Goal: Task Accomplishment & Management: Manage account settings

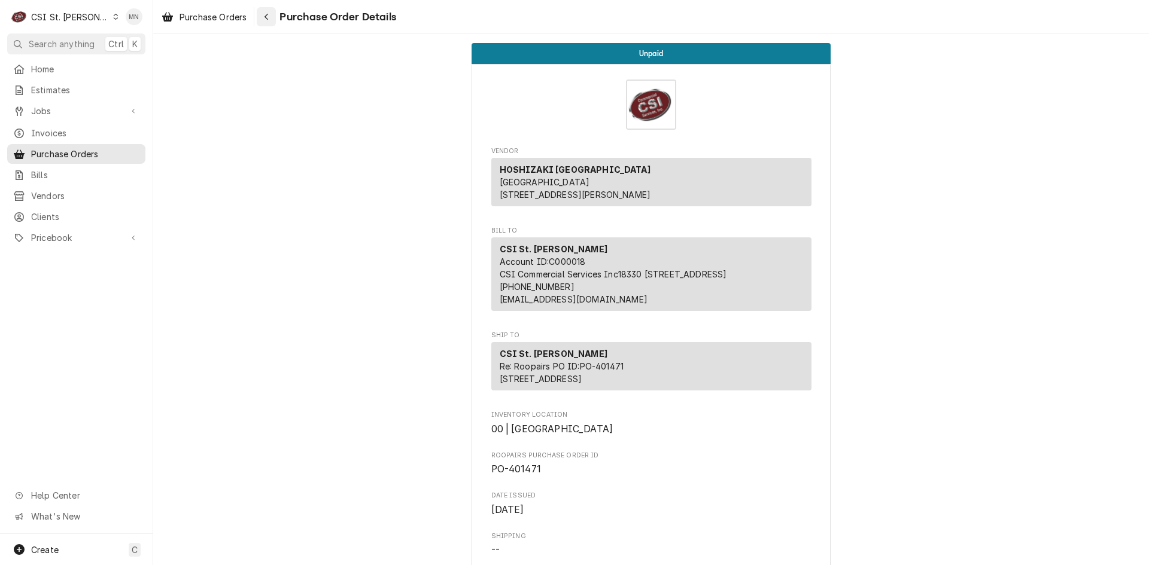
click at [266, 16] on icon "Navigate back" at bounding box center [266, 17] width 5 height 8
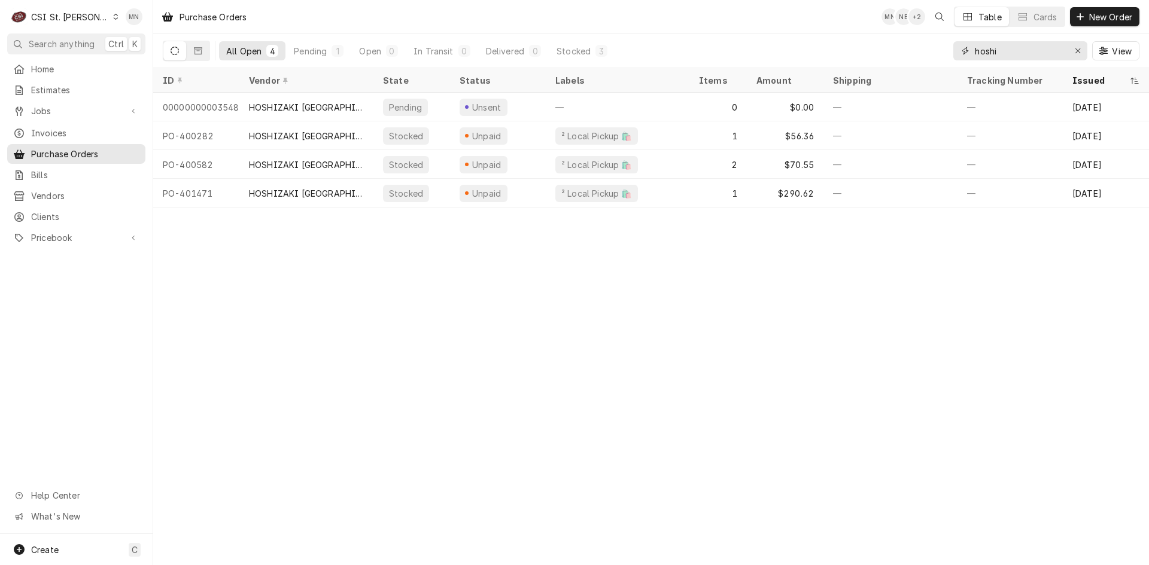
drag, startPoint x: 999, startPoint y: 53, endPoint x: 866, endPoint y: 54, distance: 133.4
click at [873, 53] on div "All Open 4 Pending 1 Open 0 In Transit 0 Delivered 0 Stocked 3 hoshi View" at bounding box center [651, 50] width 976 height 33
type input "401364"
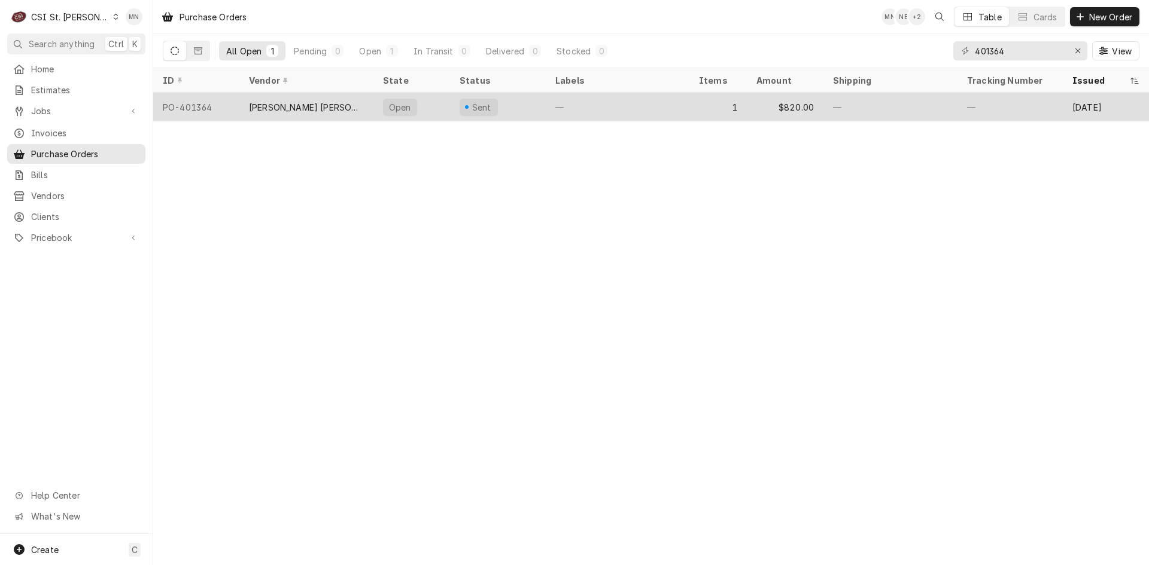
click at [306, 111] on div "BARNHART CRANE AND RIGGING LLC" at bounding box center [306, 107] width 134 height 29
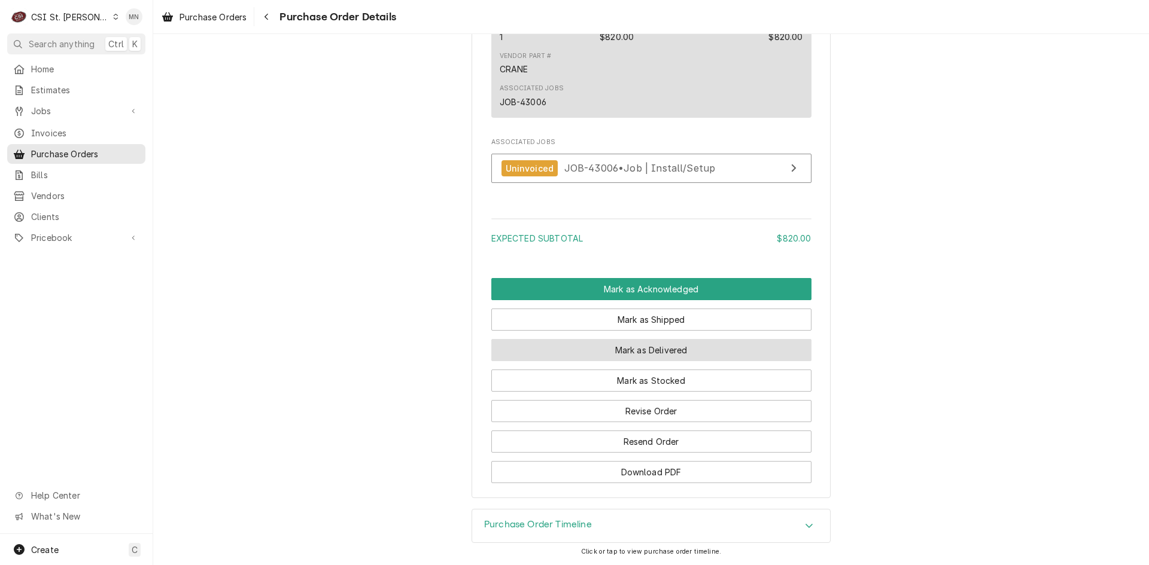
scroll to position [831, 0]
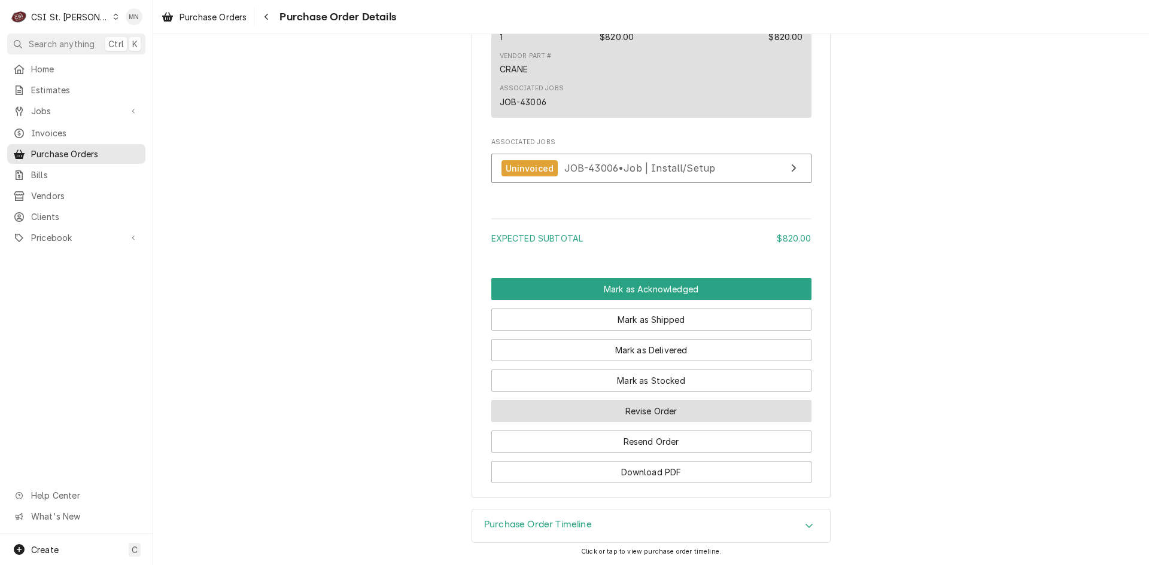
click at [649, 407] on button "Revise Order" at bounding box center [651, 411] width 320 height 22
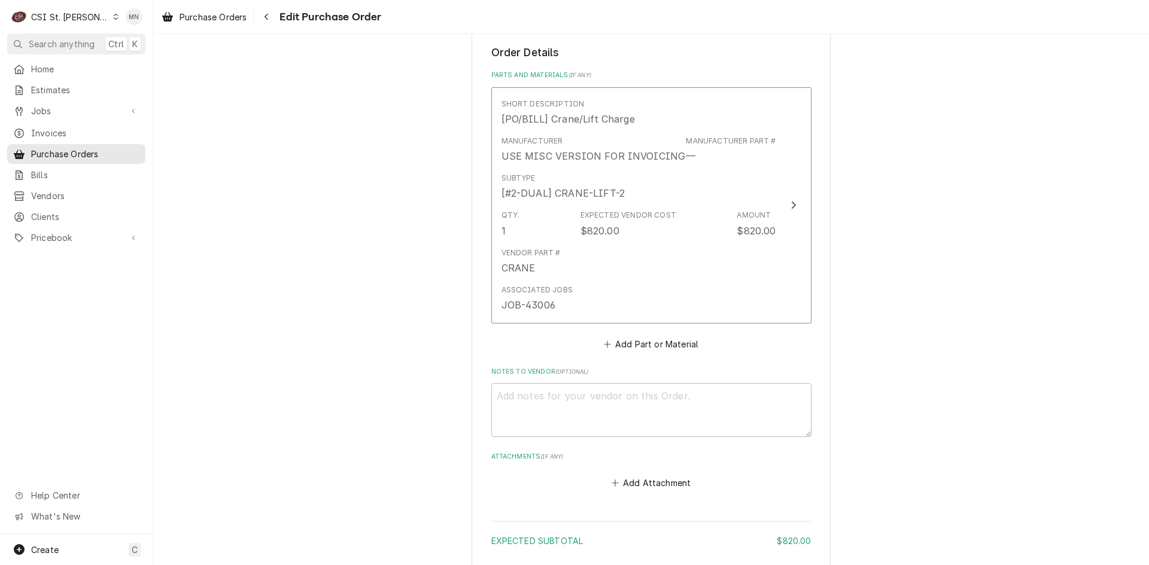
scroll to position [597, 0]
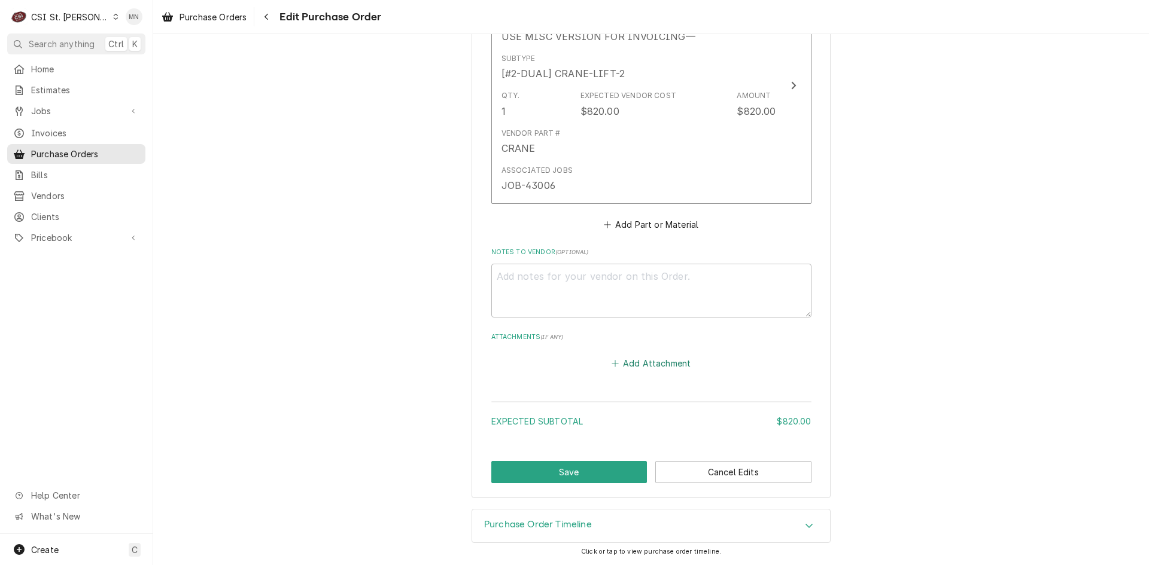
click at [629, 370] on button "Add Attachment" at bounding box center [651, 363] width 84 height 17
type textarea "x"
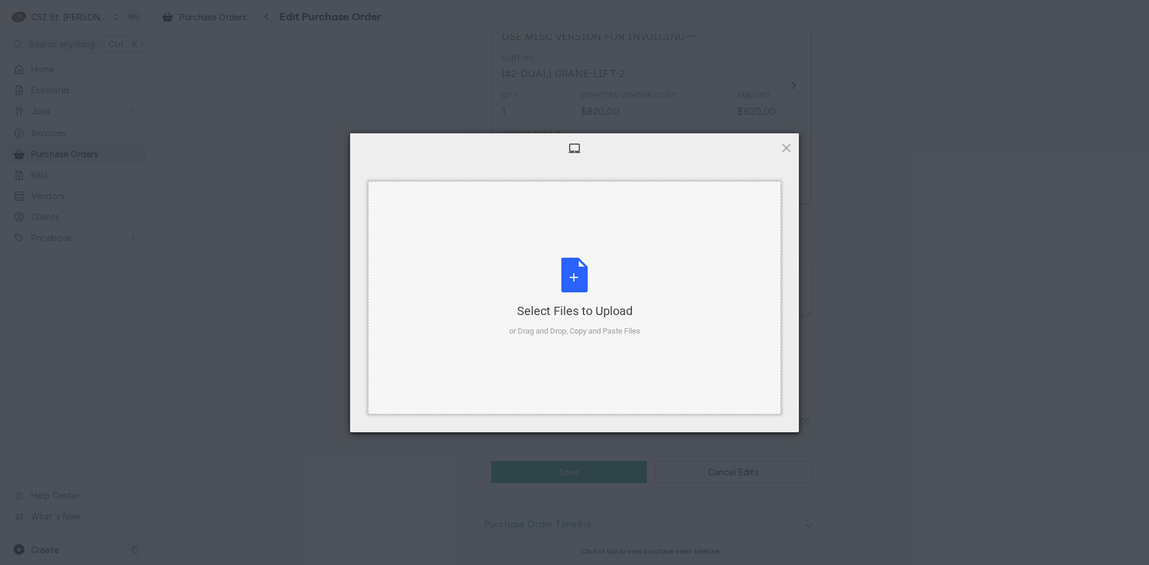
click at [559, 284] on div "Select Files to Upload or Drag and Drop, Copy and Paste Files" at bounding box center [574, 298] width 131 height 80
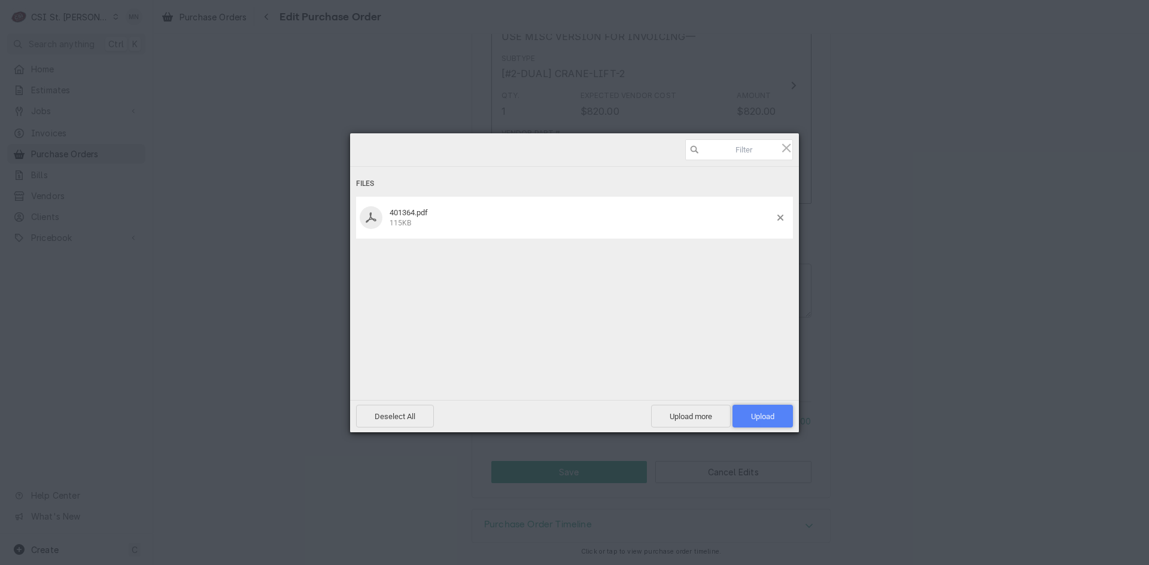
click at [759, 415] on span "Upload 1" at bounding box center [762, 416] width 23 height 9
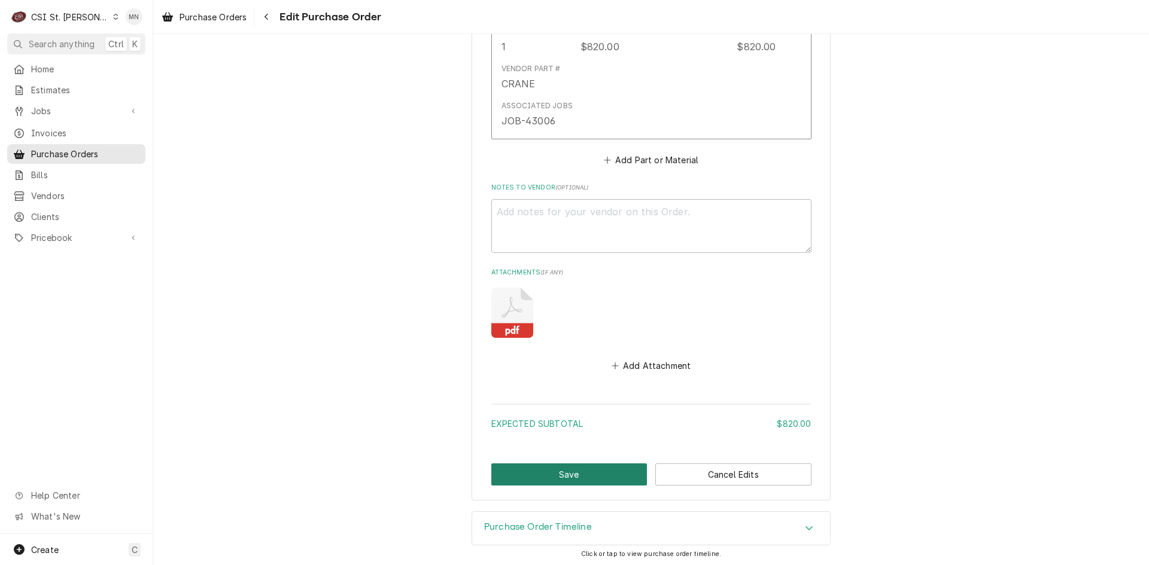
scroll to position [664, 0]
click at [557, 480] on button "Save" at bounding box center [569, 472] width 156 height 22
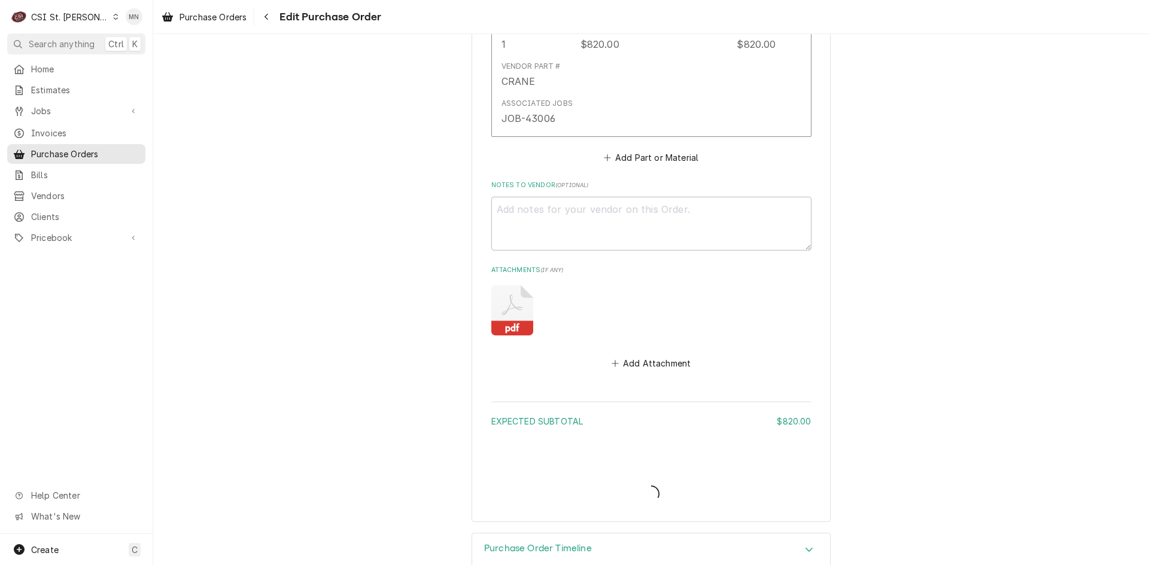
type textarea "x"
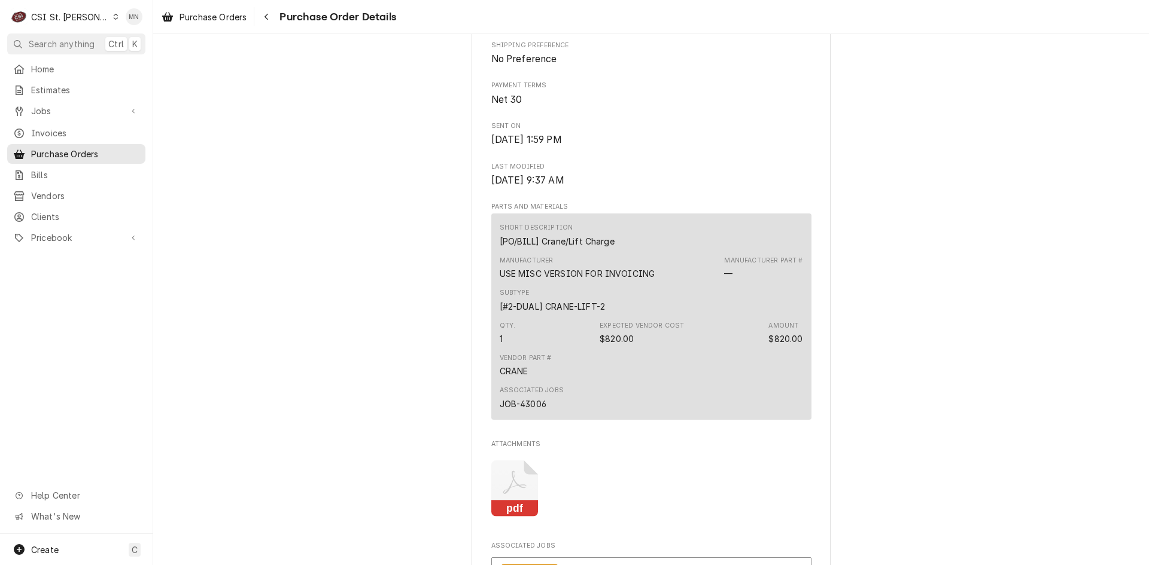
scroll to position [598, 0]
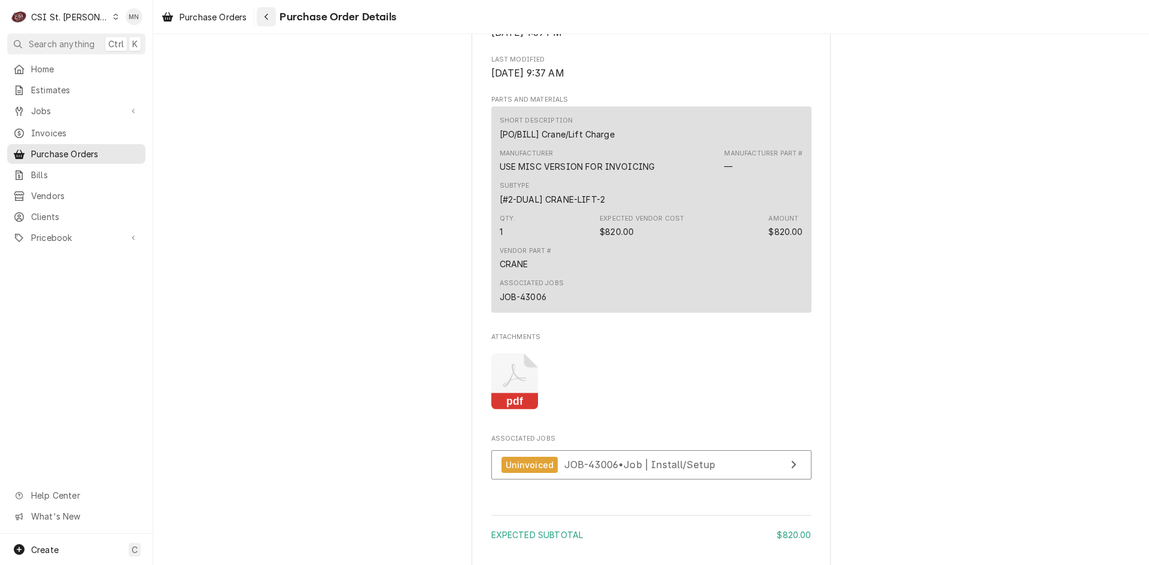
click at [263, 15] on div "Navigate back" at bounding box center [266, 17] width 12 height 12
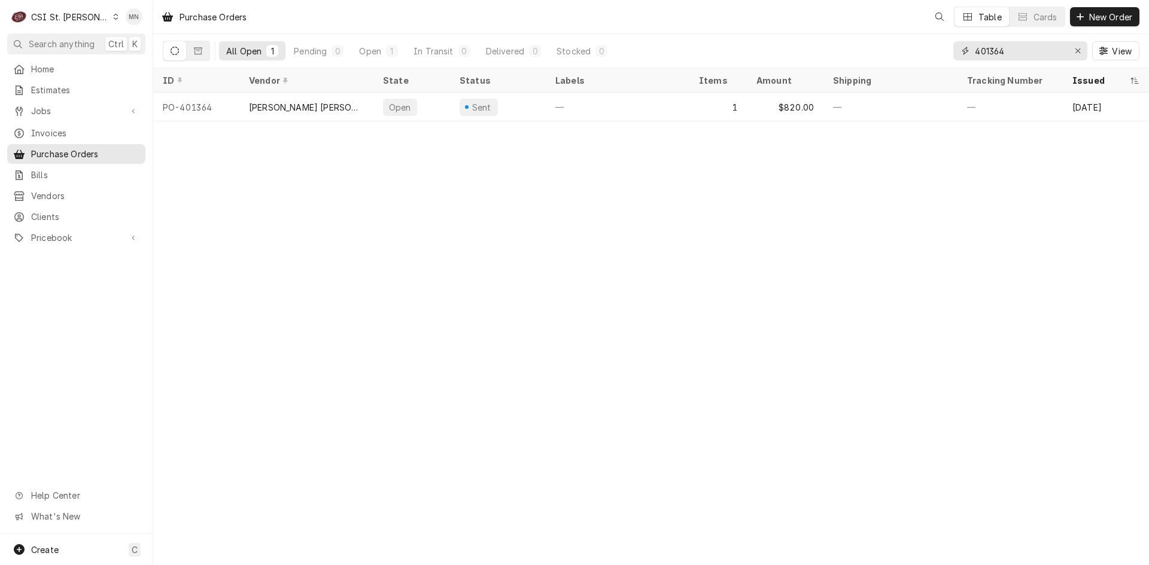
drag, startPoint x: 1007, startPoint y: 51, endPoint x: 755, endPoint y: 54, distance: 252.5
click at [812, 55] on div "All Open 1 Pending 0 Open 1 In Transit 0 Delivered 0 Stocked 0 401364 View" at bounding box center [651, 50] width 976 height 33
type input "401440"
drag, startPoint x: 307, startPoint y: 105, endPoint x: 270, endPoint y: 165, distance: 70.4
click at [251, 195] on div "Purchase Orders MN KJ + 2 Table Cards New Order All Open 1 Pending 0 Open 0 In …" at bounding box center [650, 282] width 995 height 565
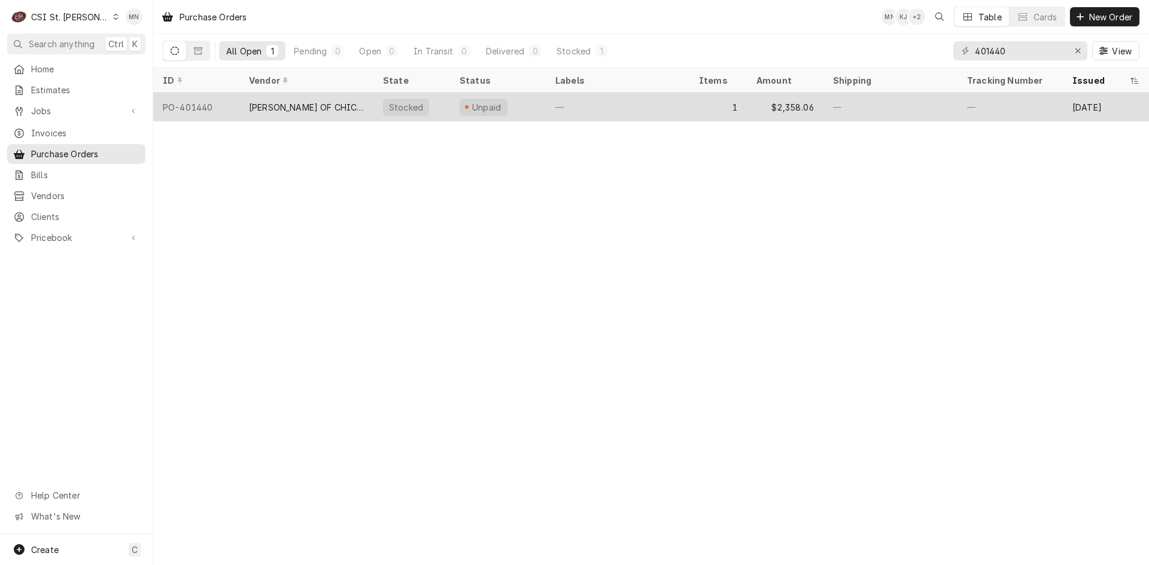
click at [310, 110] on div "[PERSON_NAME] OF CHICAGO #234932" at bounding box center [306, 107] width 115 height 13
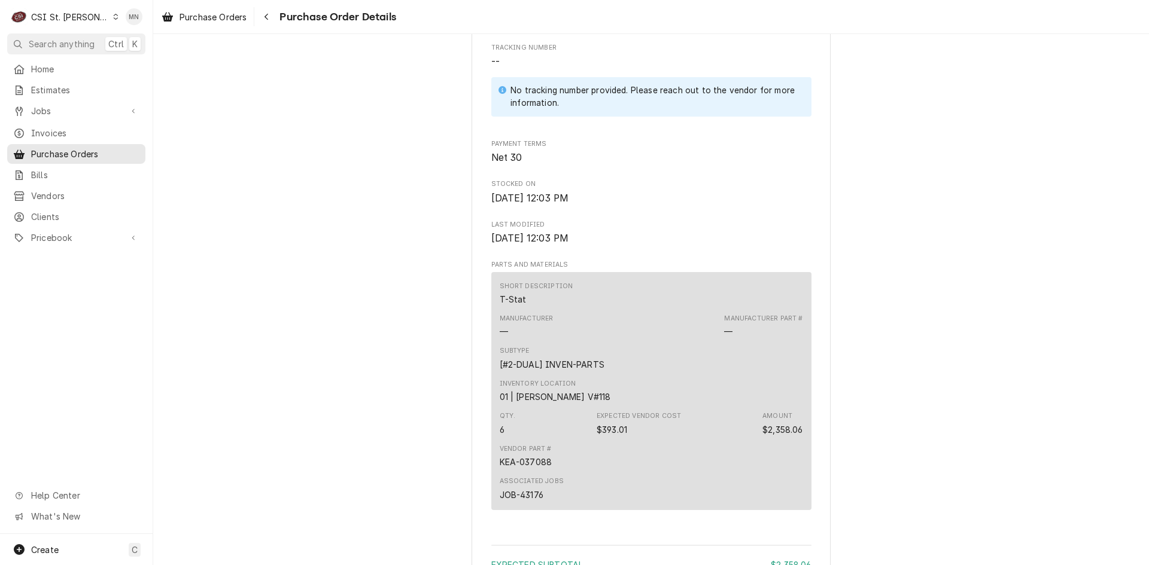
scroll to position [778, 0]
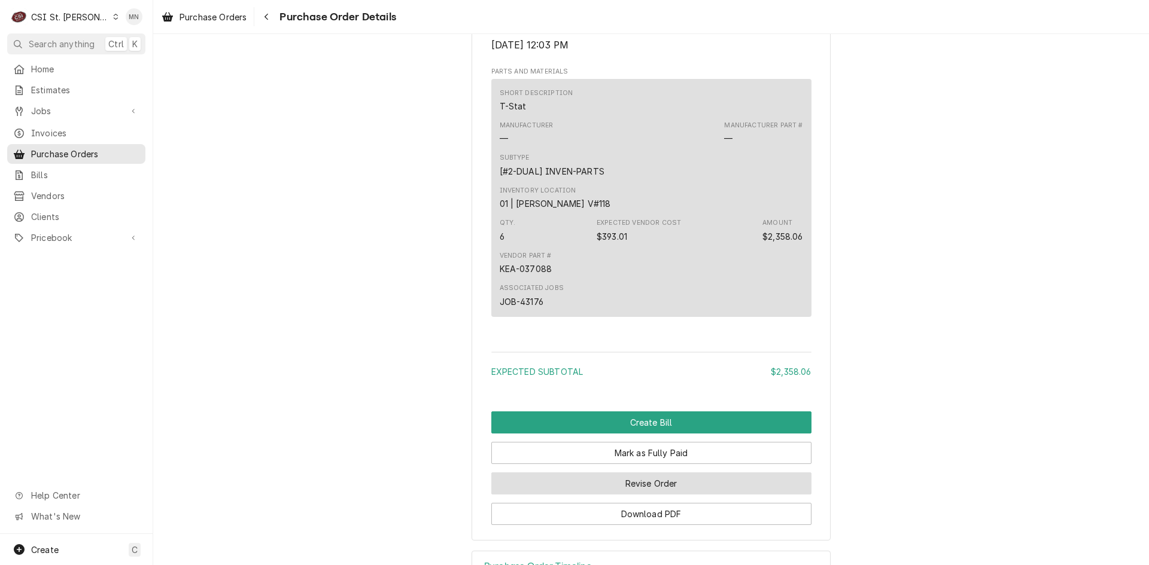
click at [638, 495] on button "Revise Order" at bounding box center [651, 484] width 320 height 22
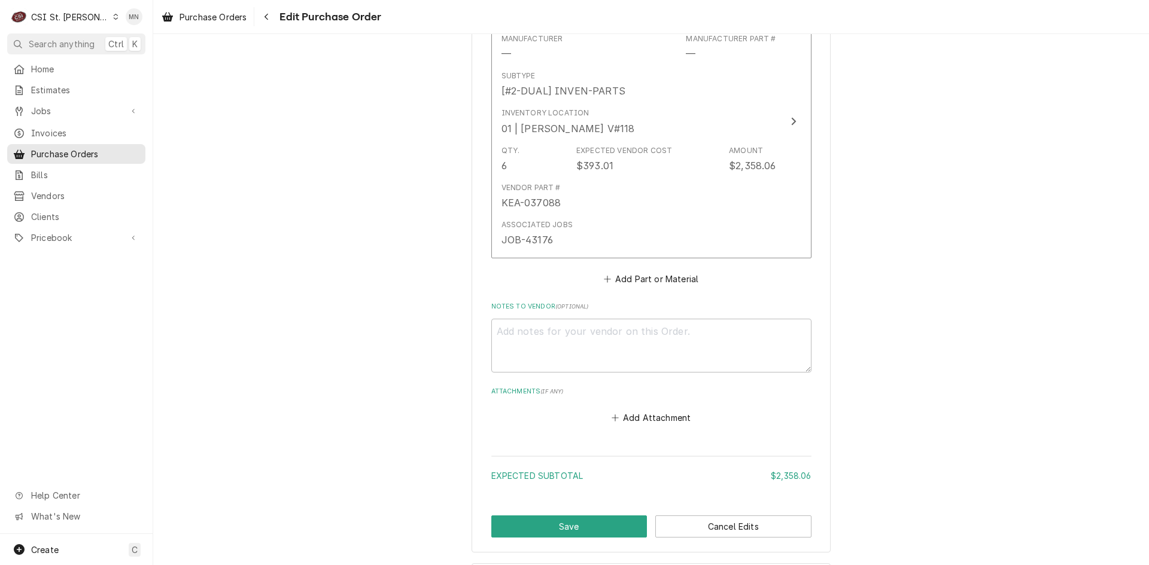
scroll to position [768, 0]
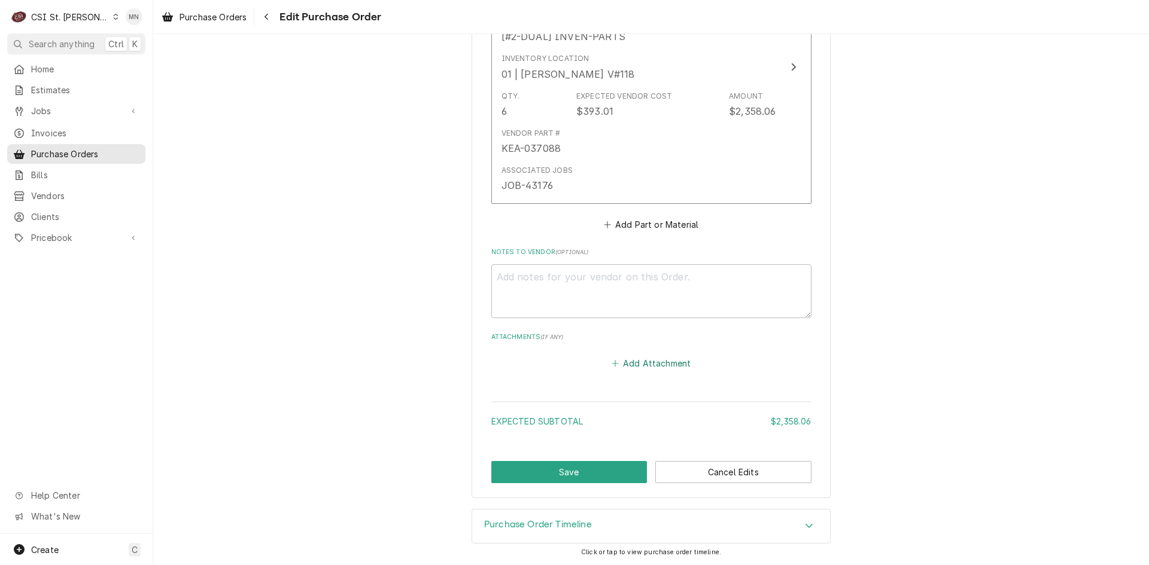
click at [623, 363] on button "Add Attachment" at bounding box center [651, 363] width 84 height 17
type textarea "x"
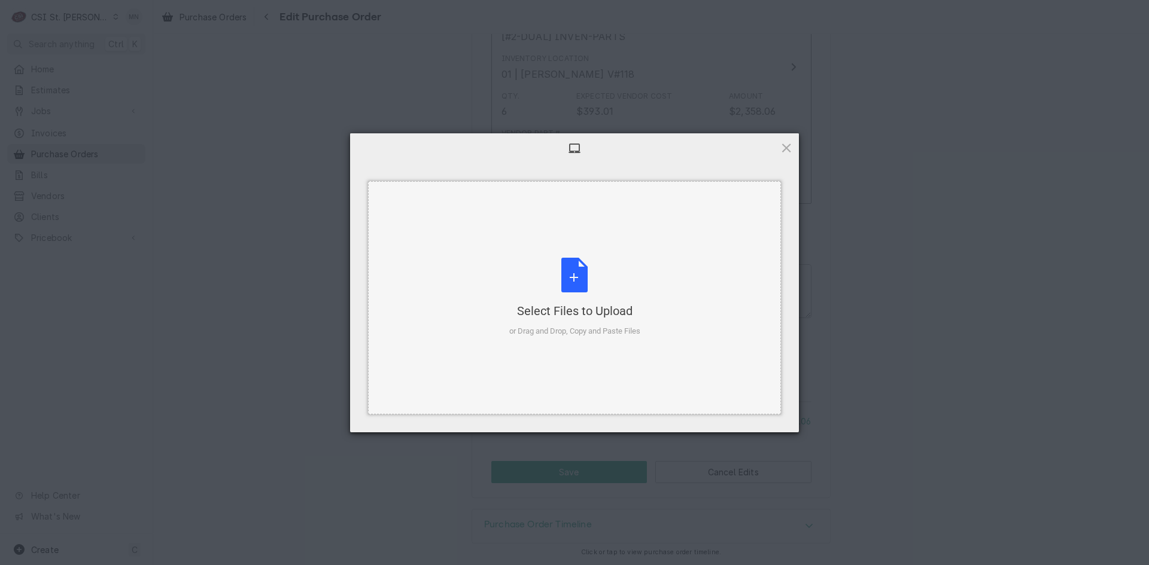
click at [572, 286] on div "Select Files to Upload or Drag and Drop, Copy and Paste Files" at bounding box center [574, 298] width 131 height 80
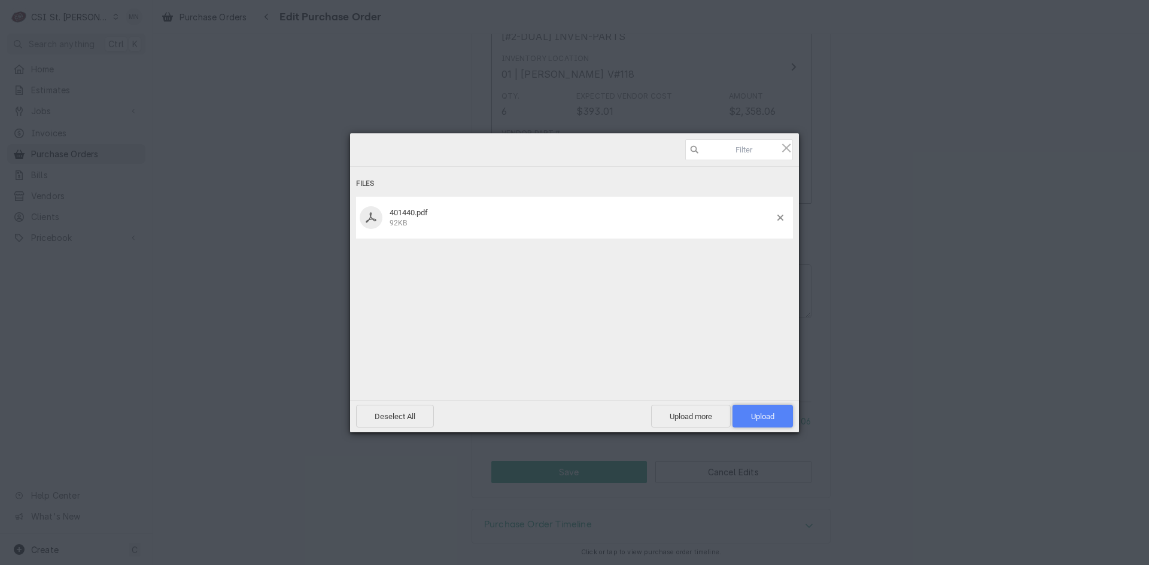
click at [757, 410] on span "Upload 1" at bounding box center [762, 416] width 60 height 23
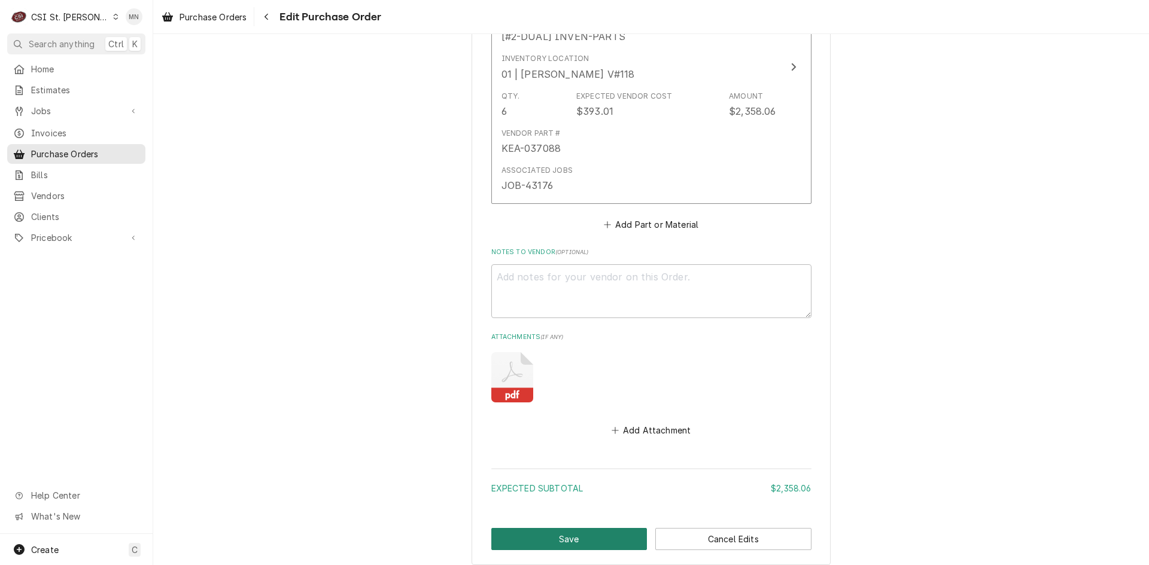
click at [568, 540] on button "Save" at bounding box center [569, 539] width 156 height 22
type textarea "x"
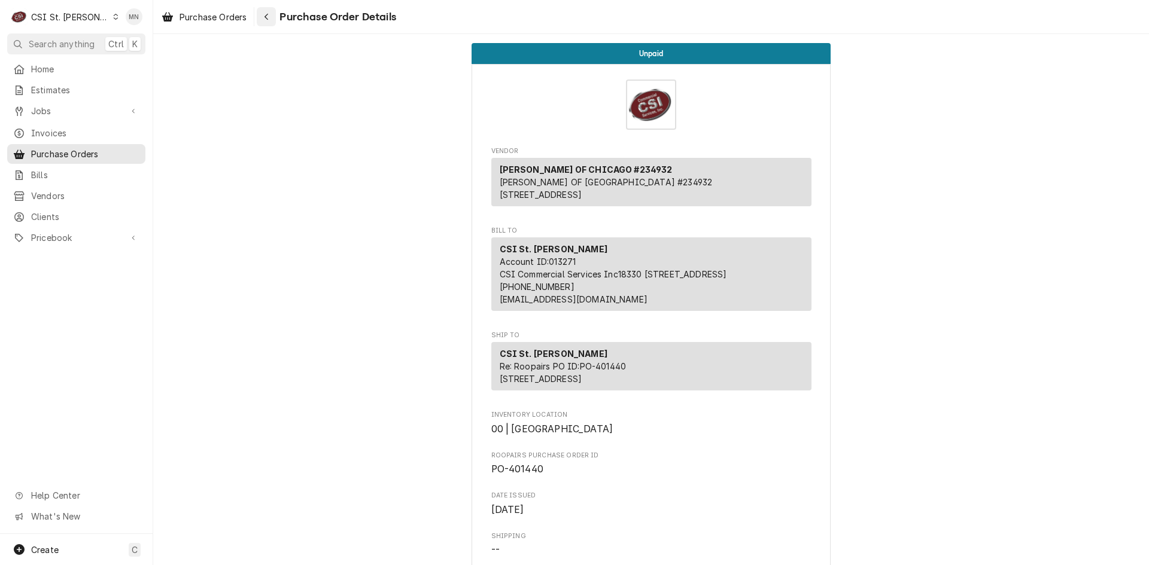
click at [266, 17] on icon "Navigate back" at bounding box center [266, 17] width 4 height 7
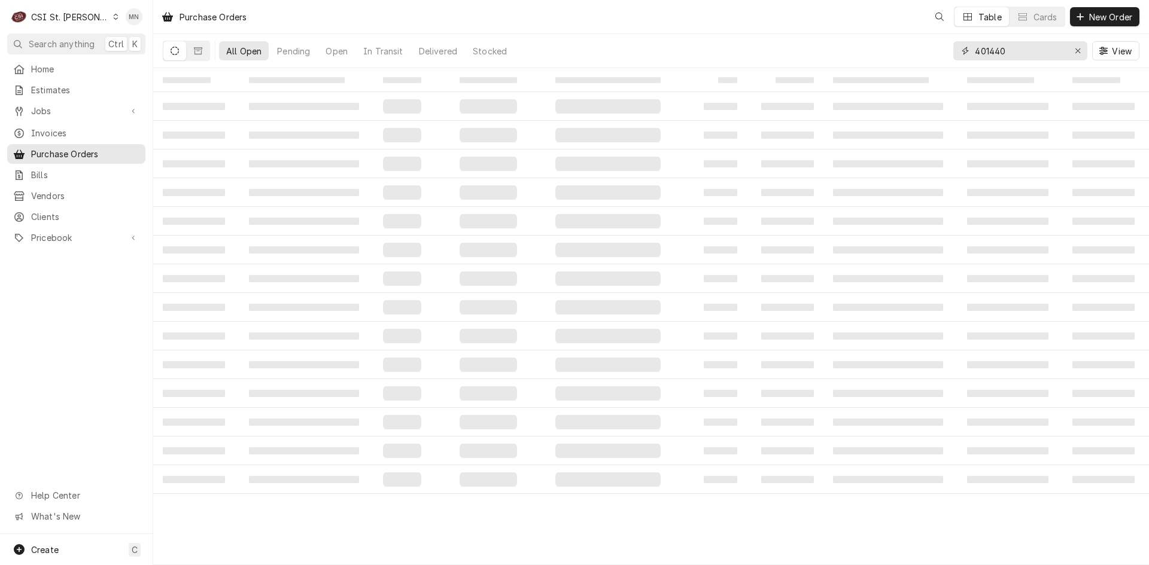
drag, startPoint x: 1021, startPoint y: 50, endPoint x: 823, endPoint y: 50, distance: 197.4
click at [838, 52] on div "All Open Pending Open In Transit Delivered Stocked 401440 View" at bounding box center [651, 50] width 976 height 33
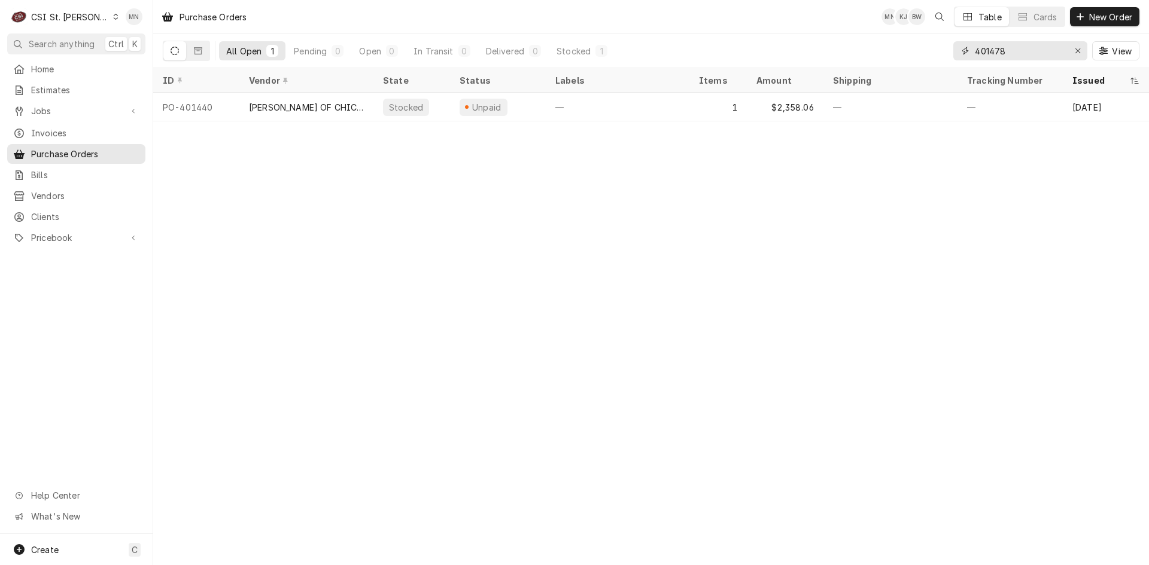
type input "401478"
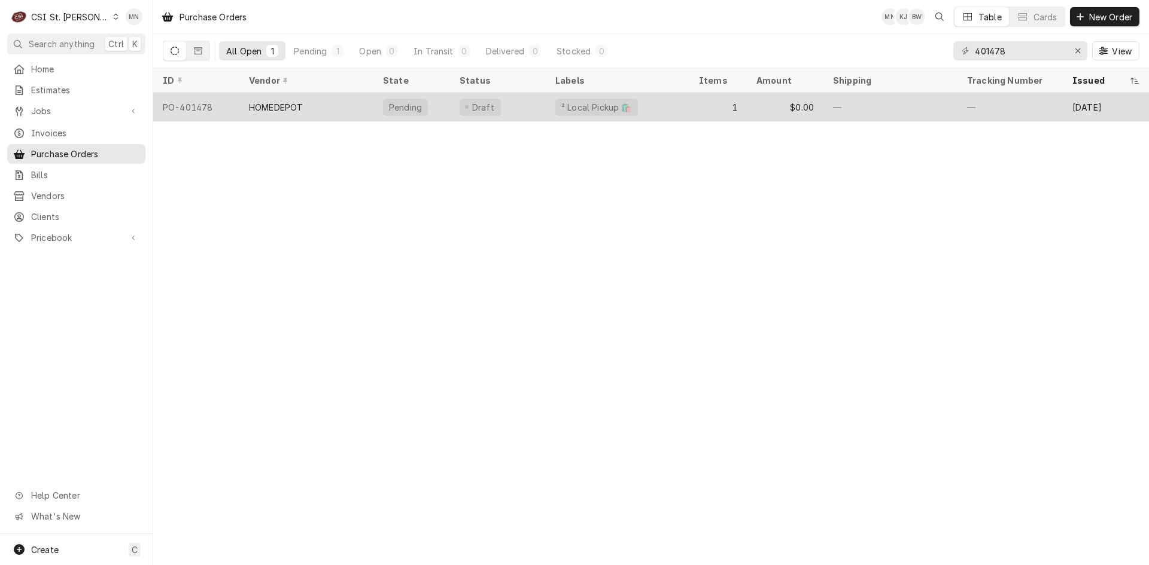
click at [279, 98] on div "HOMEDEPOT" at bounding box center [306, 107] width 134 height 29
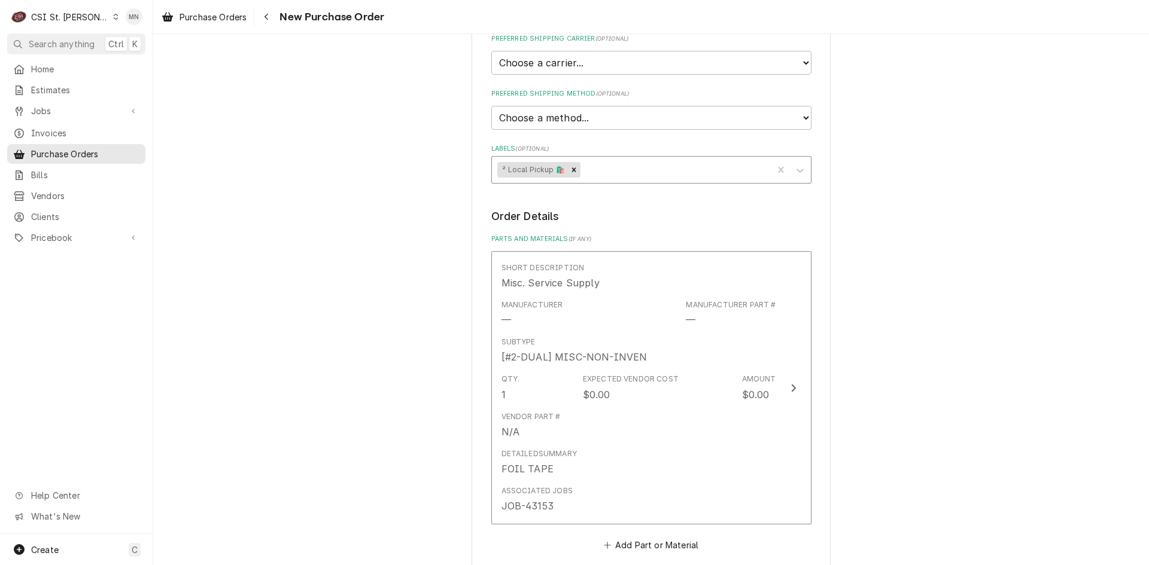
scroll to position [650, 0]
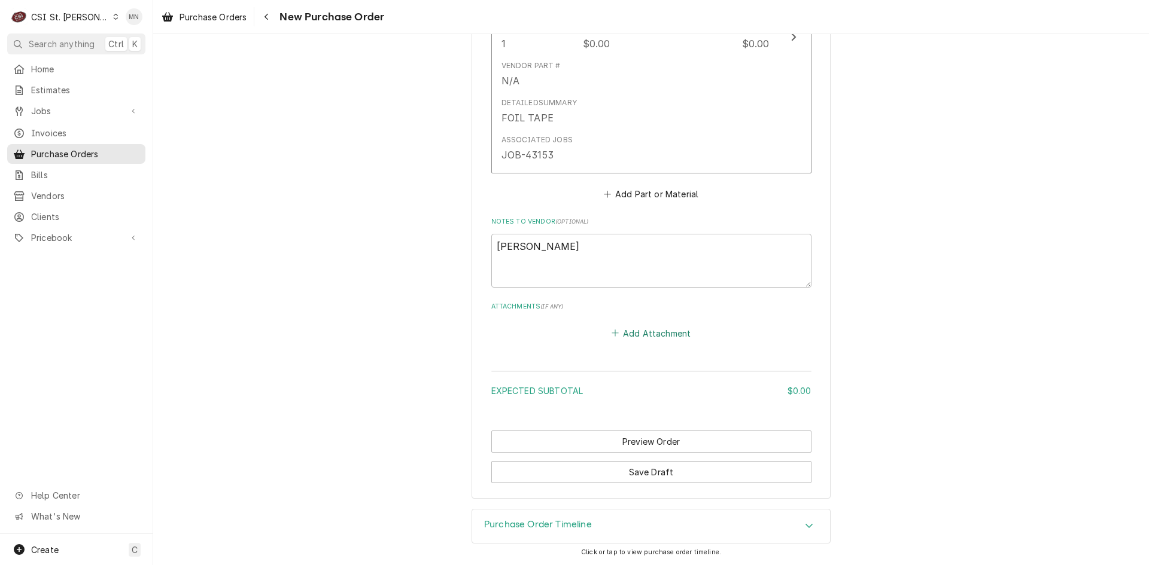
click at [664, 334] on button "Add Attachment" at bounding box center [651, 333] width 84 height 17
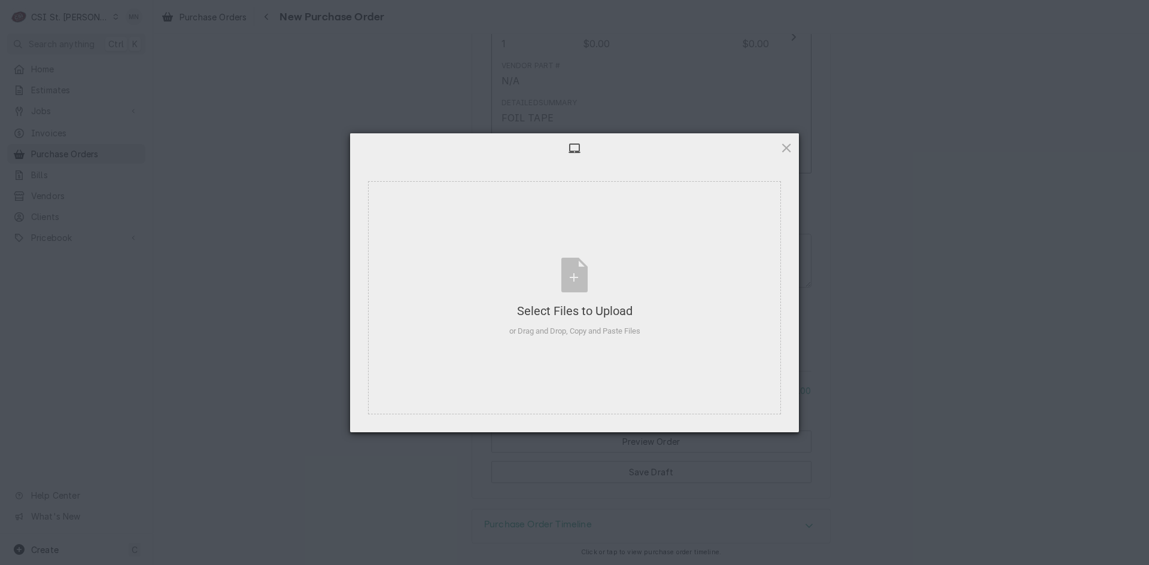
type textarea "x"
click at [562, 297] on div "Select Files to Upload or Drag and Drop, Copy and Paste Files" at bounding box center [574, 298] width 131 height 80
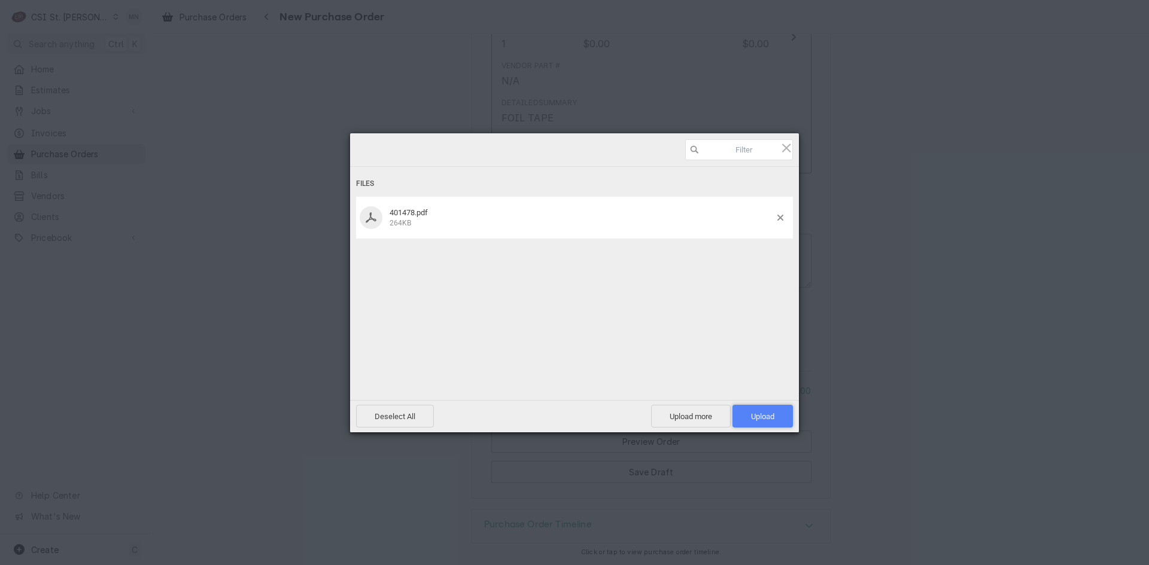
click at [767, 417] on span "Upload 1" at bounding box center [762, 416] width 23 height 9
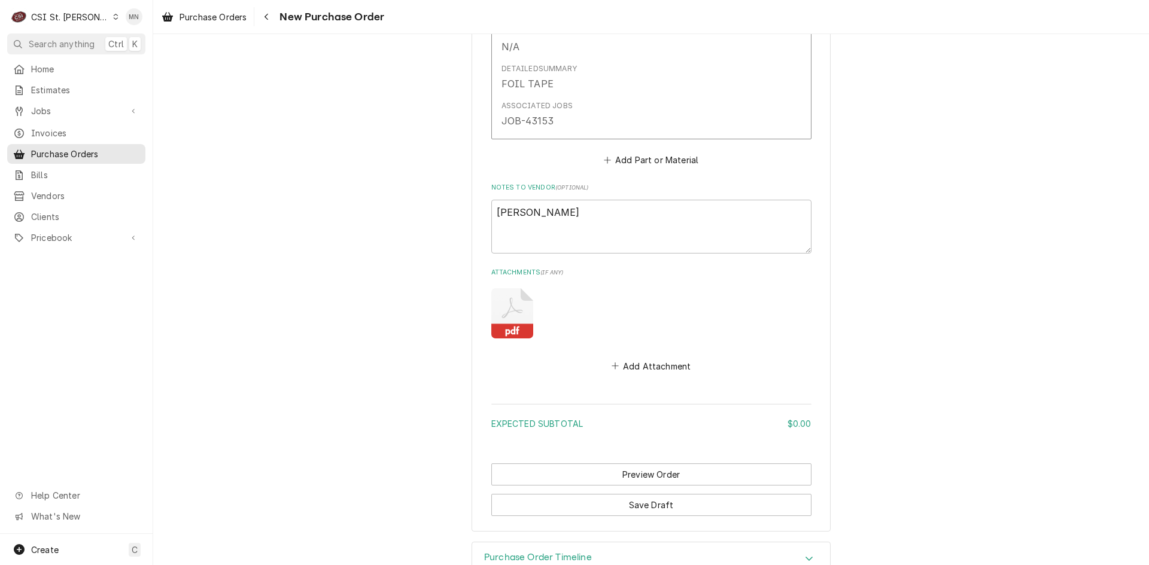
scroll to position [717, 0]
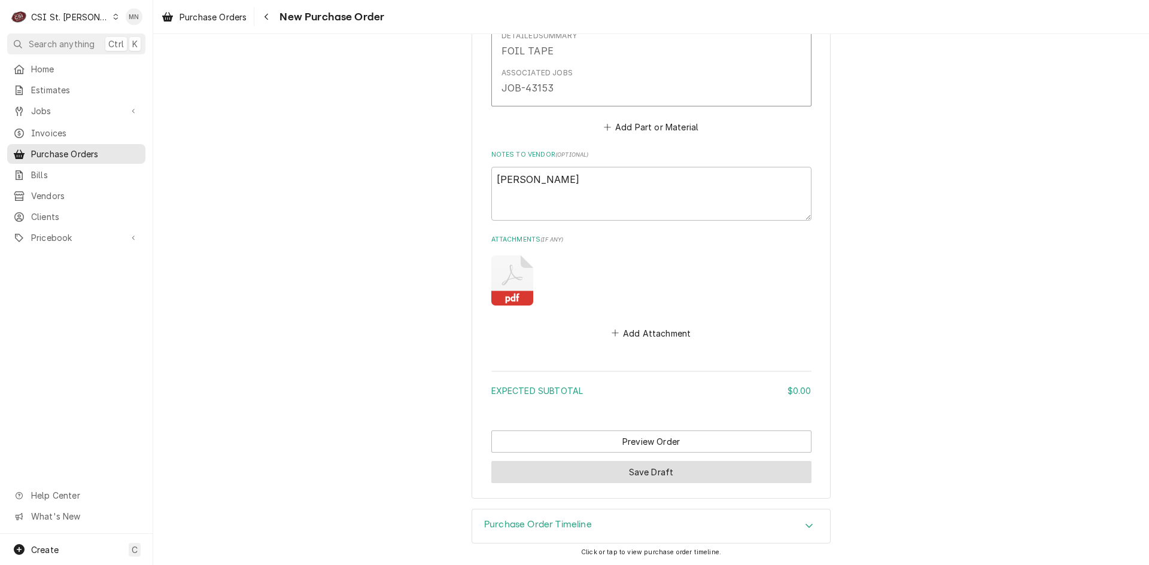
click at [611, 473] on button "Save Draft" at bounding box center [651, 472] width 320 height 22
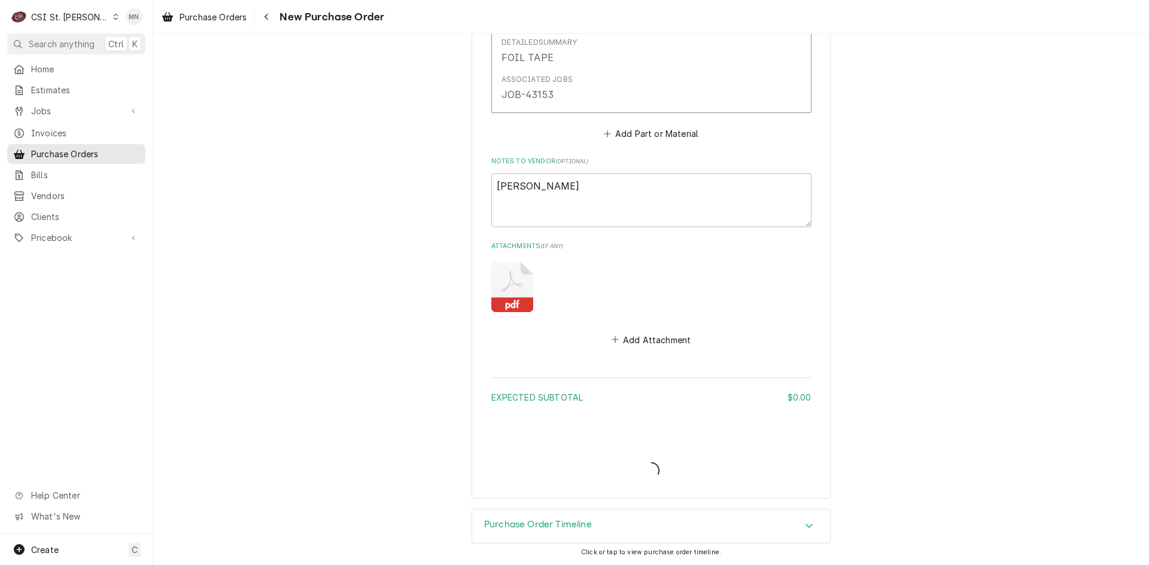
scroll to position [711, 0]
type textarea "x"
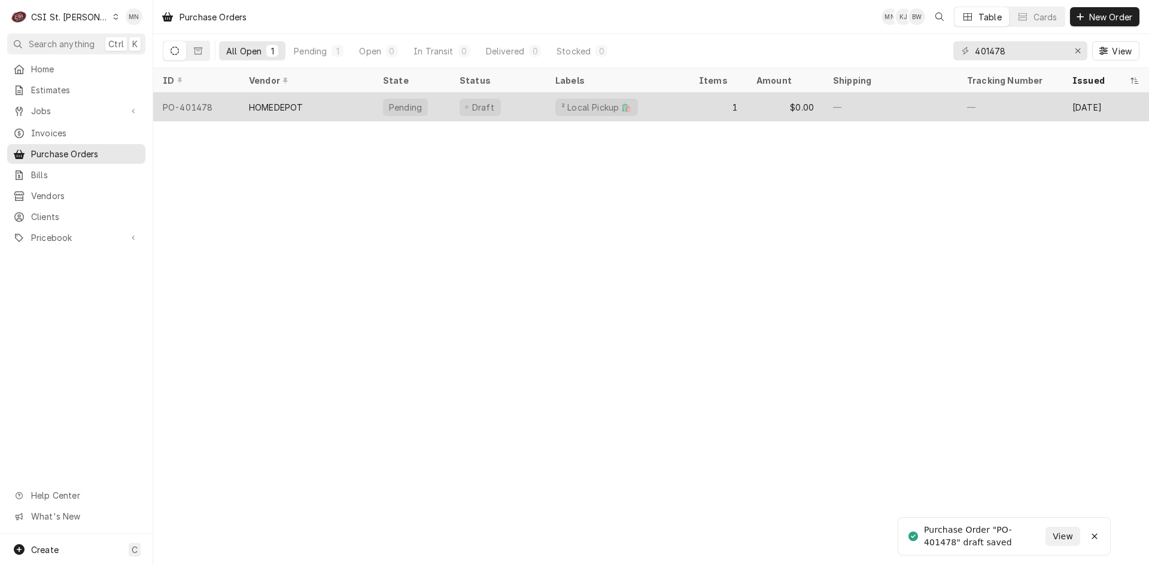
click at [312, 107] on div "HOMEDEPOT" at bounding box center [306, 107] width 134 height 29
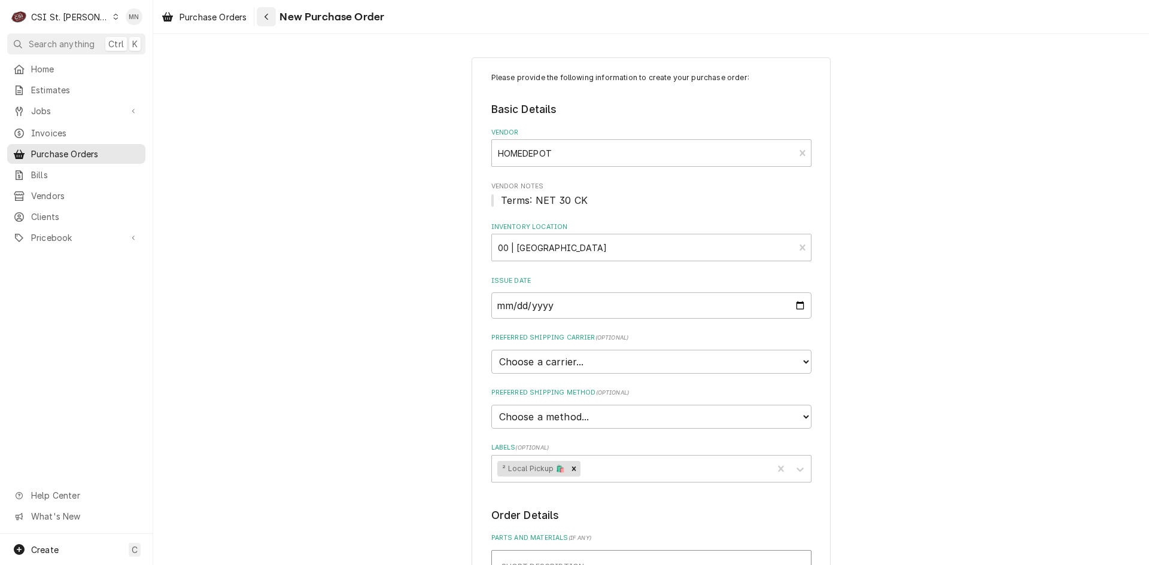
click at [269, 16] on icon "Navigate back" at bounding box center [266, 17] width 5 height 8
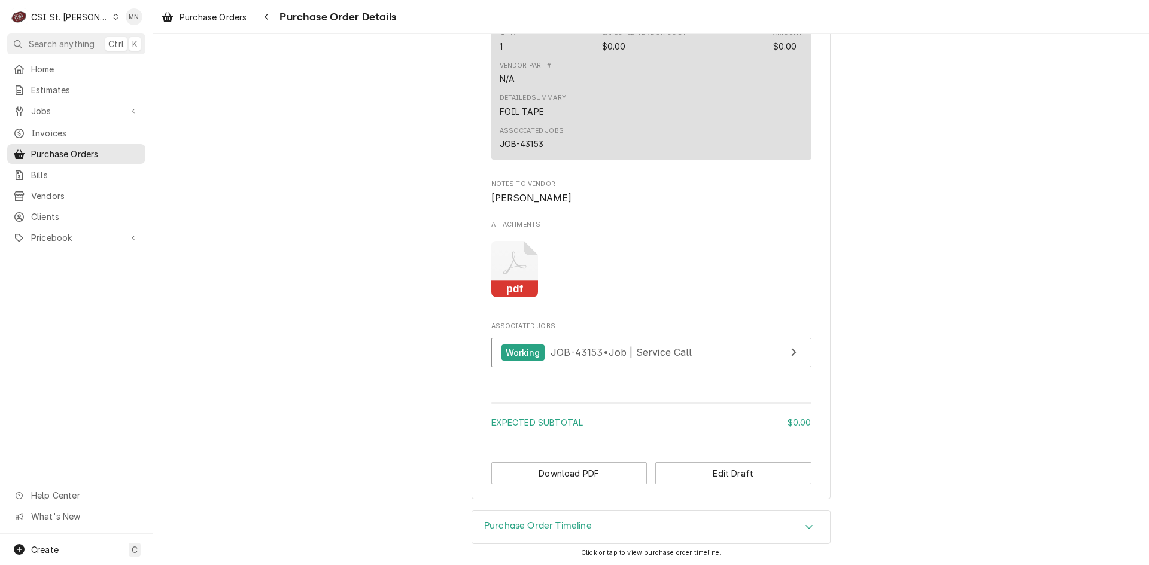
scroll to position [814, 0]
click at [270, 10] on button "Navigate back" at bounding box center [266, 16] width 19 height 19
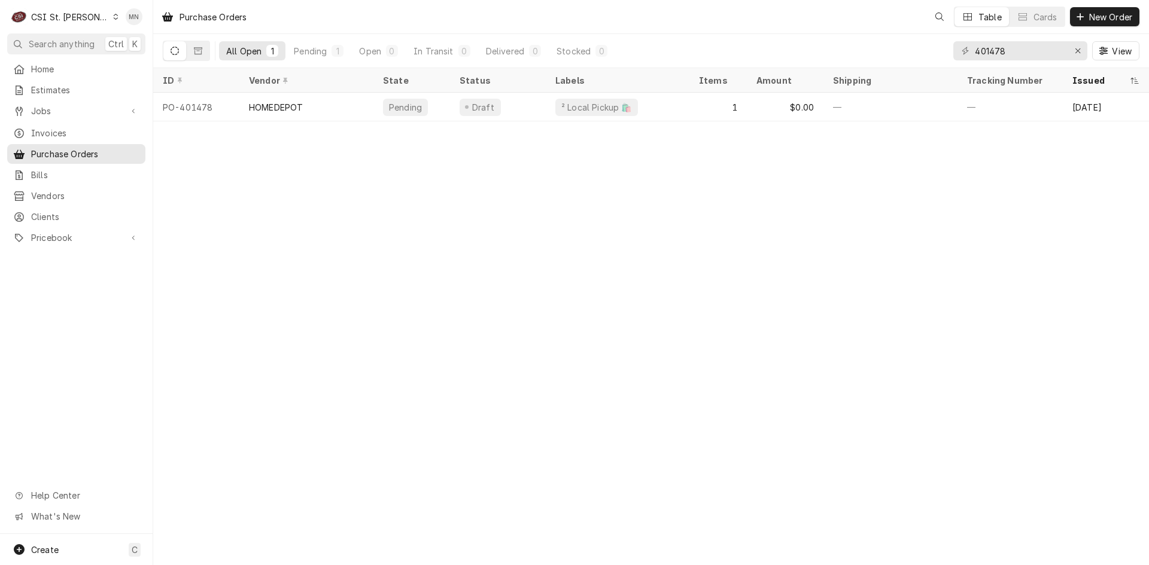
click at [63, 11] on div "CSI St. Louis" at bounding box center [70, 17] width 78 height 13
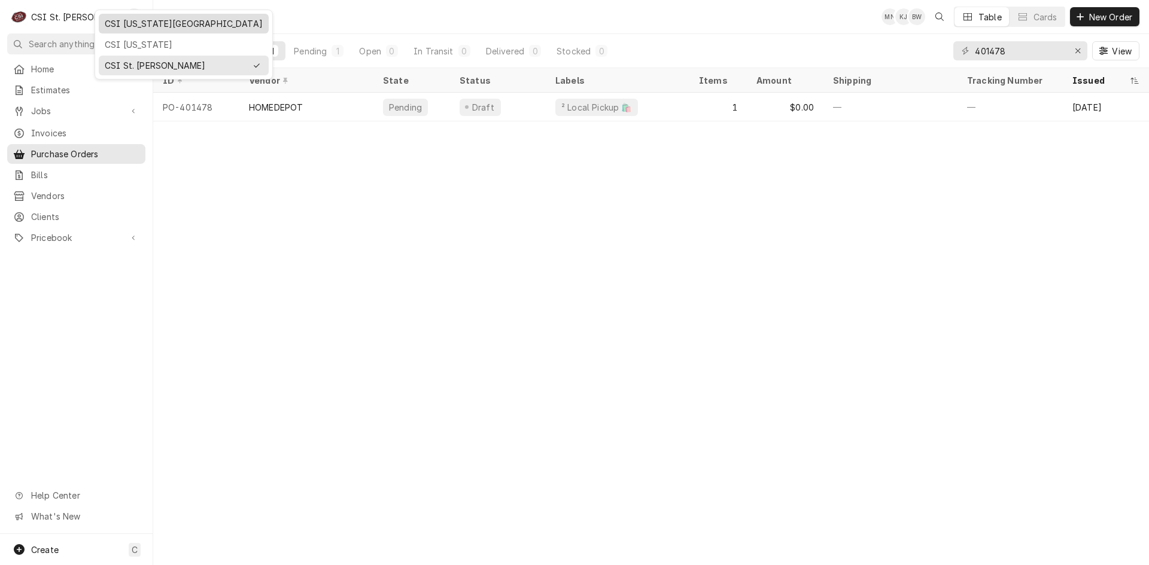
click at [135, 21] on div "CSI [US_STATE][GEOGRAPHIC_DATA]" at bounding box center [184, 23] width 158 height 13
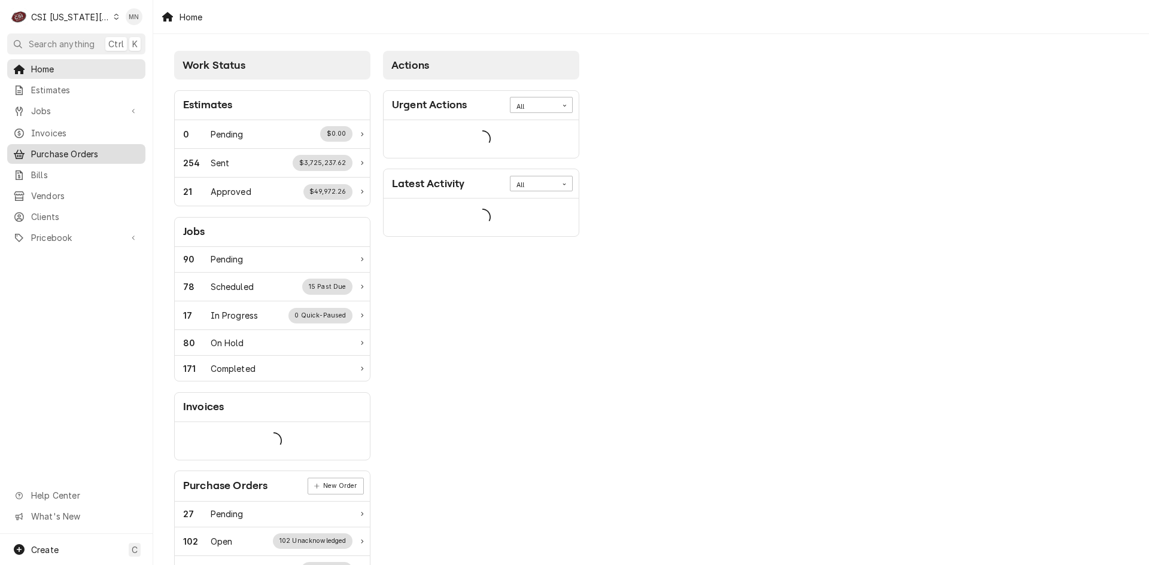
click at [85, 149] on span "Purchase Orders" at bounding box center [85, 154] width 108 height 13
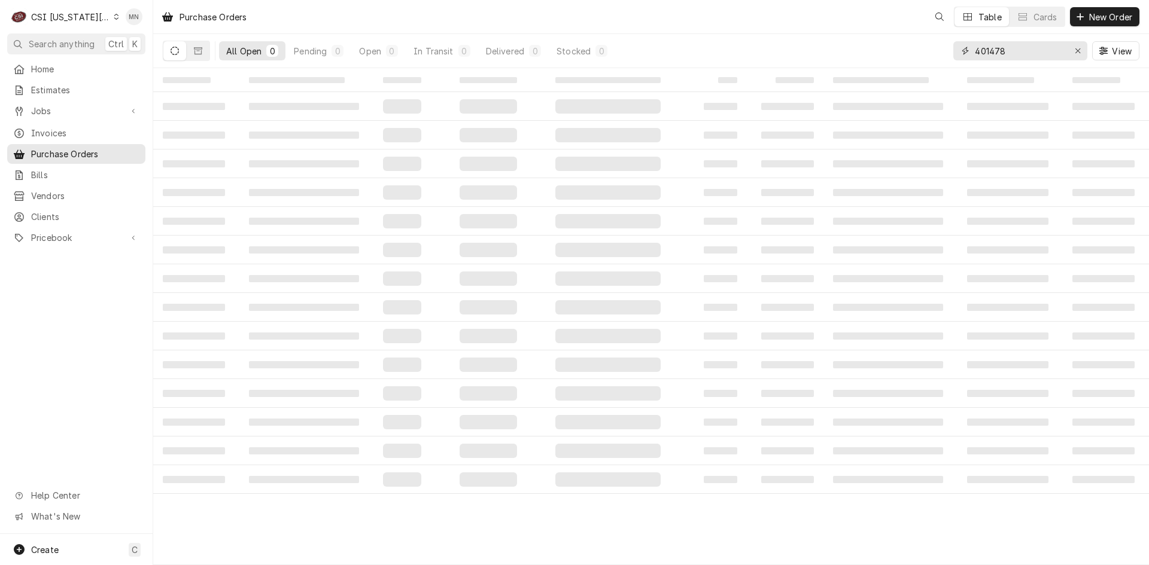
drag, startPoint x: 1035, startPoint y: 47, endPoint x: 860, endPoint y: 51, distance: 174.7
click at [862, 51] on div "All Open 0 Pending 0 Open 0 In Transit 0 Delivered 0 Stocked 0 401478 View" at bounding box center [651, 50] width 976 height 33
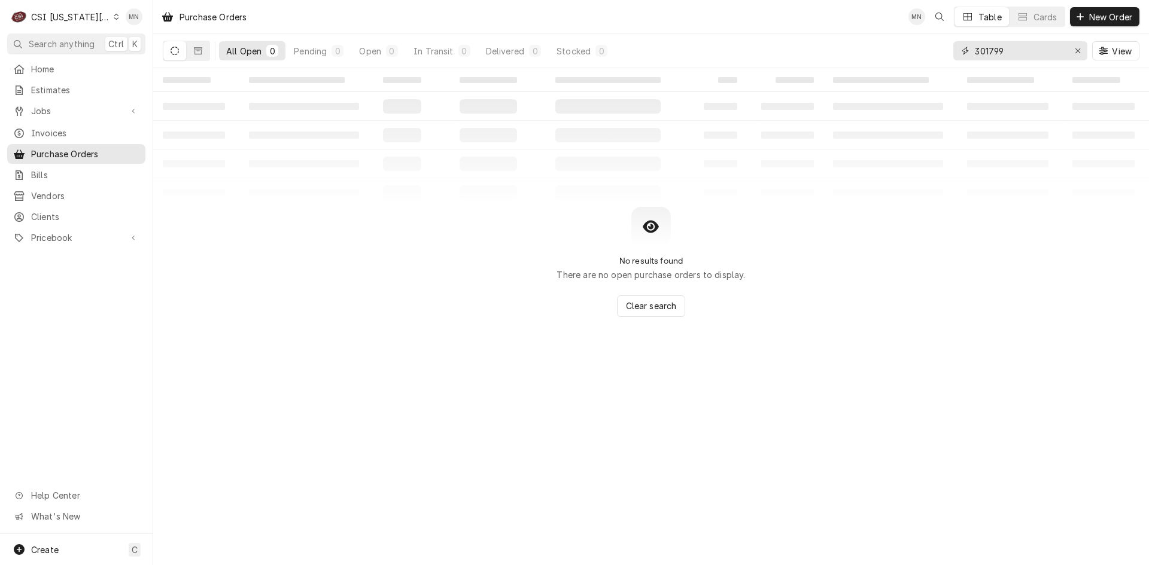
type input "301799"
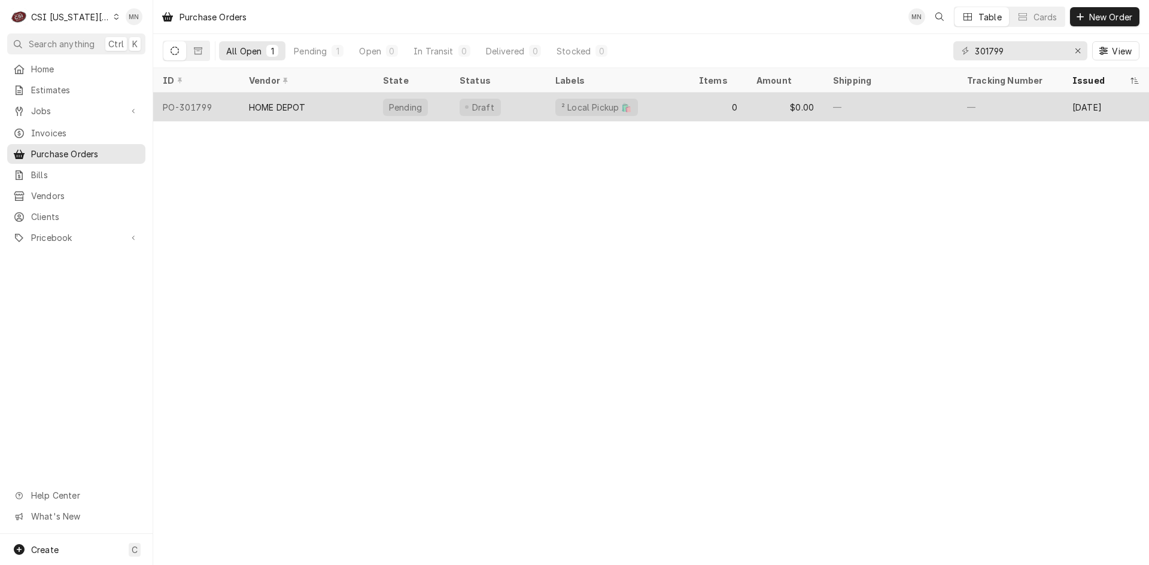
click at [352, 108] on div "HOME DEPOT" at bounding box center [306, 107] width 134 height 29
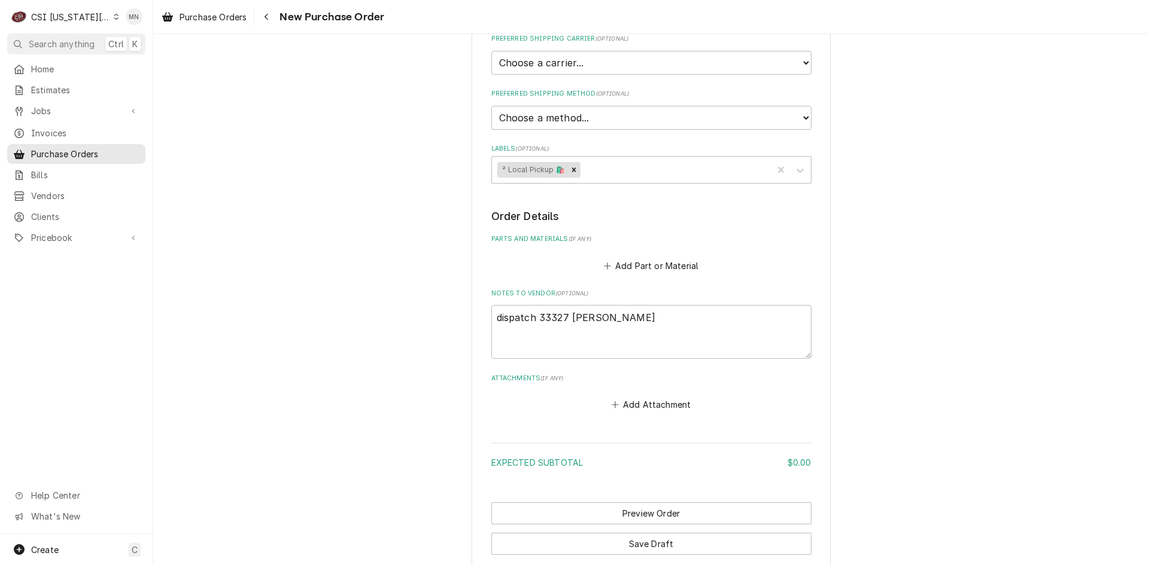
scroll to position [371, 0]
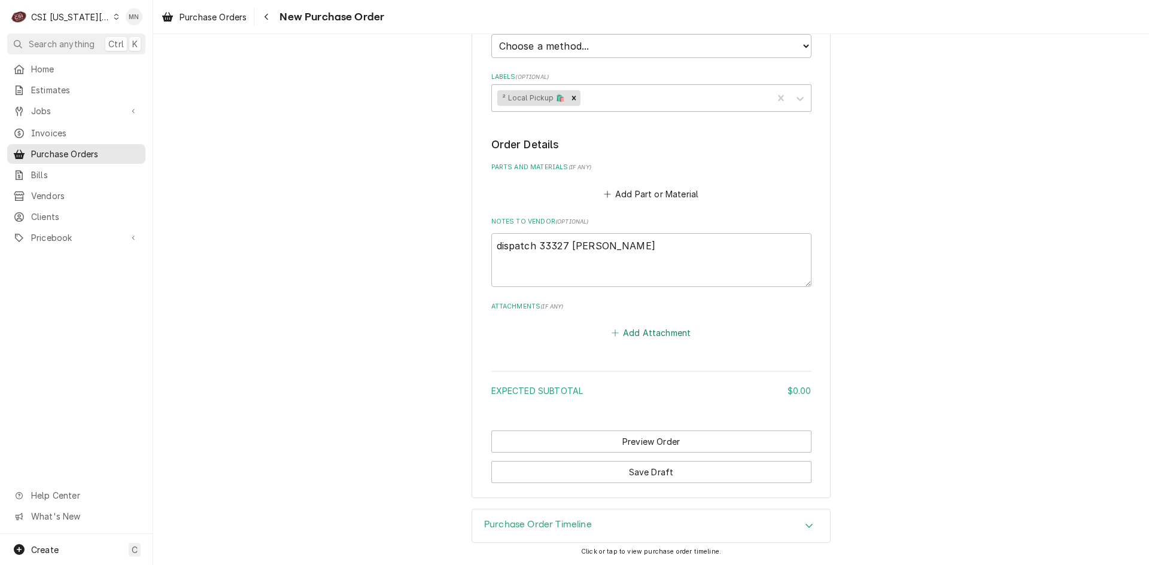
click at [665, 328] on button "Add Attachment" at bounding box center [651, 333] width 84 height 17
type textarea "x"
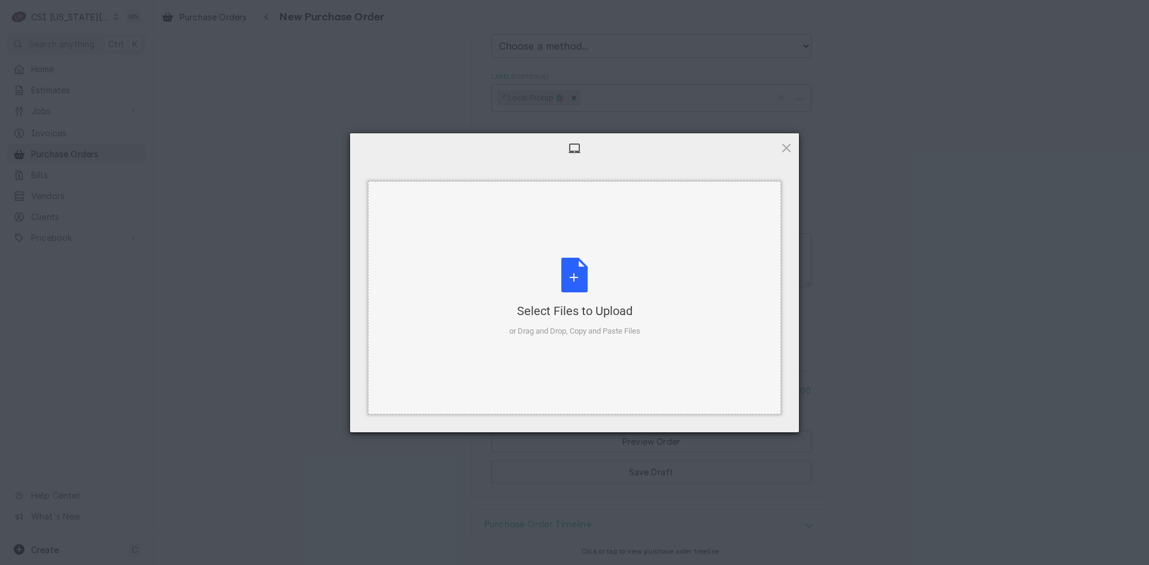
click at [565, 293] on div "Select Files to Upload or Drag and Drop, Copy and Paste Files" at bounding box center [574, 298] width 131 height 80
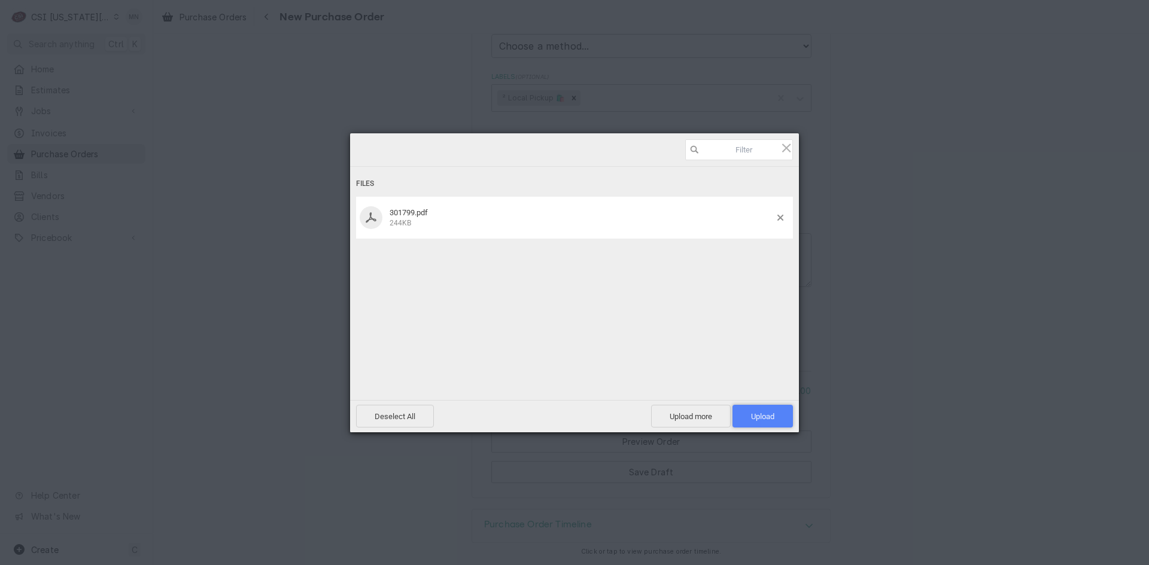
click at [768, 414] on span "Upload 1" at bounding box center [762, 416] width 23 height 9
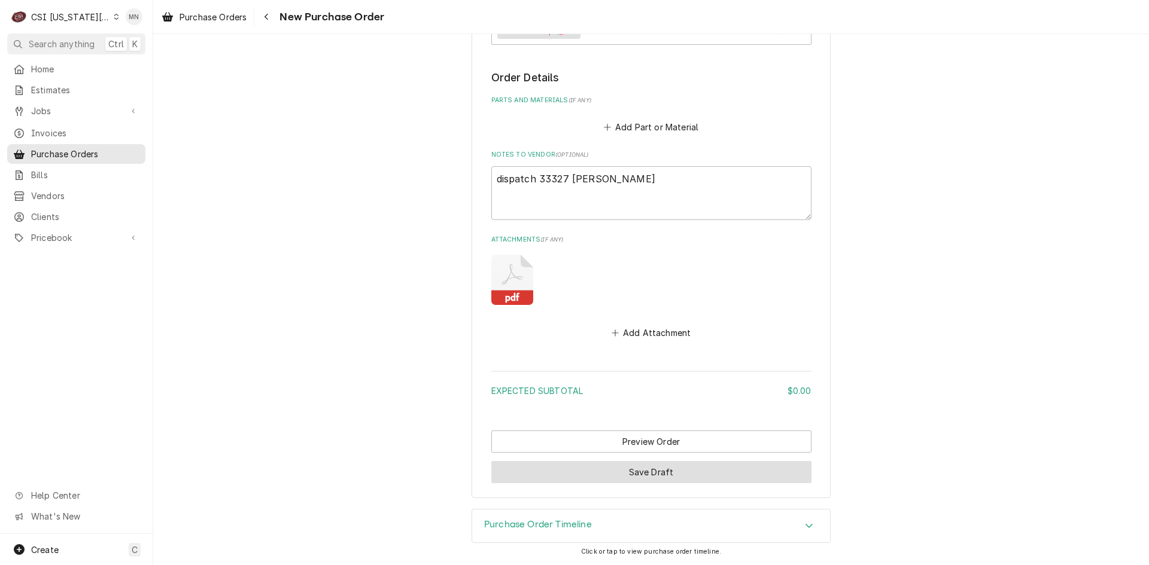
click at [630, 476] on button "Save Draft" at bounding box center [651, 472] width 320 height 22
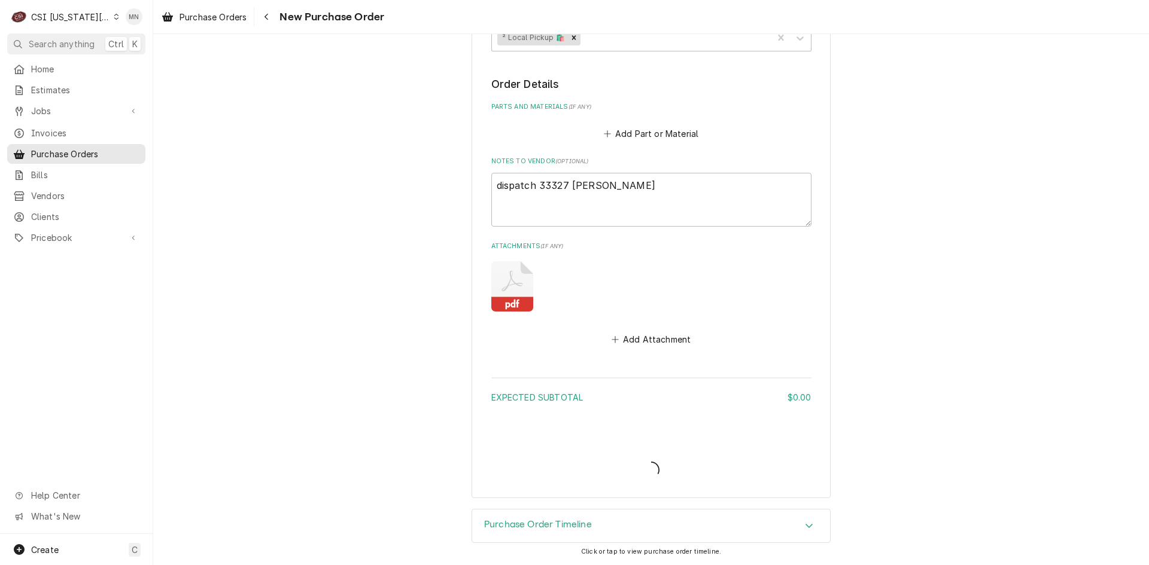
scroll to position [431, 0]
type textarea "x"
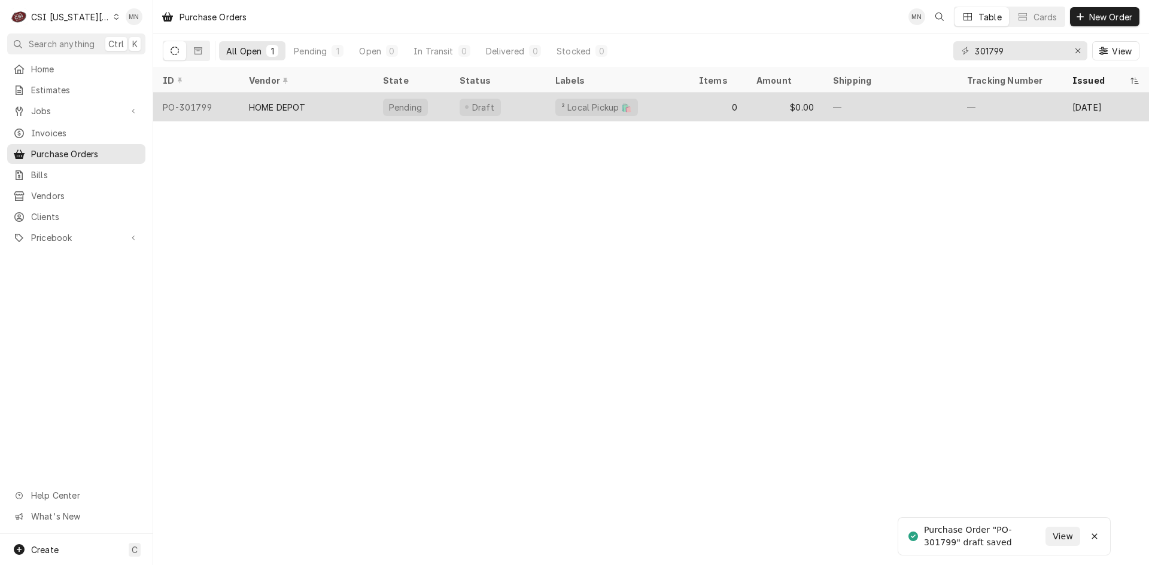
click at [349, 108] on div "HOME DEPOT" at bounding box center [306, 107] width 134 height 29
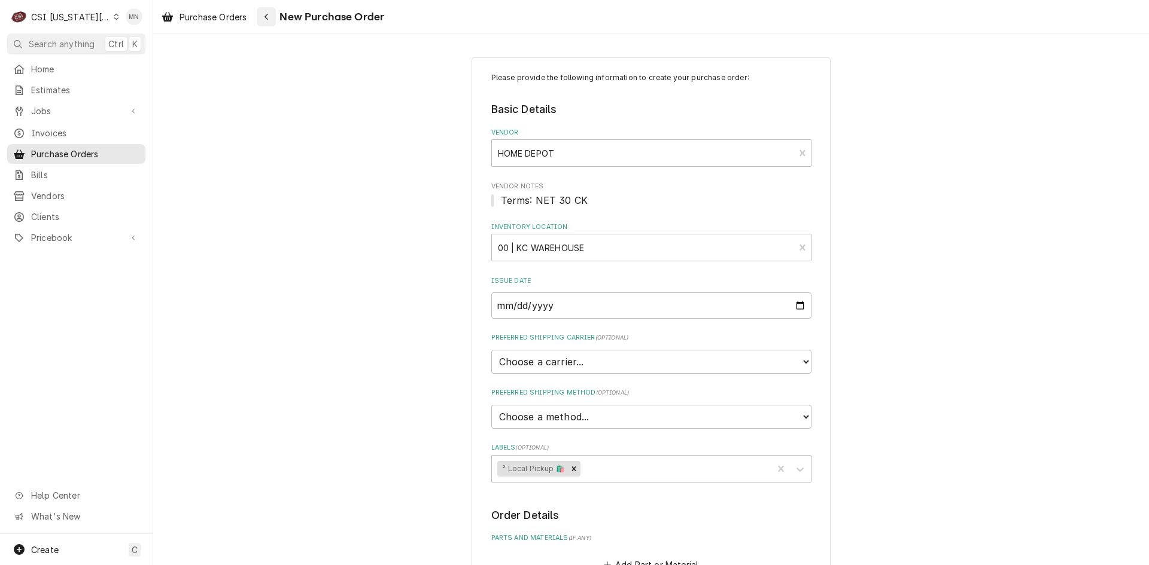
click at [261, 17] on div "Navigate back" at bounding box center [266, 17] width 12 height 12
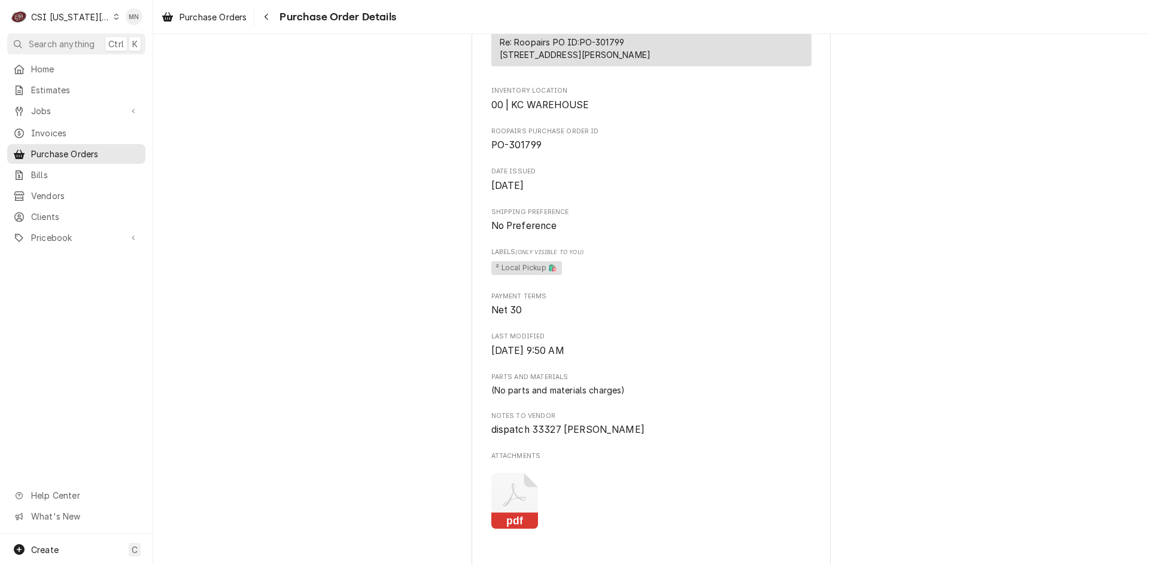
scroll to position [516, 0]
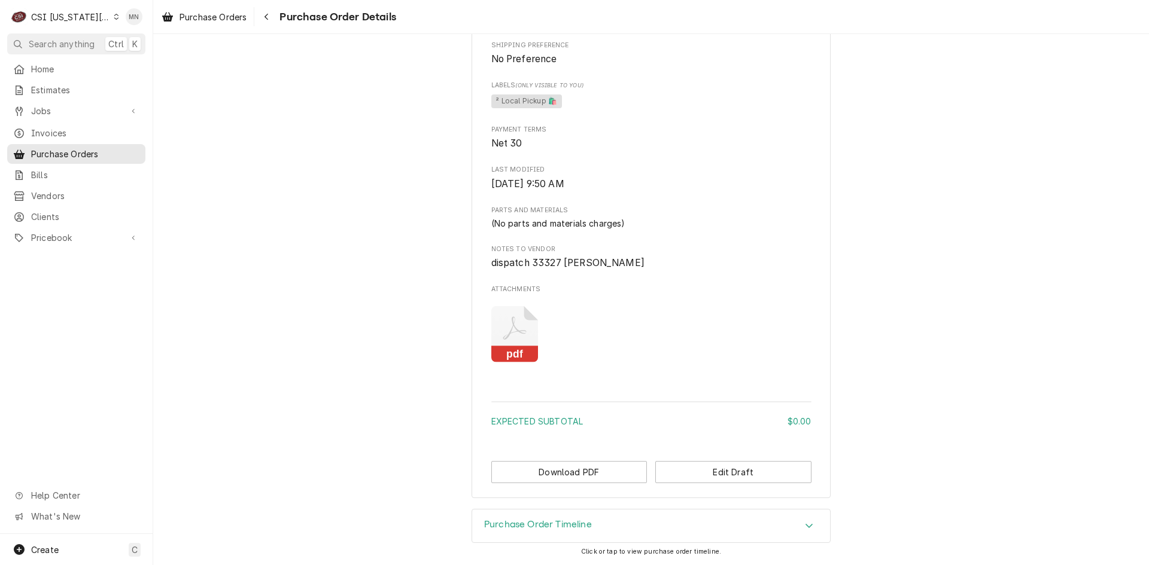
click at [282, 20] on span "Purchase Order Details" at bounding box center [336, 17] width 120 height 16
click at [275, 19] on button "Navigate back" at bounding box center [266, 16] width 19 height 19
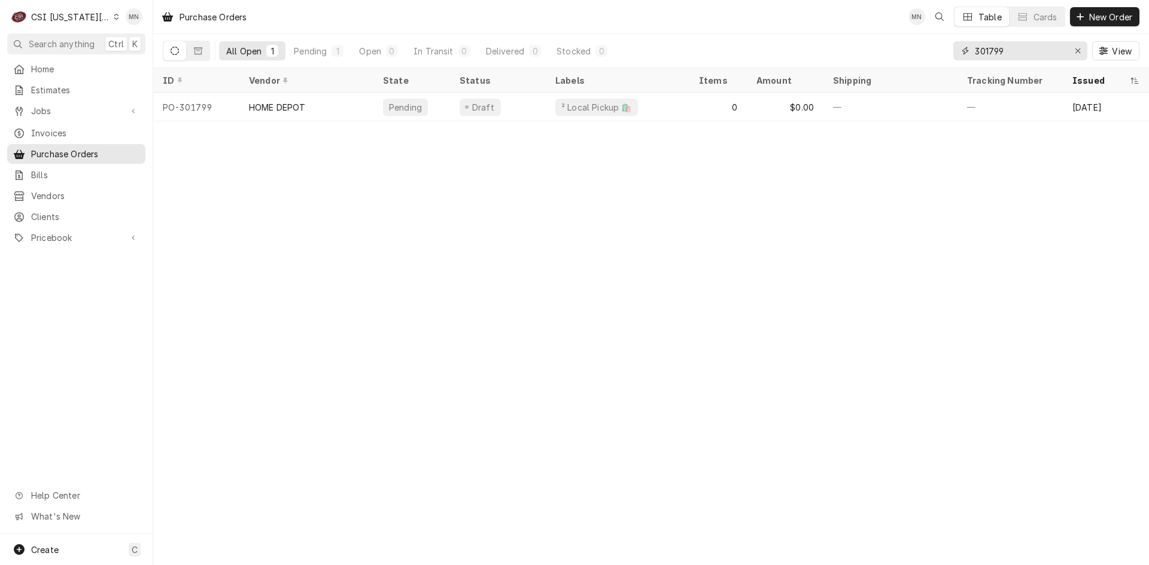
click at [1006, 52] on input "301799" at bounding box center [1019, 50] width 90 height 19
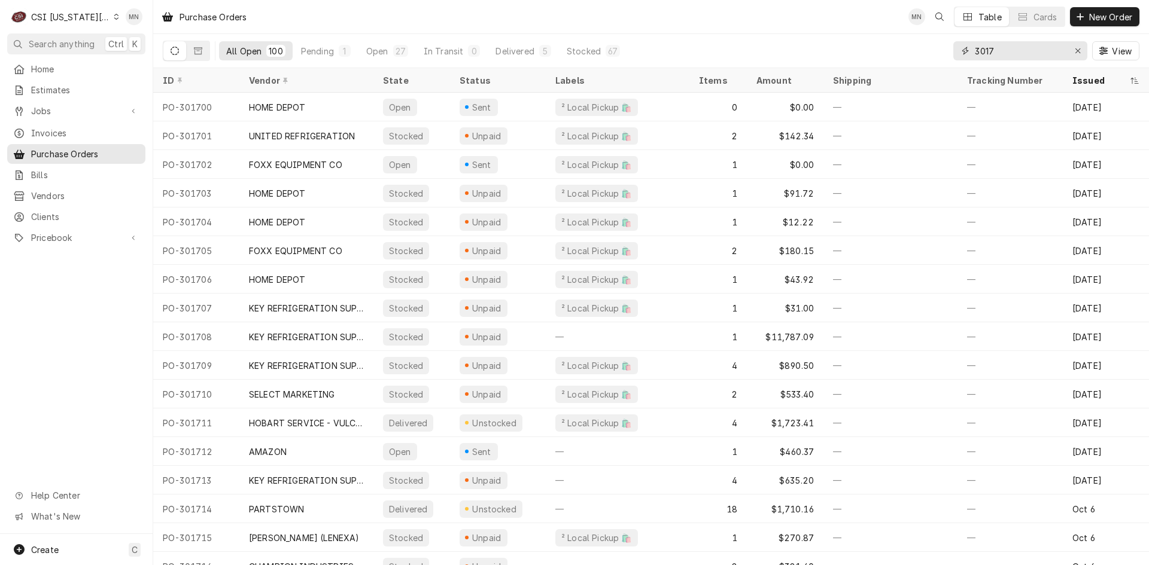
type input "3017"
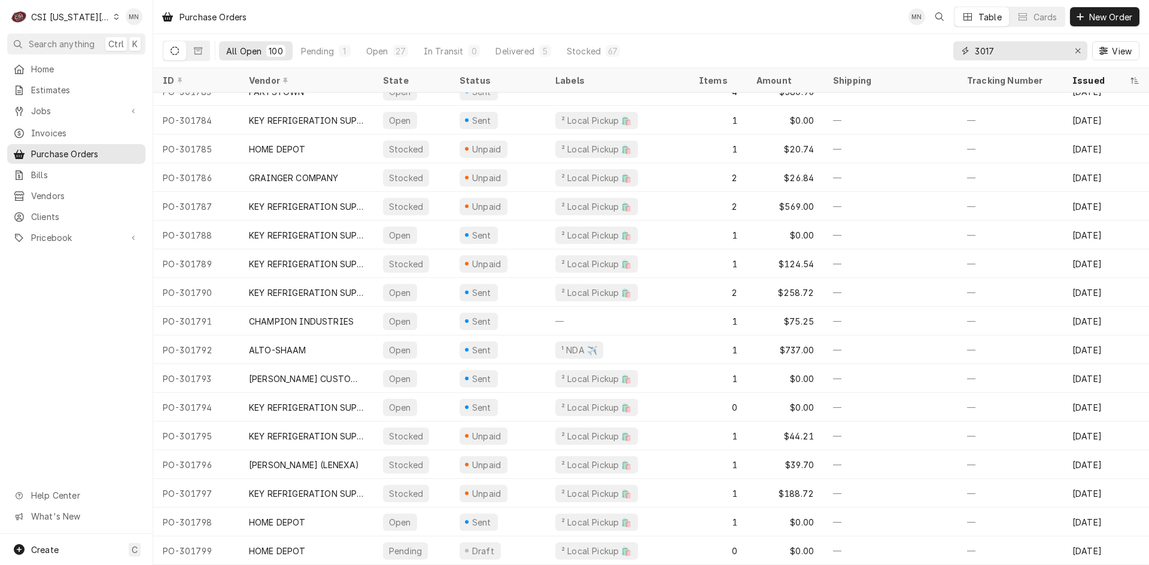
scroll to position [2406, 0]
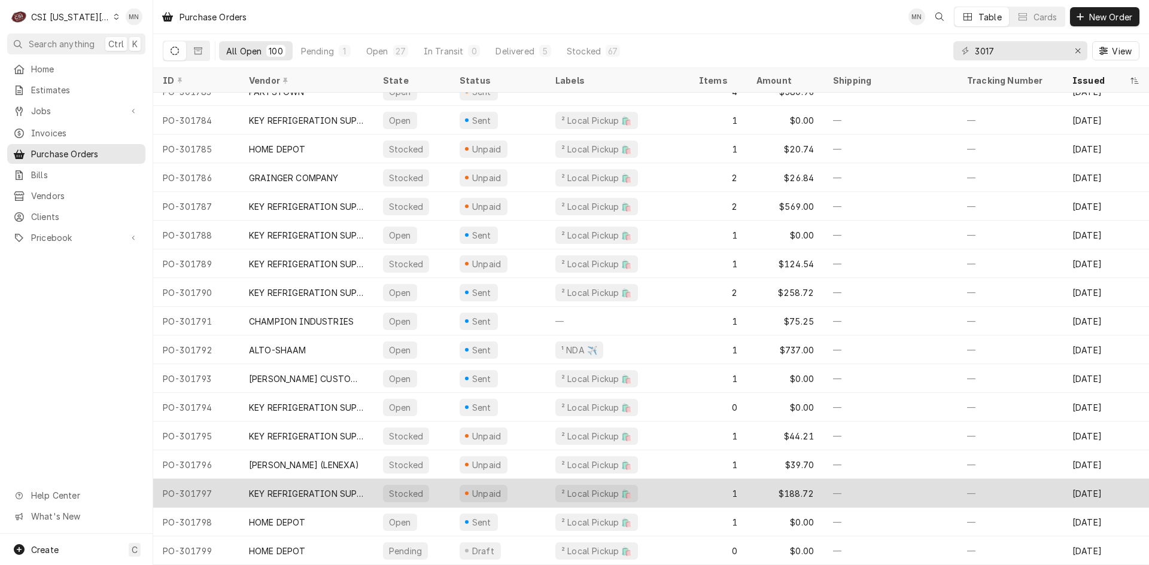
click at [297, 488] on div "KEY REFRIGERATION SUPPLY" at bounding box center [306, 494] width 115 height 13
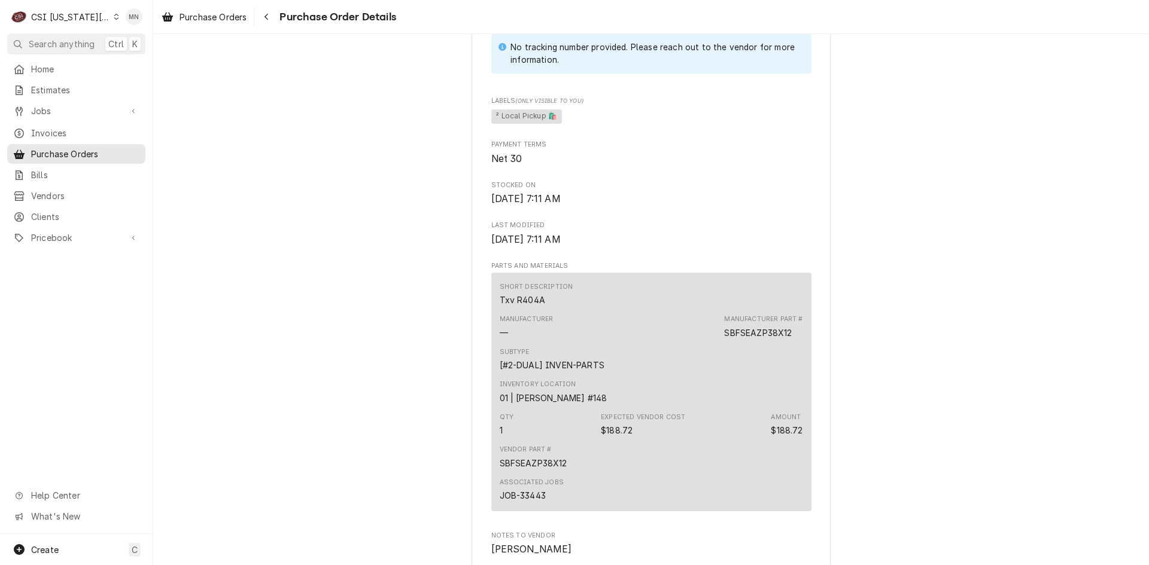
scroll to position [778, 0]
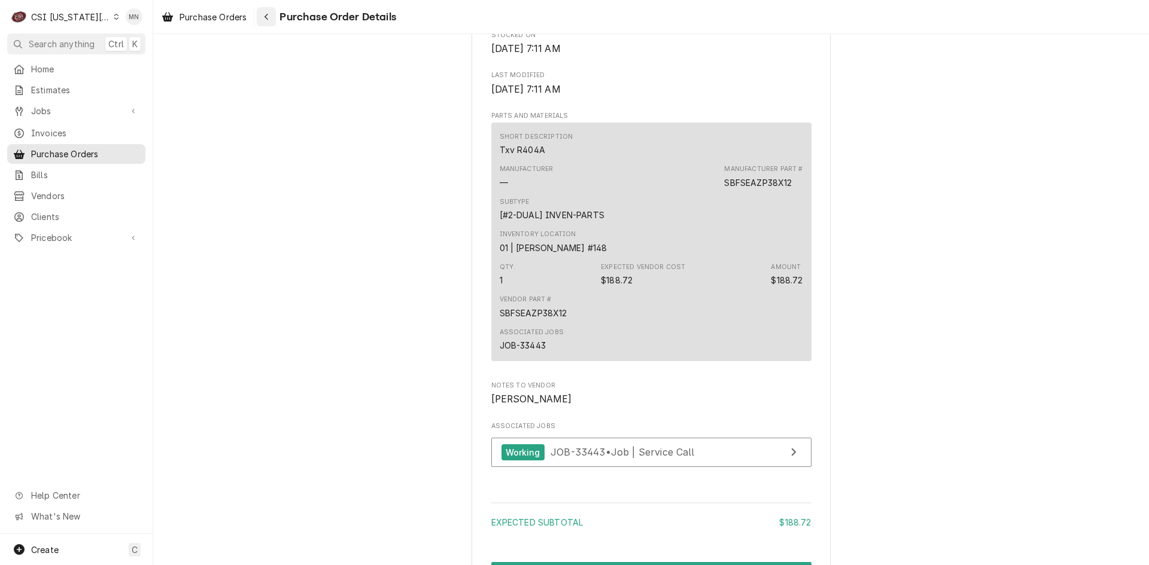
click at [267, 13] on icon "Navigate back" at bounding box center [266, 17] width 5 height 8
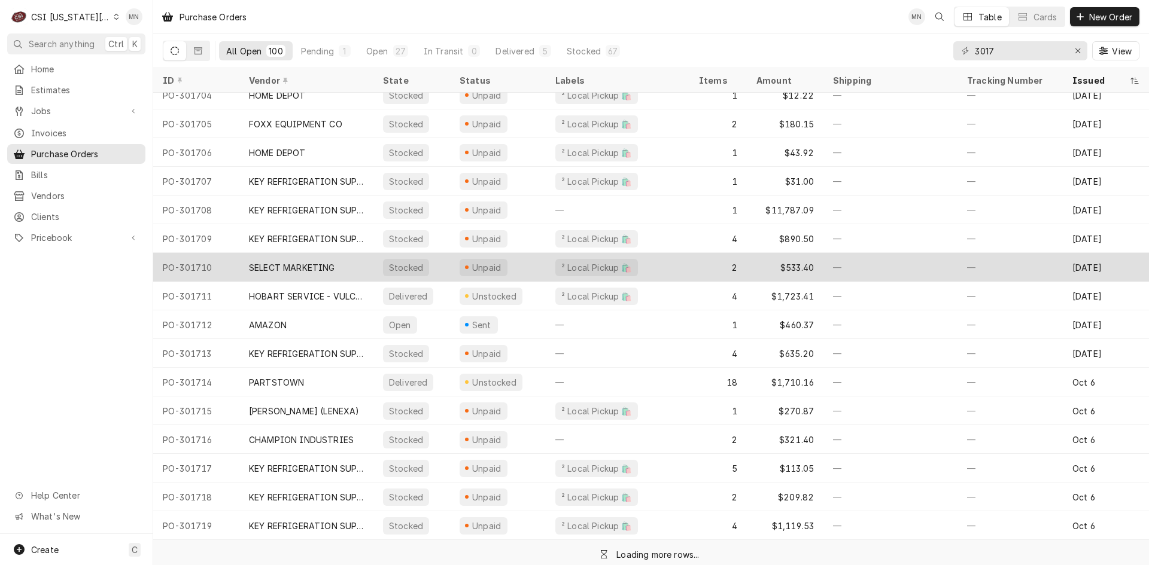
scroll to position [138, 0]
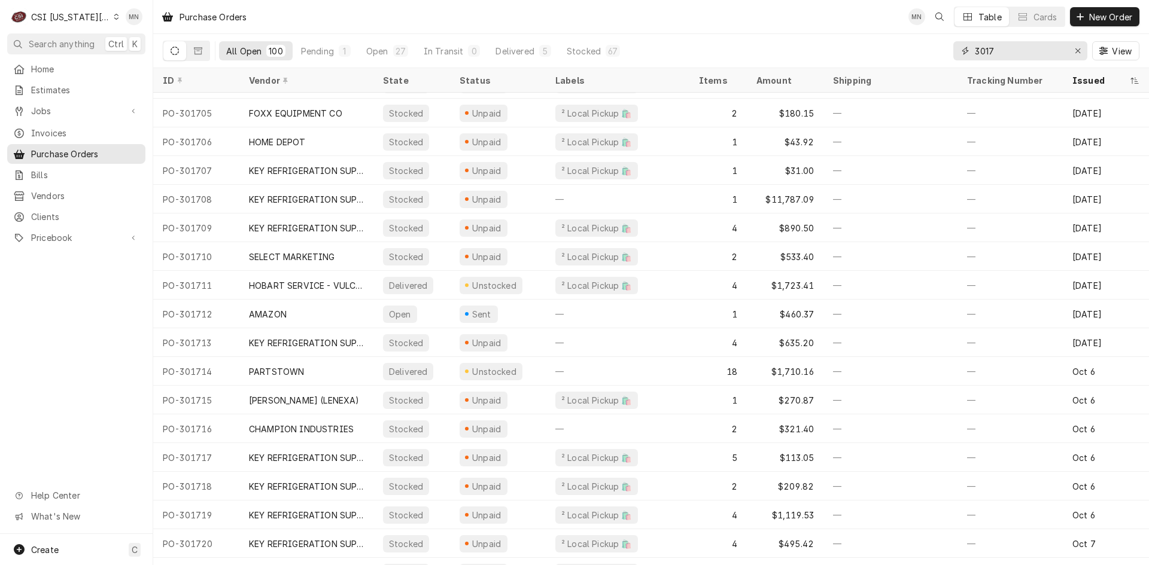
click at [1002, 48] on input "3017" at bounding box center [1019, 50] width 90 height 19
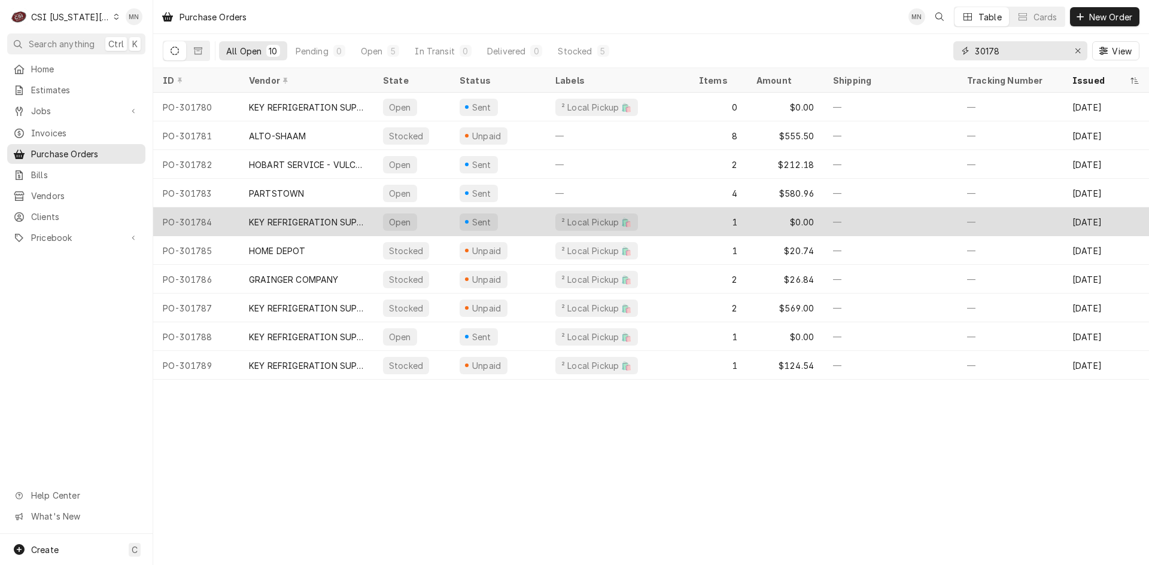
type input "30178"
click at [291, 218] on div "KEY REFRIGERATION SUPPLY" at bounding box center [306, 222] width 115 height 13
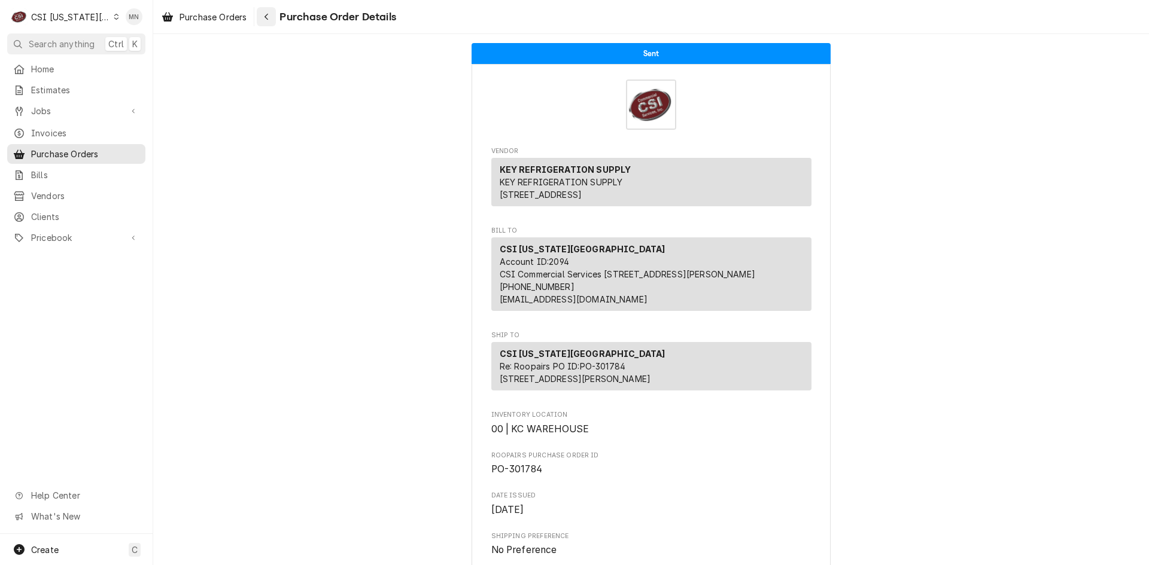
click at [270, 14] on div "Navigate back" at bounding box center [266, 17] width 12 height 12
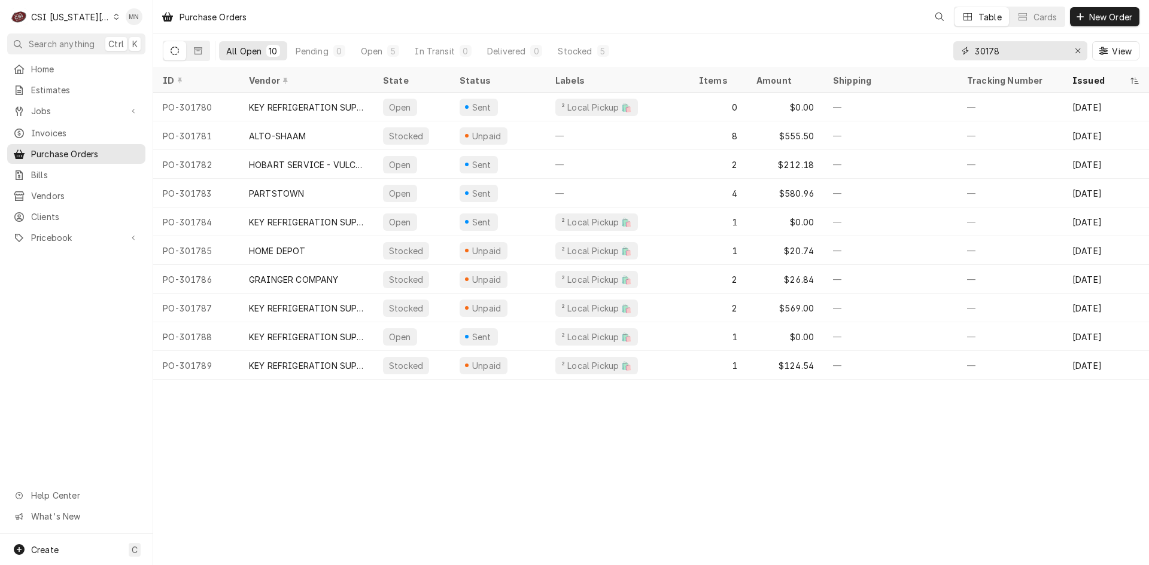
drag, startPoint x: 956, startPoint y: 42, endPoint x: 955, endPoint y: 22, distance: 19.8
click at [814, 36] on div "All Open 10 Pending 0 Open 5 In Transit 0 Delivered 0 Stocked 5 30178 View" at bounding box center [651, 50] width 976 height 33
type input "301789"
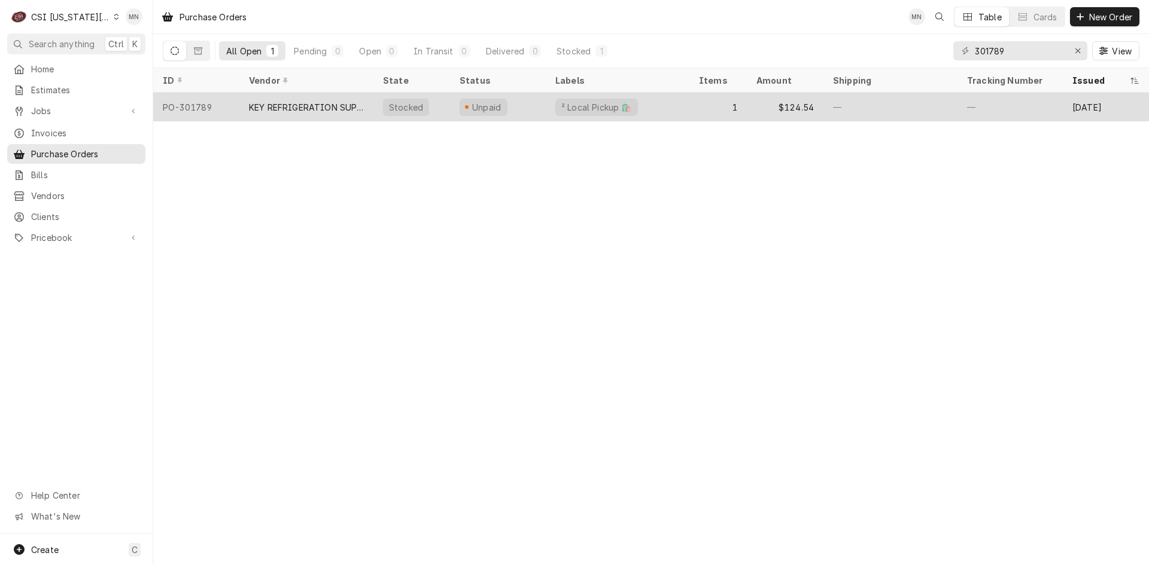
click at [283, 110] on div "KEY REFRIGERATION SUPPLY" at bounding box center [306, 107] width 115 height 13
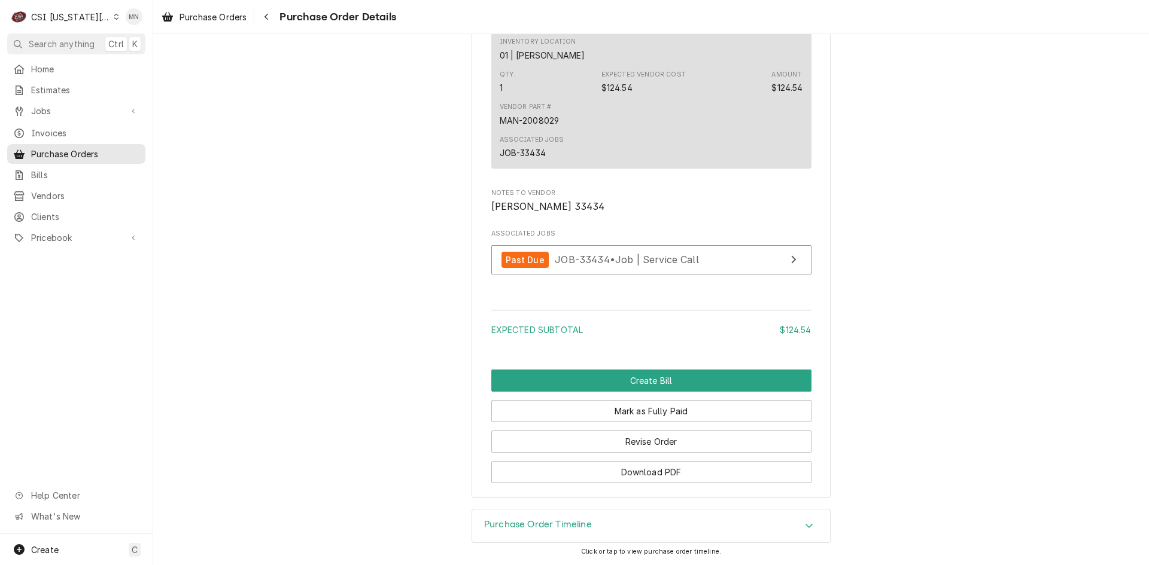
scroll to position [1008, 0]
click at [659, 440] on button "Revise Order" at bounding box center [651, 442] width 320 height 22
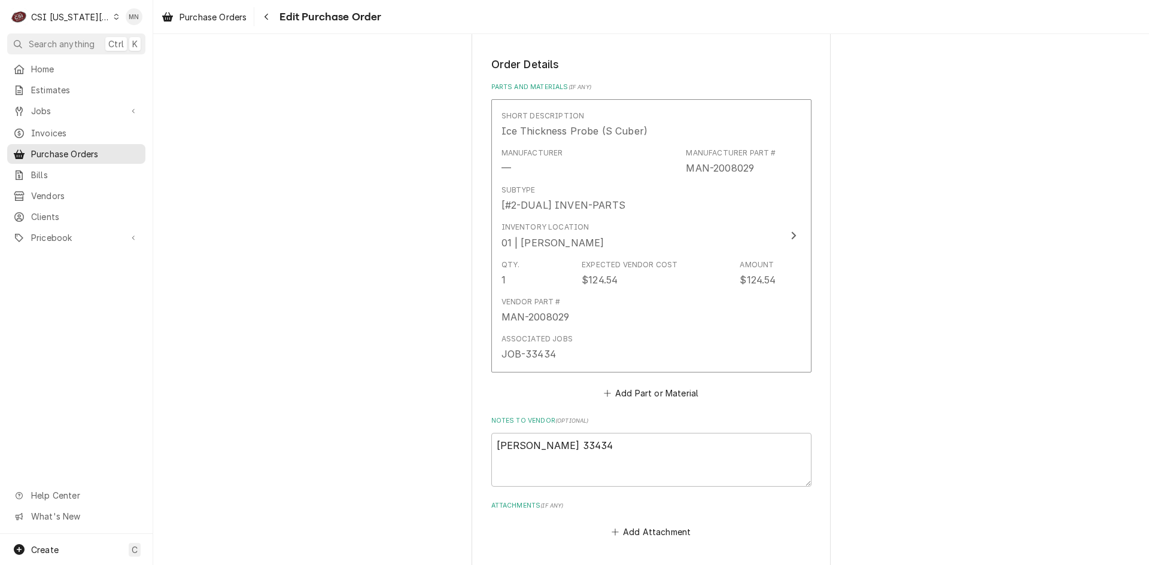
scroll to position [658, 0]
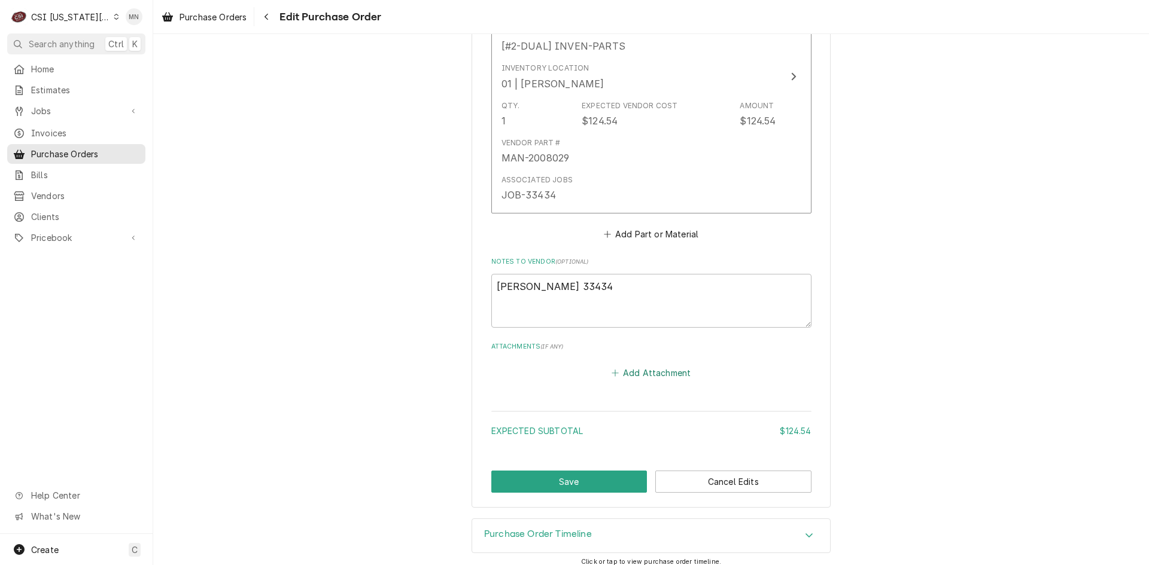
click at [640, 371] on button "Add Attachment" at bounding box center [651, 373] width 84 height 17
type textarea "x"
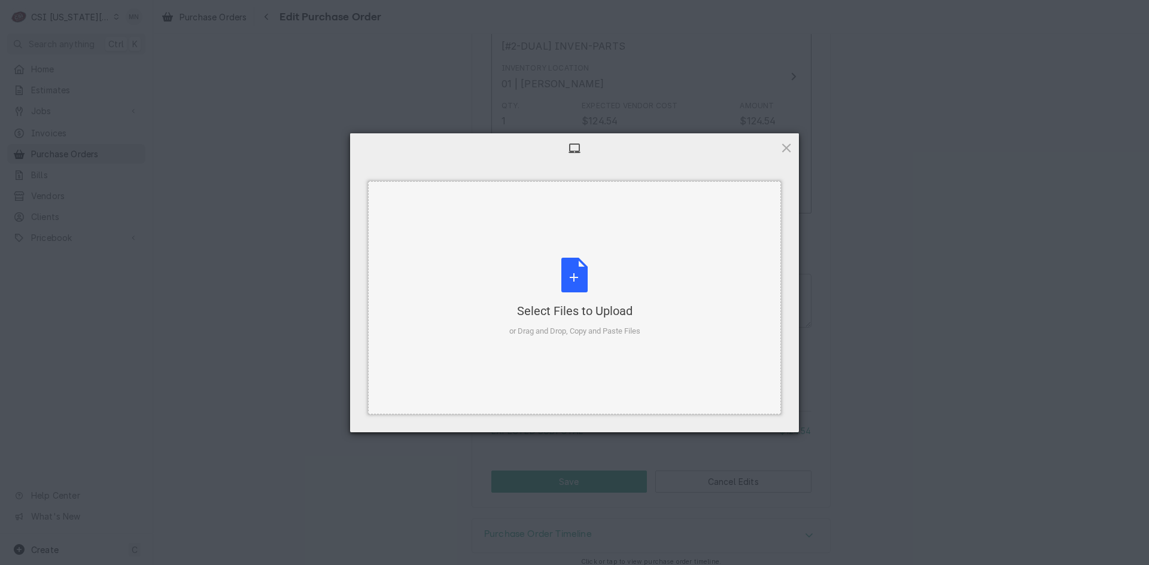
click at [556, 287] on div "Select Files to Upload or Drag and Drop, Copy and Paste Files" at bounding box center [574, 298] width 131 height 80
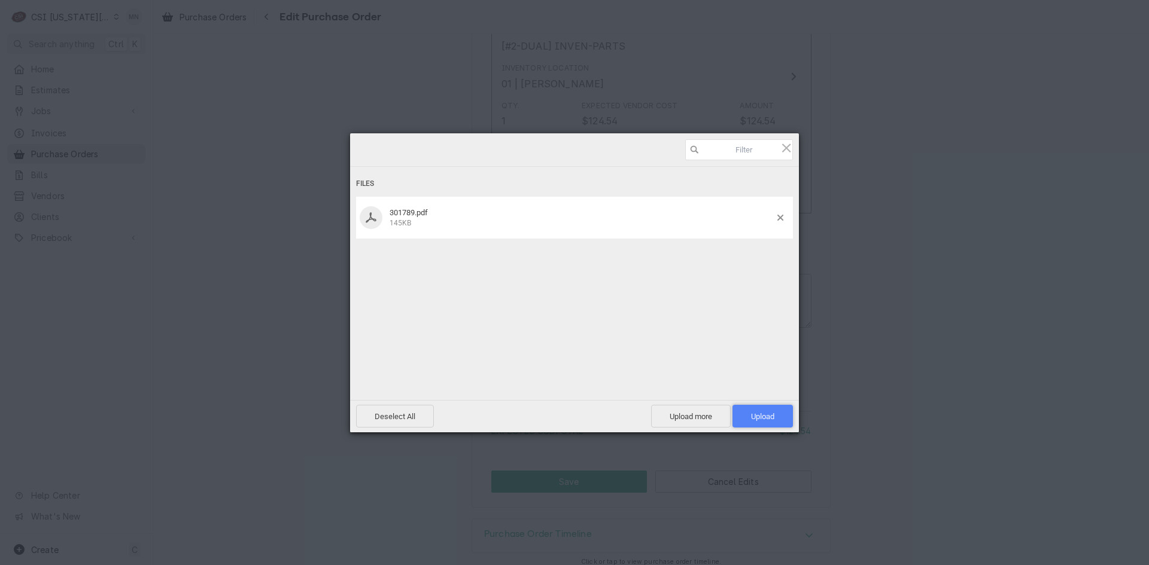
click at [773, 420] on span "Upload 1" at bounding box center [762, 416] width 23 height 9
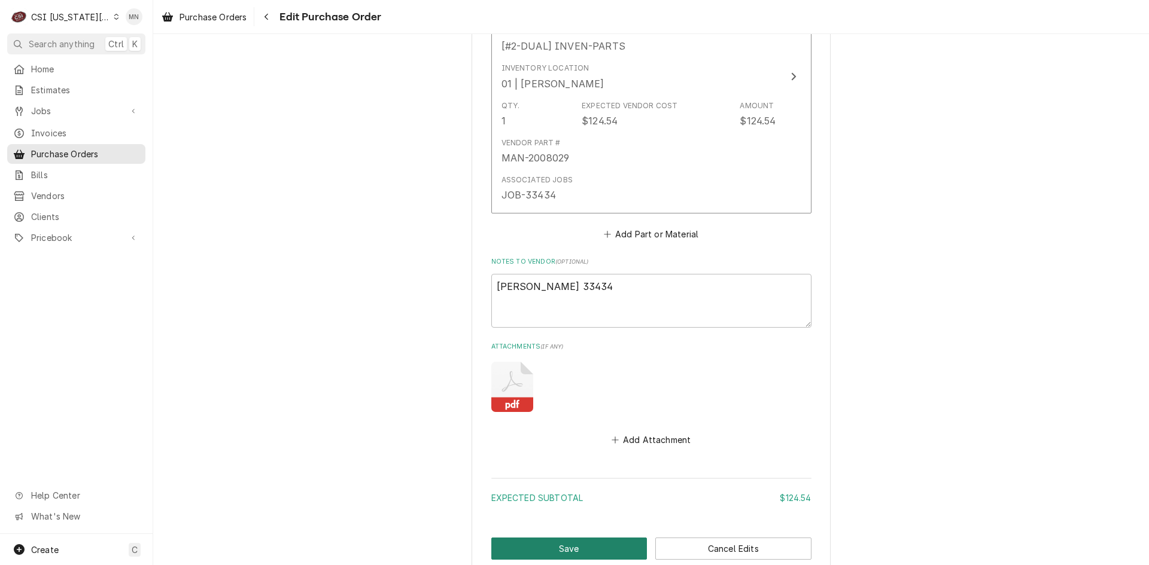
click at [585, 546] on button "Save" at bounding box center [569, 549] width 156 height 22
type textarea "x"
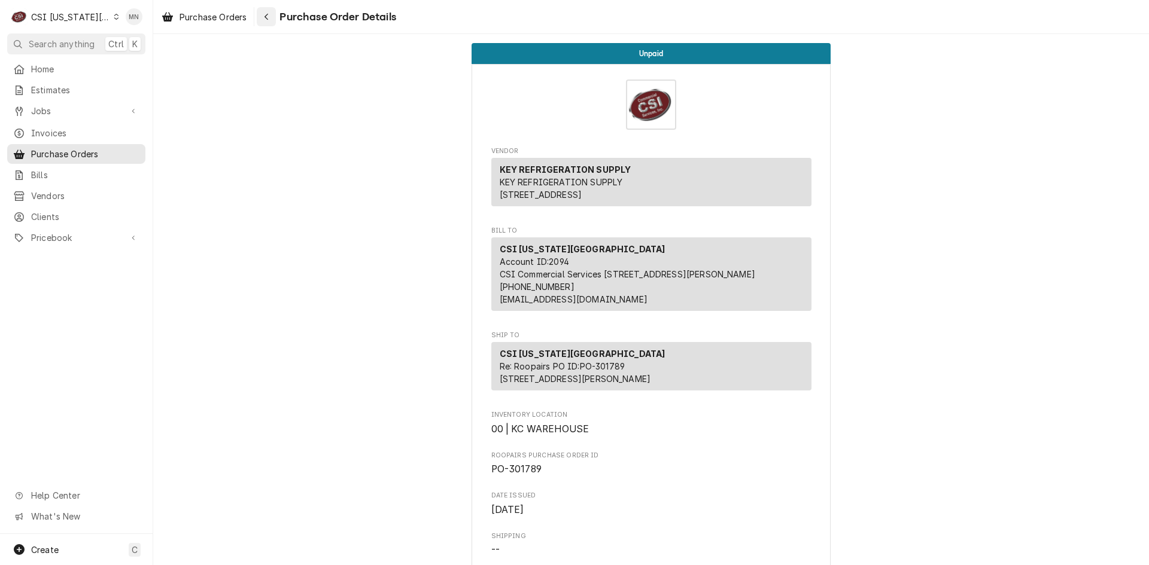
drag, startPoint x: 271, startPoint y: 19, endPoint x: 277, endPoint y: 18, distance: 6.1
click at [271, 19] on div "Navigate back" at bounding box center [266, 17] width 12 height 12
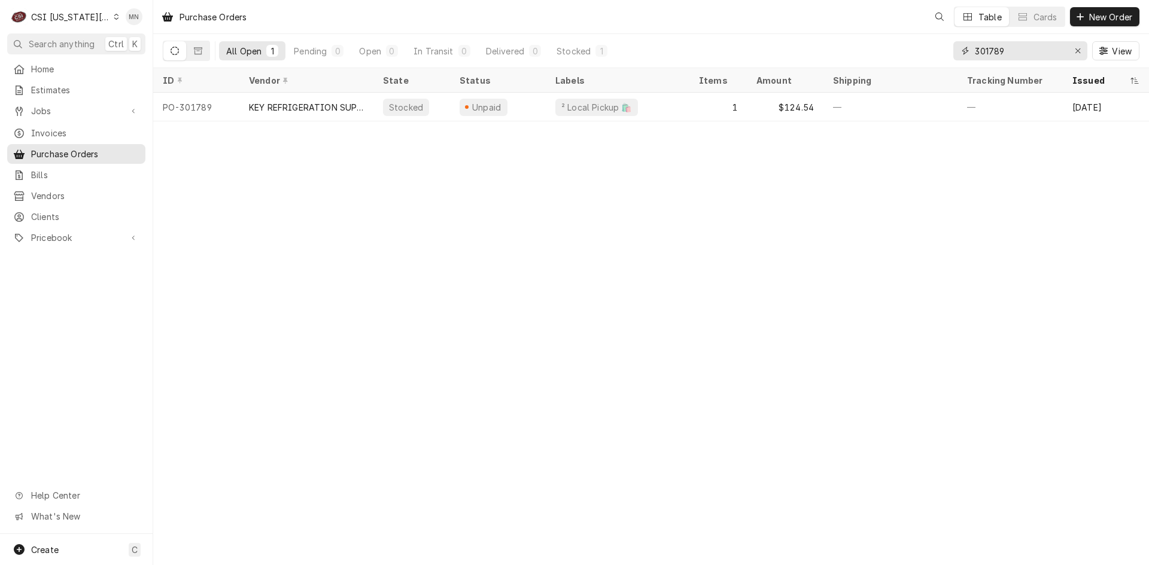
drag, startPoint x: 1013, startPoint y: 48, endPoint x: 885, endPoint y: 37, distance: 127.9
click at [892, 38] on div "All Open 1 Pending 0 Open 0 In Transit 0 Delivered 0 Stocked 1 301789 View" at bounding box center [651, 50] width 976 height 33
type input "301794"
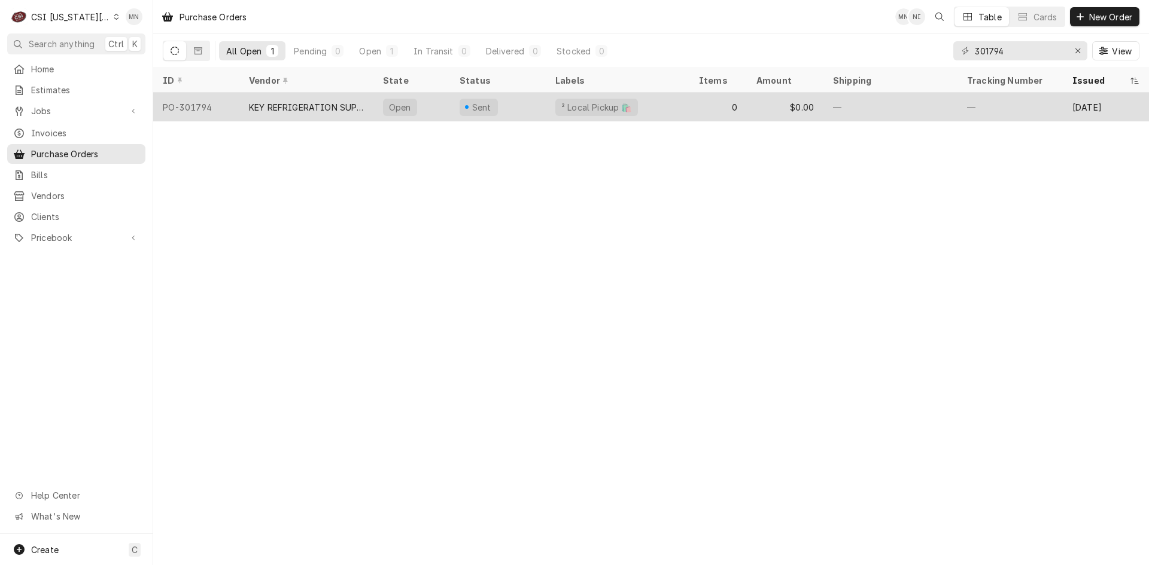
drag, startPoint x: 306, startPoint y: 103, endPoint x: 313, endPoint y: 105, distance: 7.3
click at [307, 103] on div "KEY REFRIGERATION SUPPLY" at bounding box center [306, 107] width 115 height 13
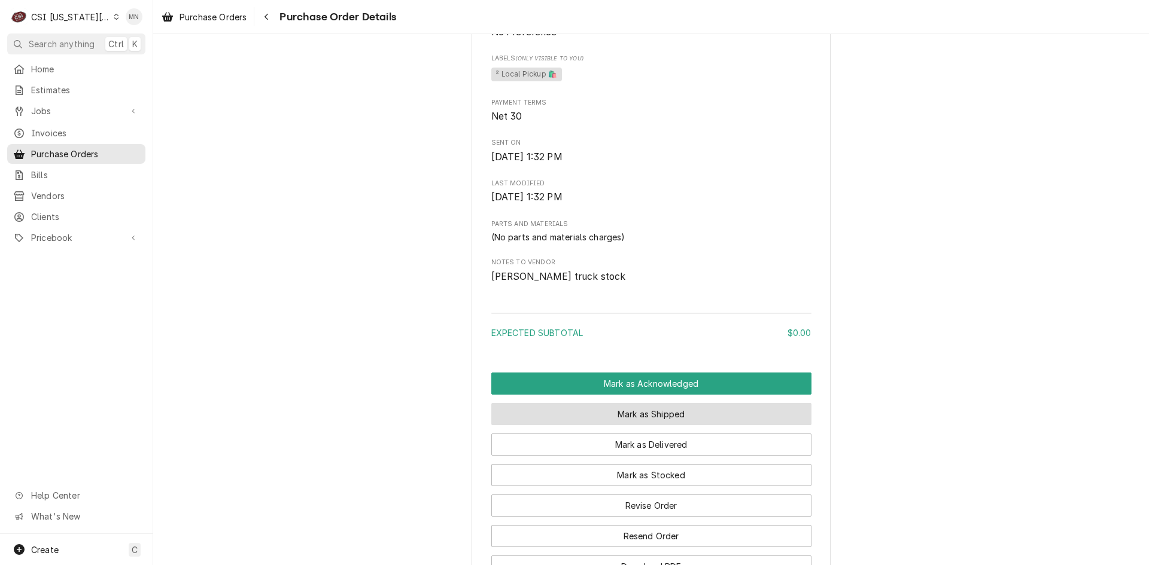
scroll to position [651, 0]
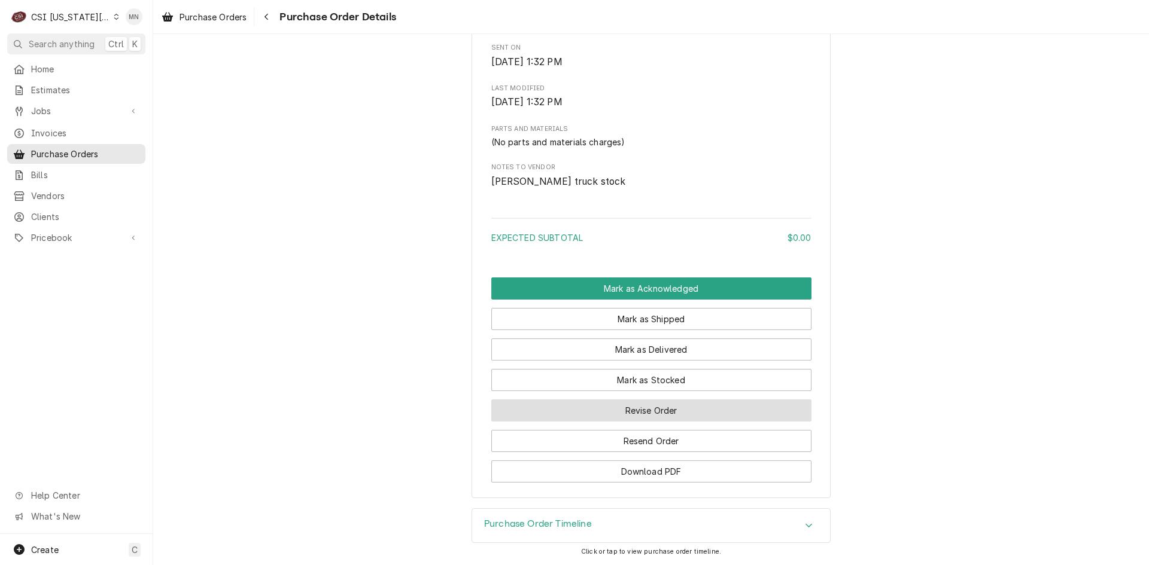
click at [663, 406] on button "Revise Order" at bounding box center [651, 411] width 320 height 22
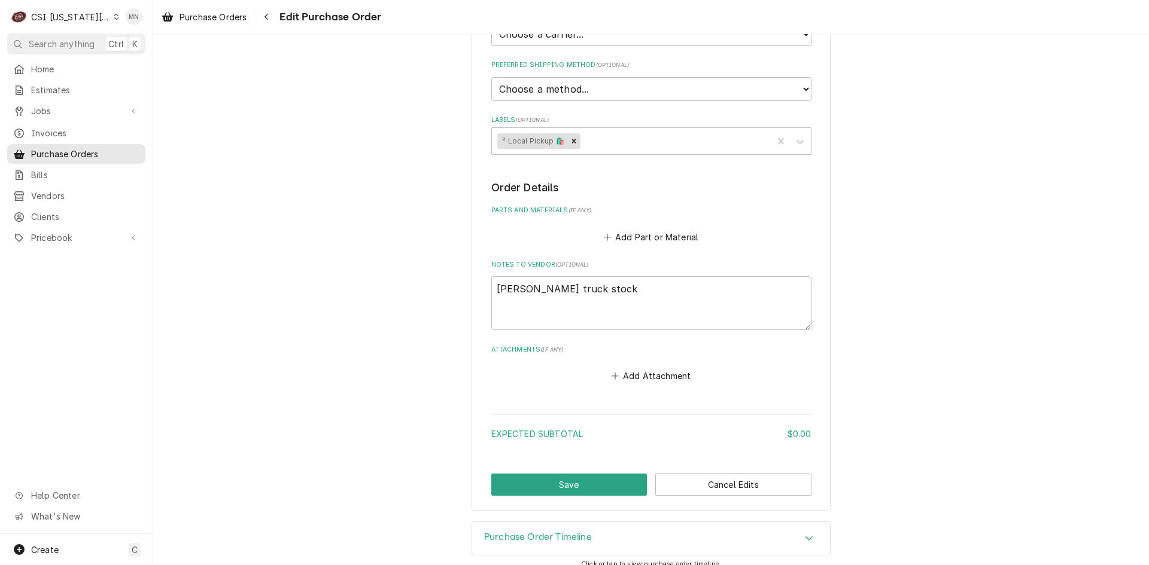
scroll to position [340, 0]
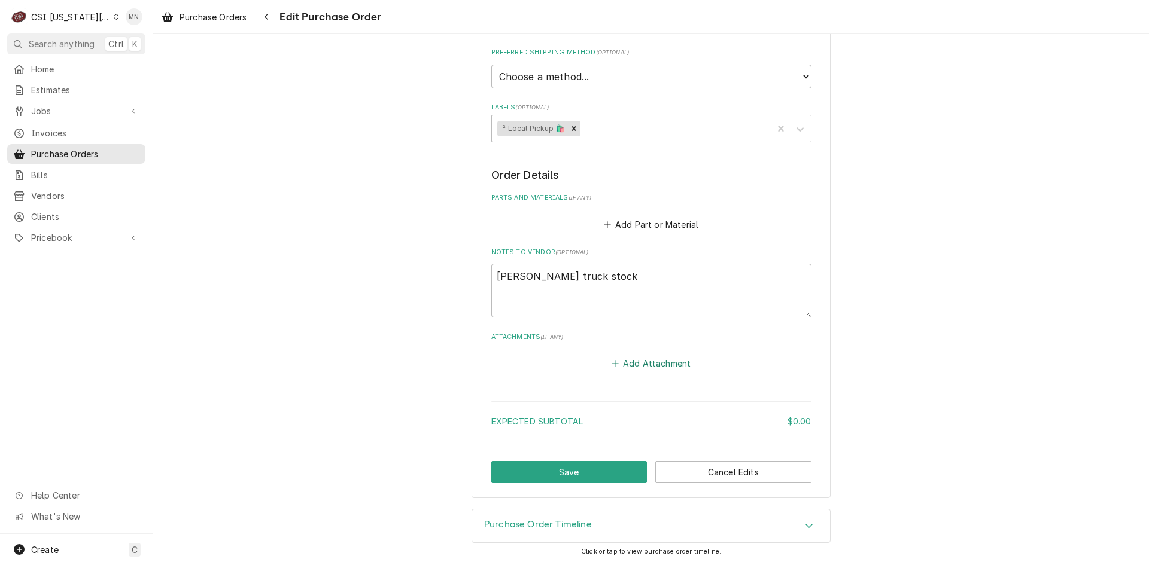
click at [650, 366] on button "Add Attachment" at bounding box center [651, 363] width 84 height 17
type textarea "x"
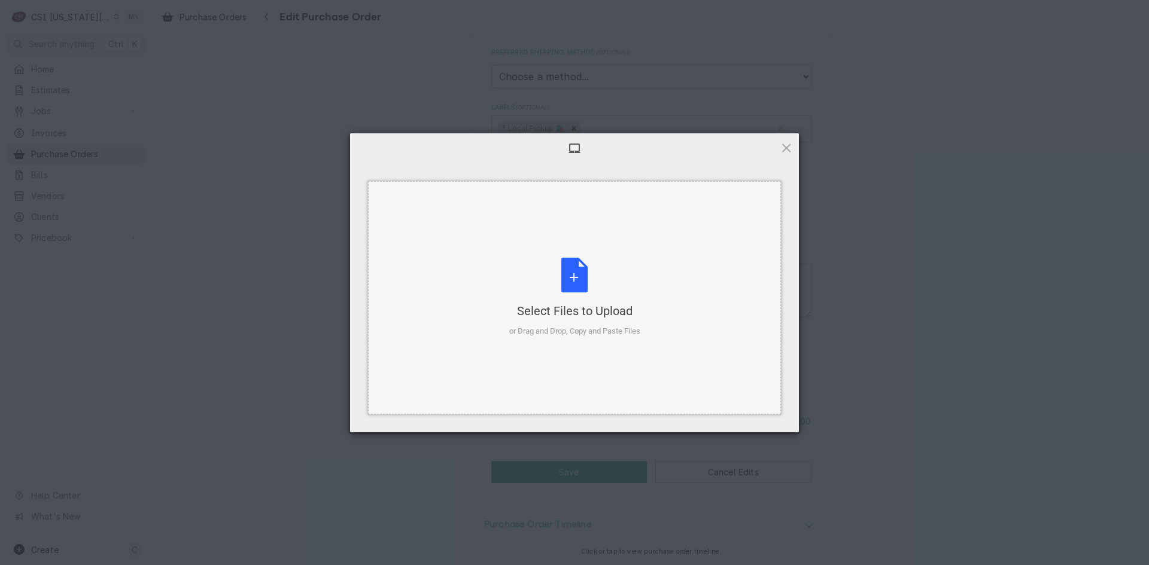
click at [577, 310] on div "Select Files to Upload" at bounding box center [574, 311] width 131 height 17
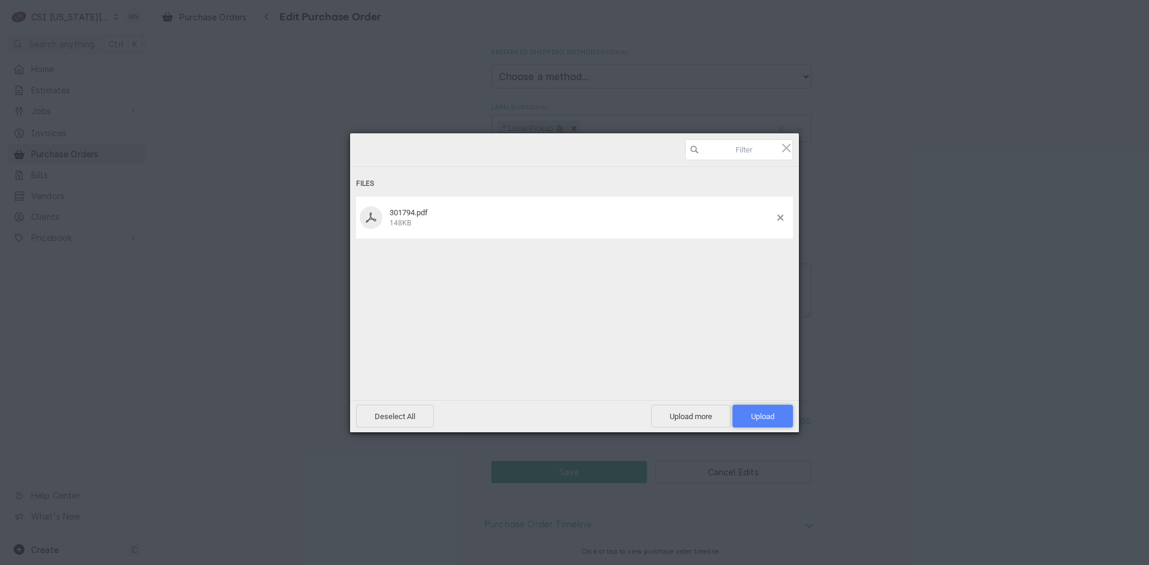
click at [767, 410] on span "Upload 1" at bounding box center [762, 416] width 60 height 23
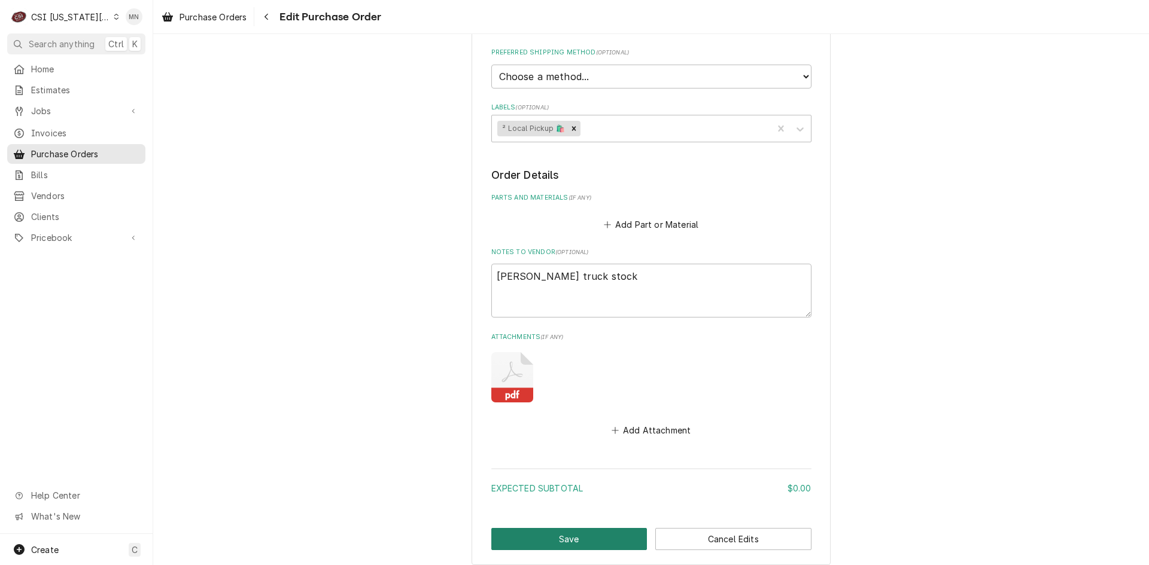
click at [574, 529] on button "Save" at bounding box center [569, 539] width 156 height 22
type textarea "x"
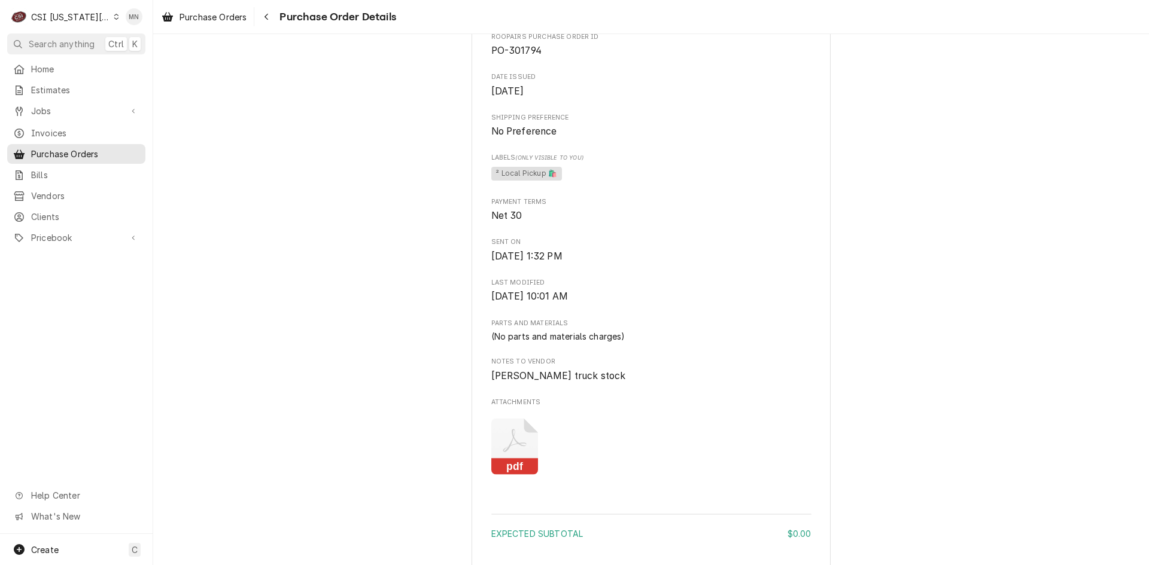
scroll to position [753, 0]
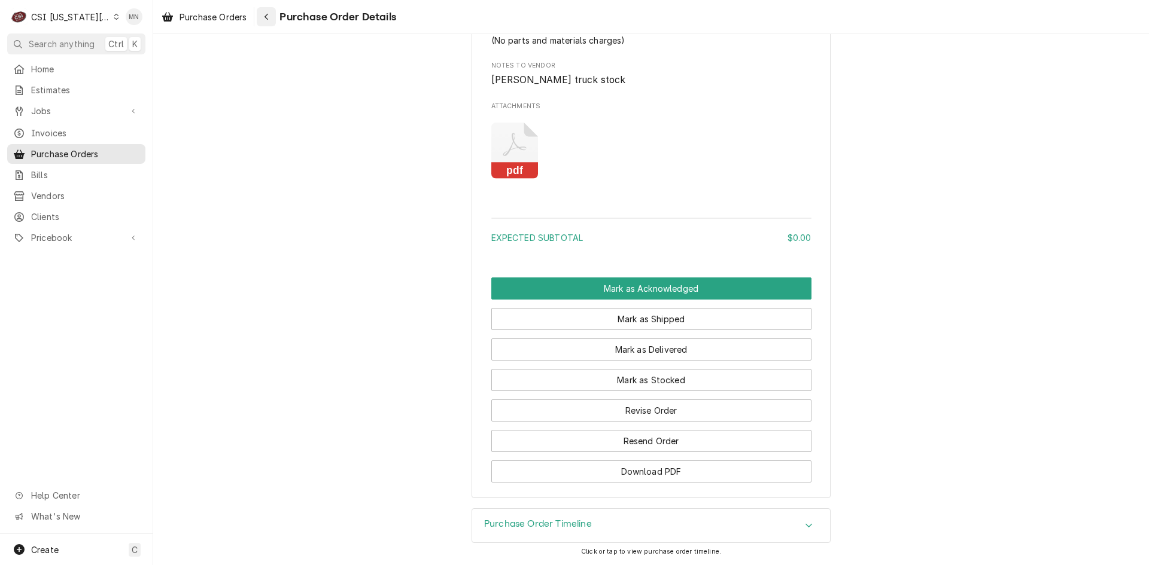
click at [269, 13] on icon "Navigate back" at bounding box center [266, 17] width 5 height 8
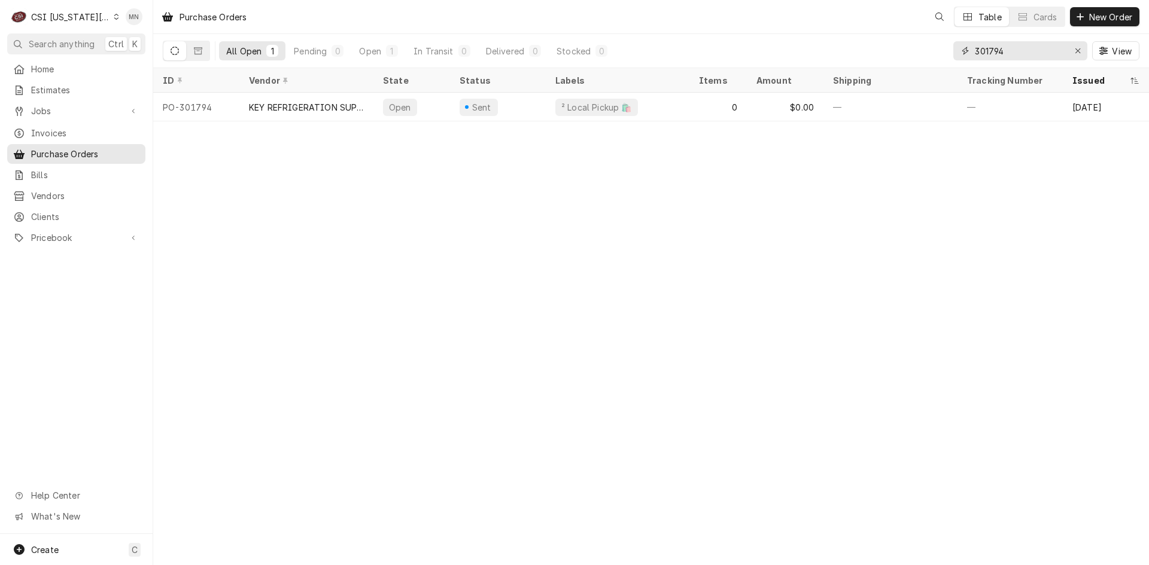
drag, startPoint x: 1018, startPoint y: 51, endPoint x: 784, endPoint y: 36, distance: 234.4
click at [785, 36] on div "All Open 1 Pending 0 Open 1 In Transit 0 Delivered 0 Stocked 0 301794 View" at bounding box center [651, 50] width 976 height 33
type input "301795"
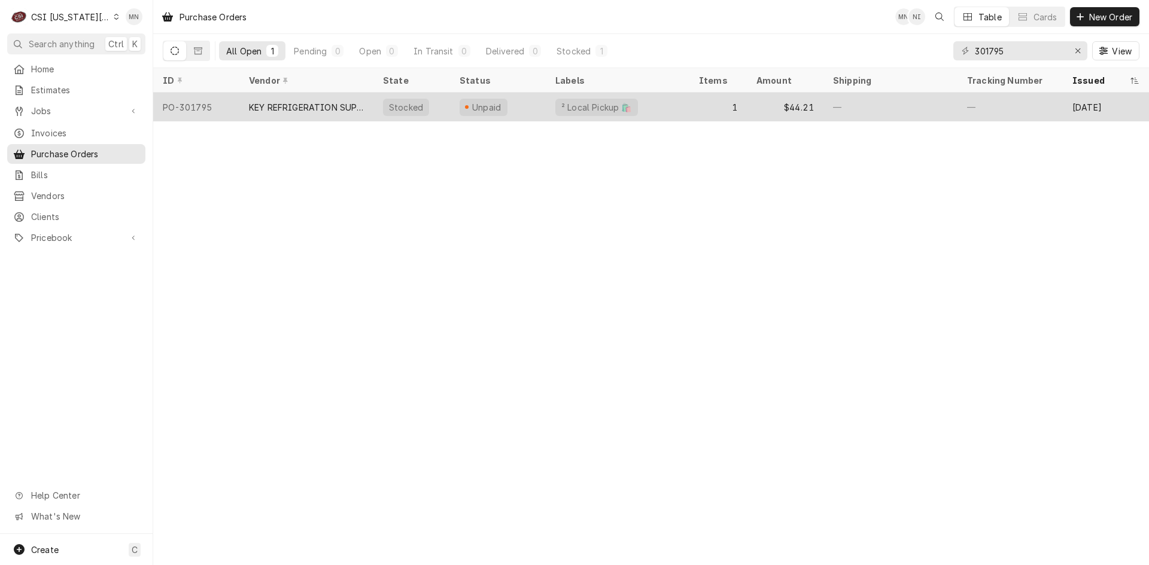
click at [270, 110] on div "KEY REFRIGERATION SUPPLY" at bounding box center [306, 107] width 115 height 13
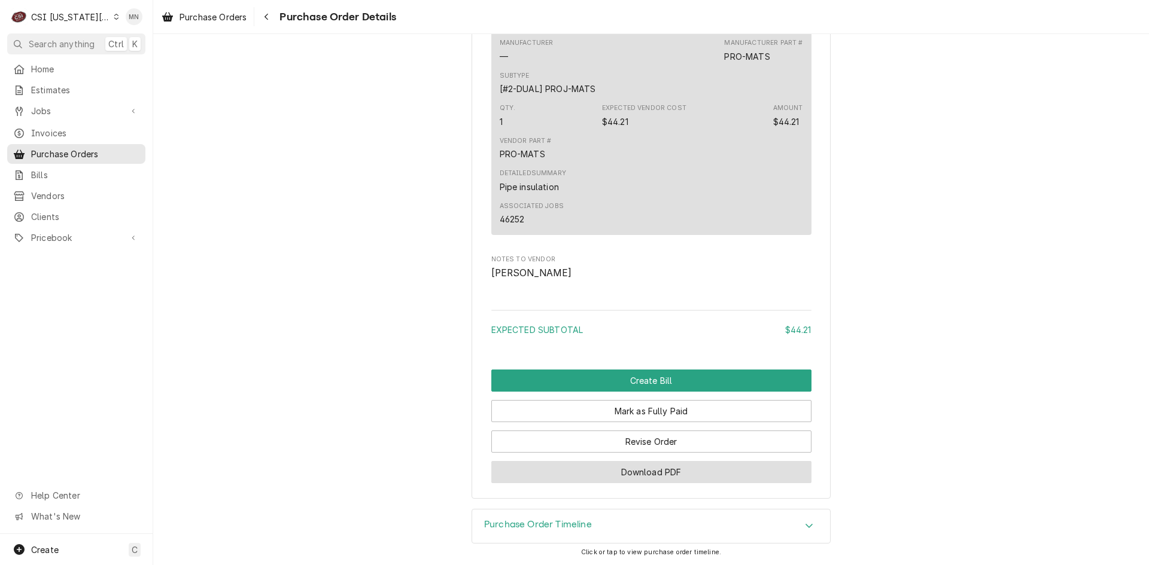
scroll to position [942, 0]
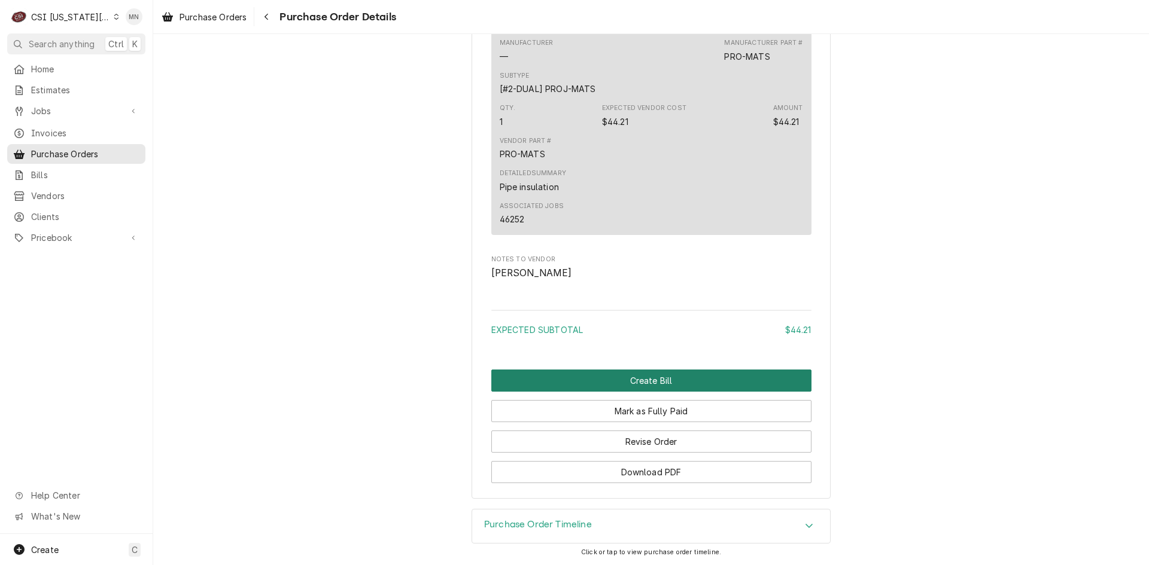
click at [615, 392] on button "Create Bill" at bounding box center [651, 381] width 320 height 22
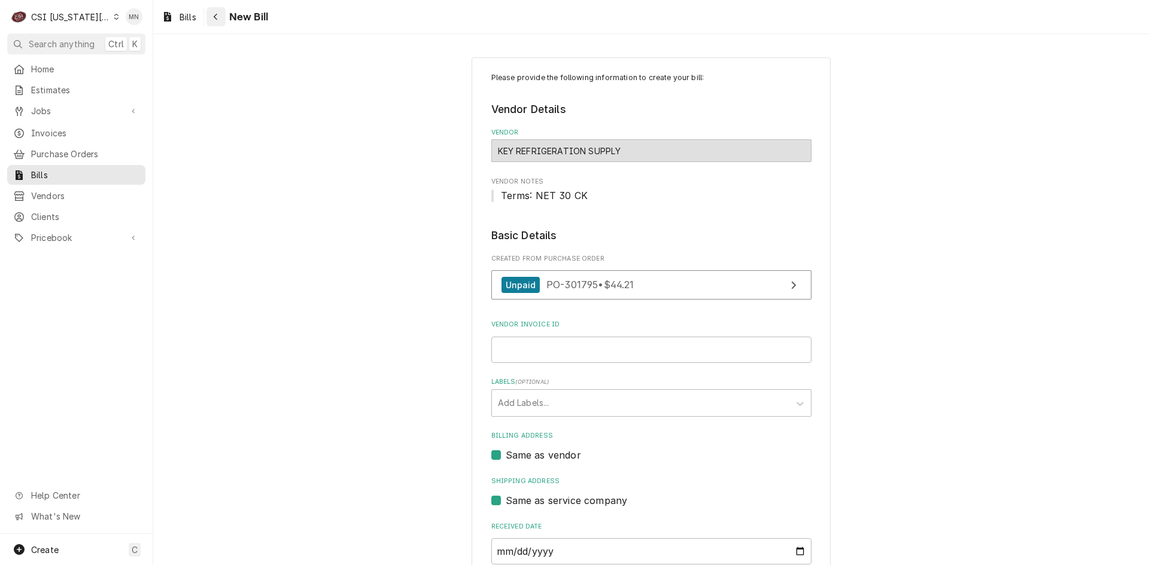
click at [226, 20] on button "Navigate back" at bounding box center [215, 16] width 19 height 19
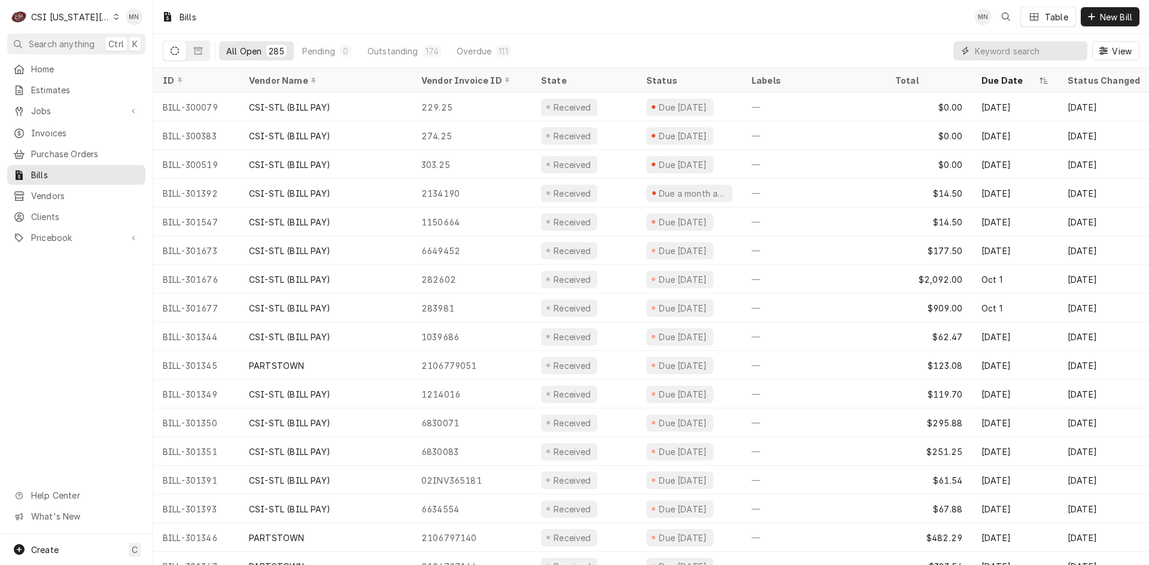
click at [994, 46] on input "Dynamic Content Wrapper" at bounding box center [1027, 50] width 106 height 19
type input "301795"
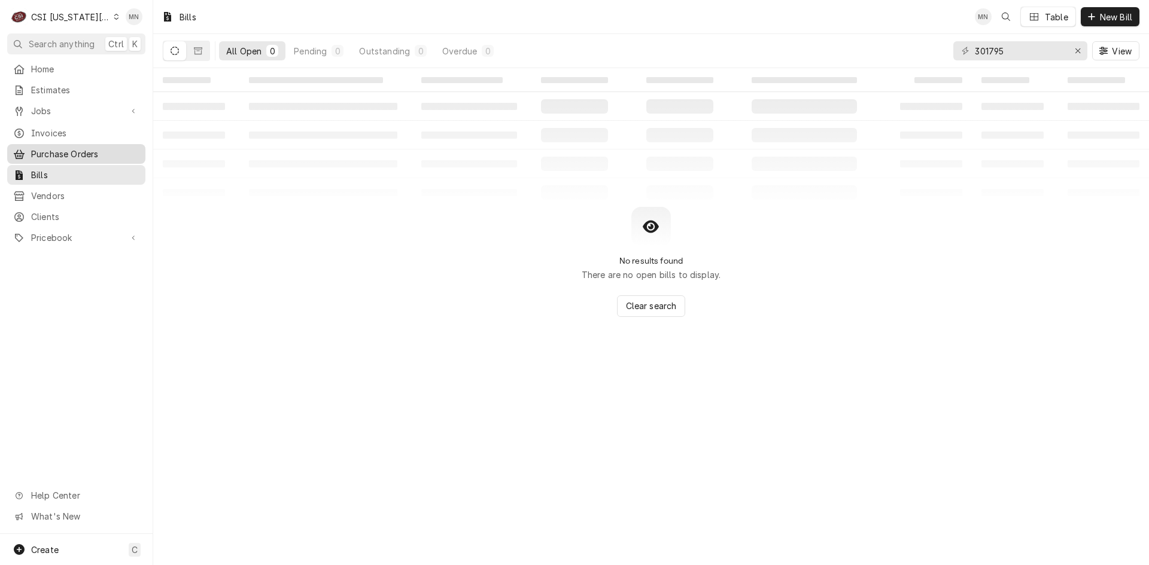
click at [61, 149] on span "Purchase Orders" at bounding box center [85, 154] width 108 height 13
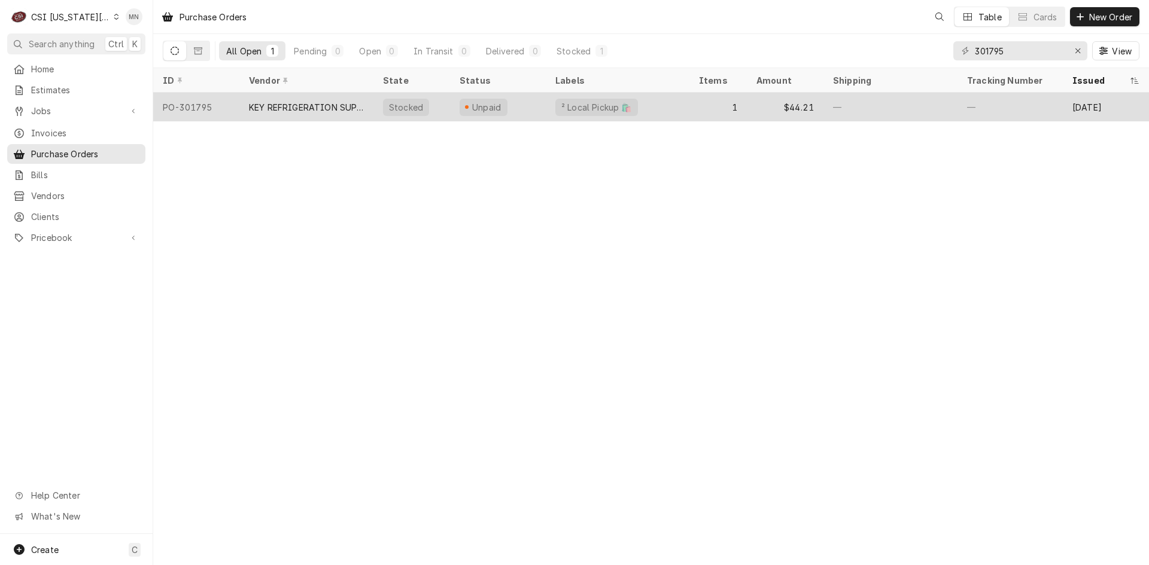
click at [333, 104] on div "KEY REFRIGERATION SUPPLY" at bounding box center [306, 107] width 115 height 13
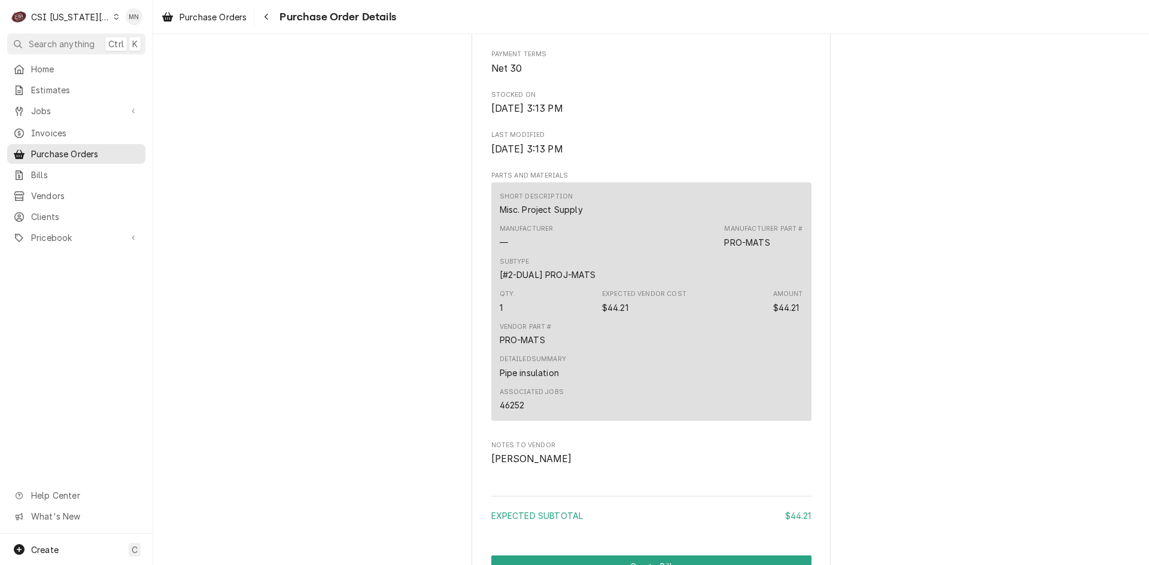
scroll to position [942, 0]
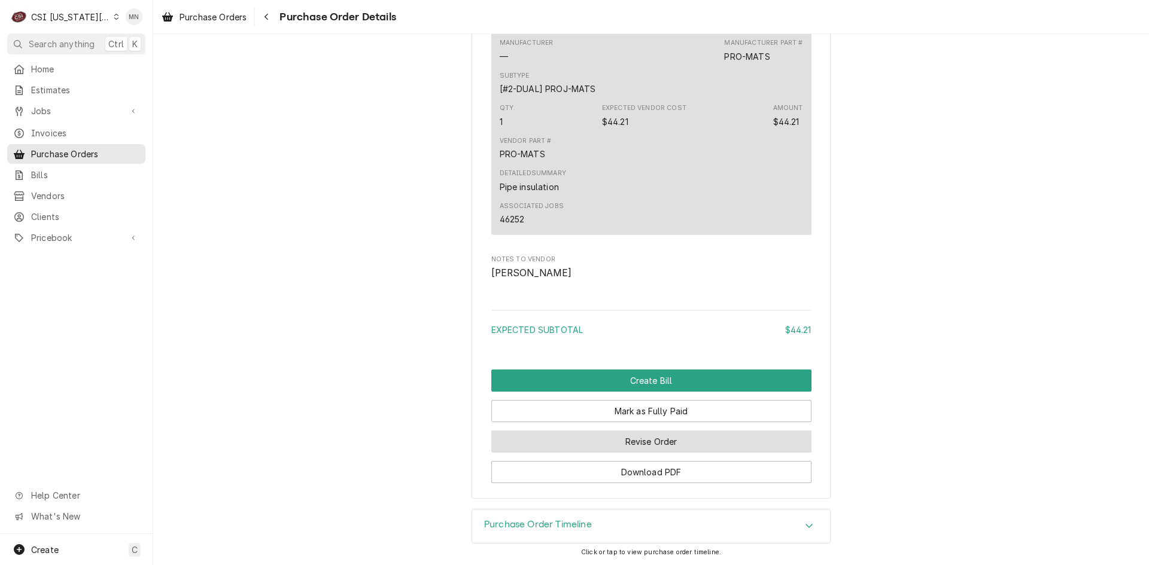
click at [635, 447] on button "Revise Order" at bounding box center [651, 442] width 320 height 22
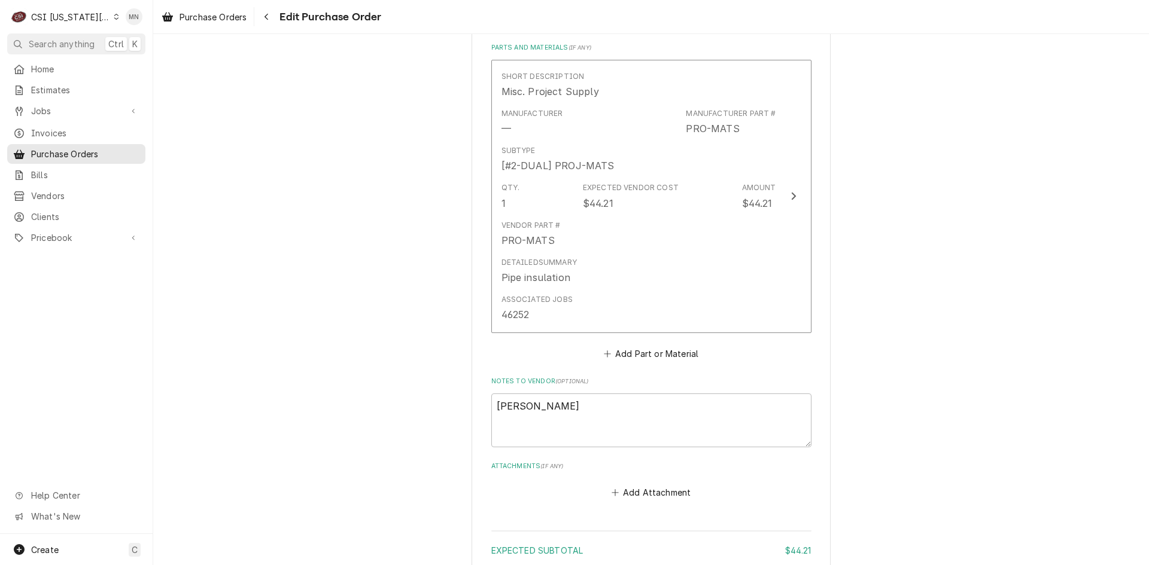
scroll to position [668, 0]
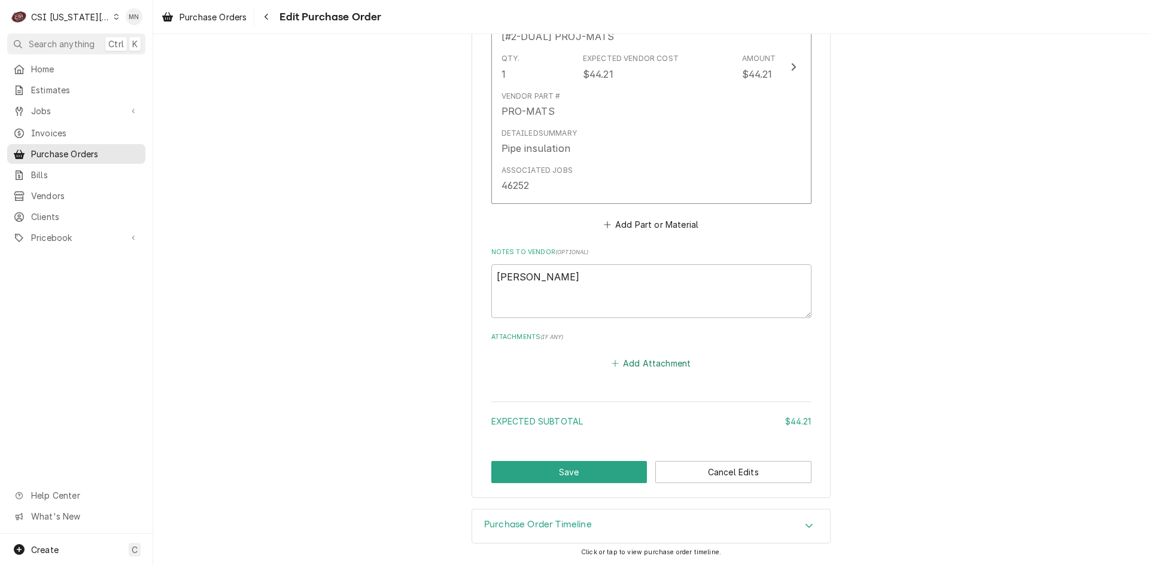
click at [655, 362] on button "Add Attachment" at bounding box center [651, 363] width 84 height 17
type textarea "x"
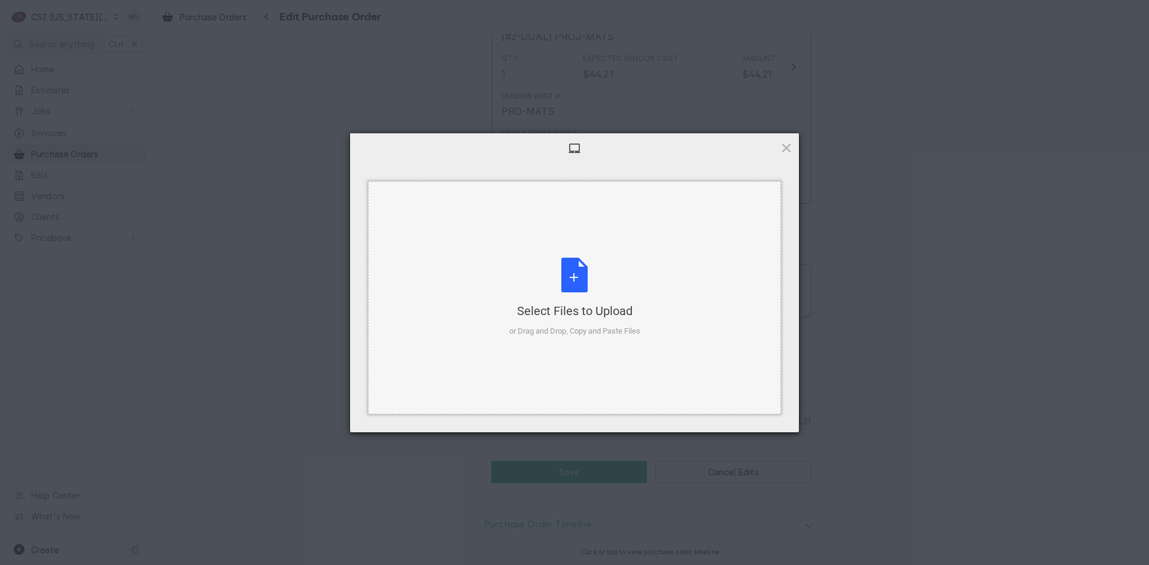
click at [574, 319] on div "Select Files to Upload or Drag and Drop, Copy and Paste Files" at bounding box center [574, 298] width 131 height 80
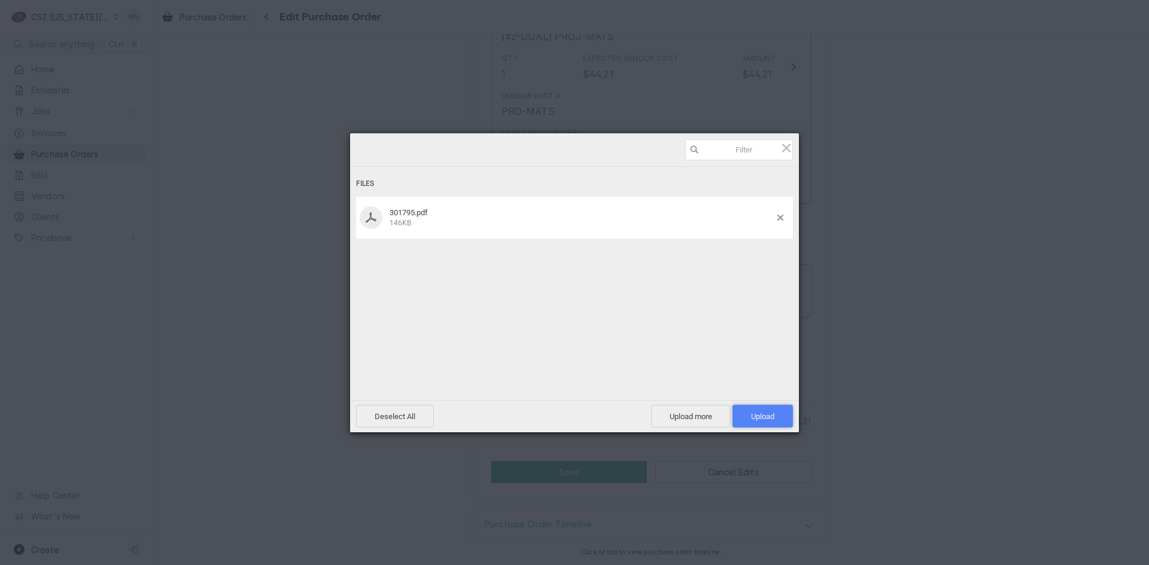
click at [769, 414] on span "Upload 1" at bounding box center [762, 416] width 23 height 9
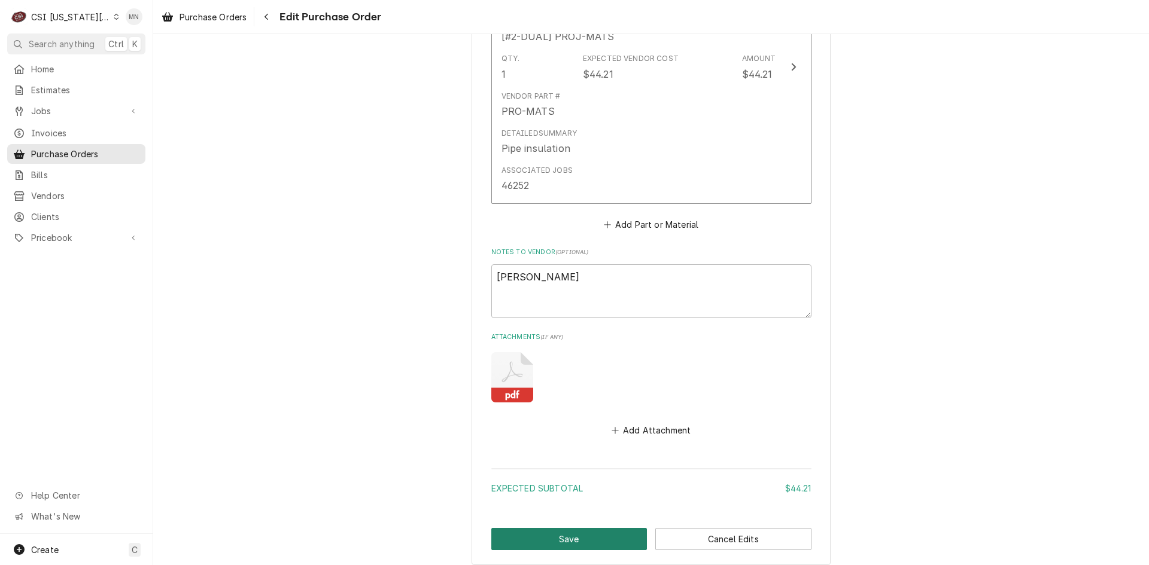
click at [575, 538] on button "Save" at bounding box center [569, 539] width 156 height 22
type textarea "x"
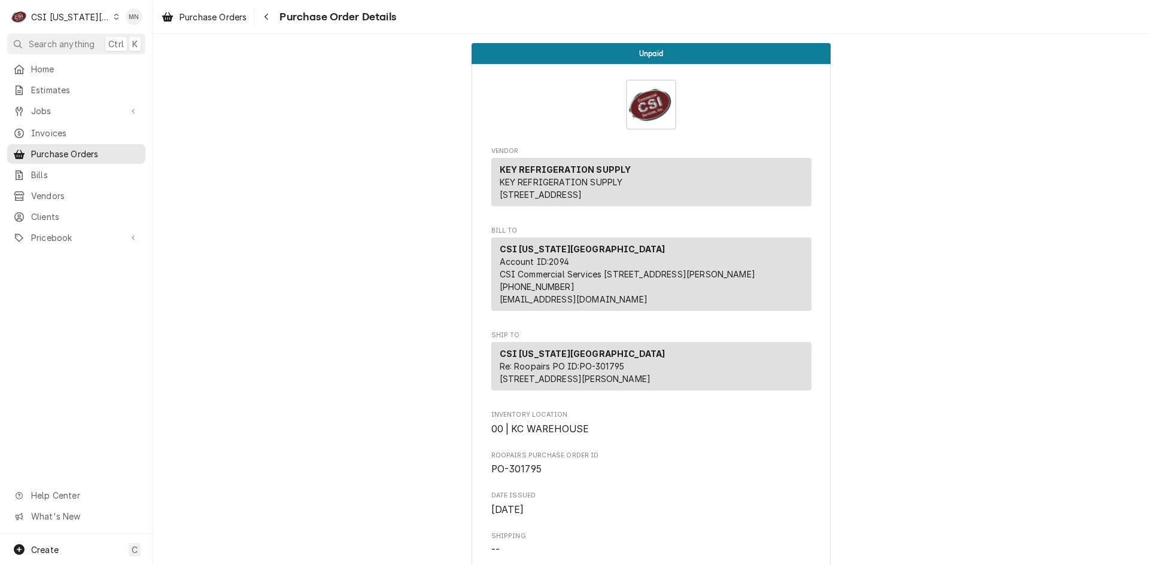
drag, startPoint x: 271, startPoint y: 14, endPoint x: 289, endPoint y: 13, distance: 18.0
click at [271, 14] on div "Navigate back" at bounding box center [266, 17] width 12 height 12
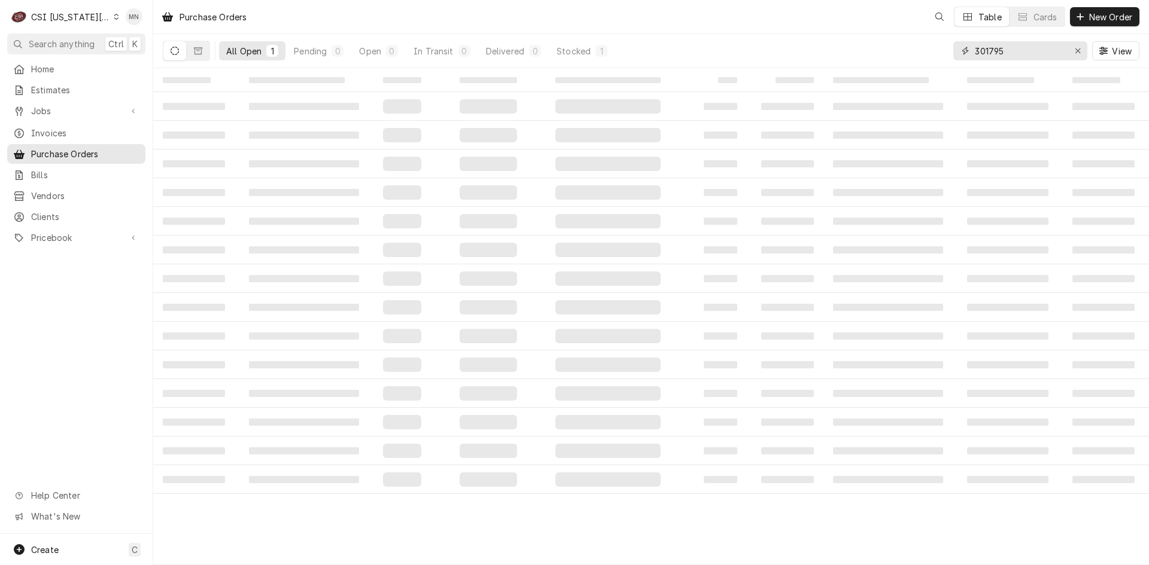
drag, startPoint x: 1041, startPoint y: 51, endPoint x: 845, endPoint y: 23, distance: 198.1
click at [850, 24] on div "Purchase Orders Table Cards New Order All Open 1 Pending 0 Open 0 In Transit 0 …" at bounding box center [650, 34] width 995 height 68
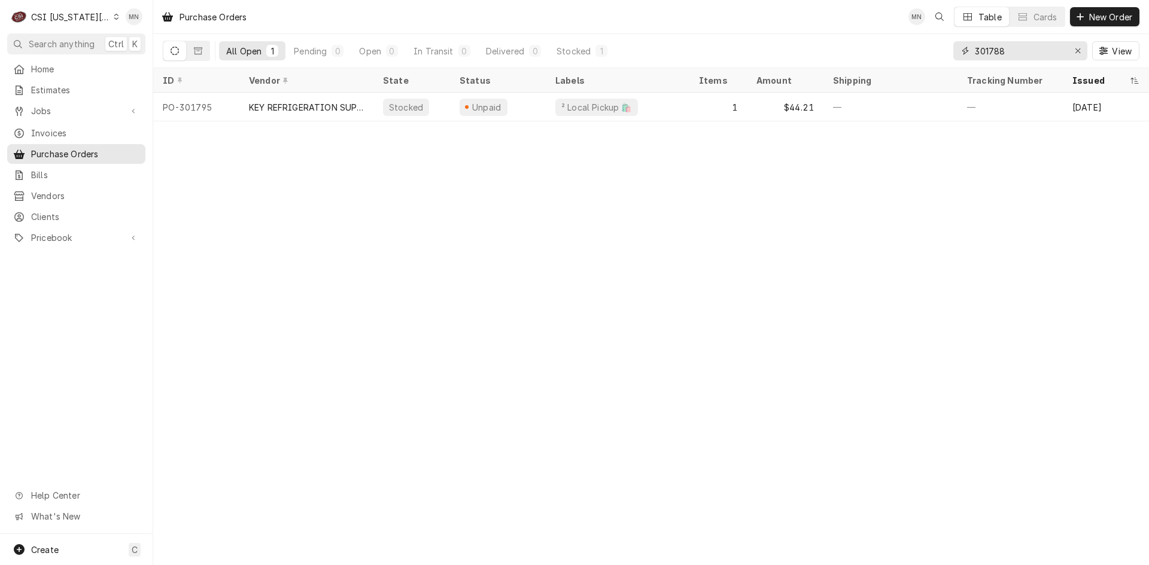
type input "301788"
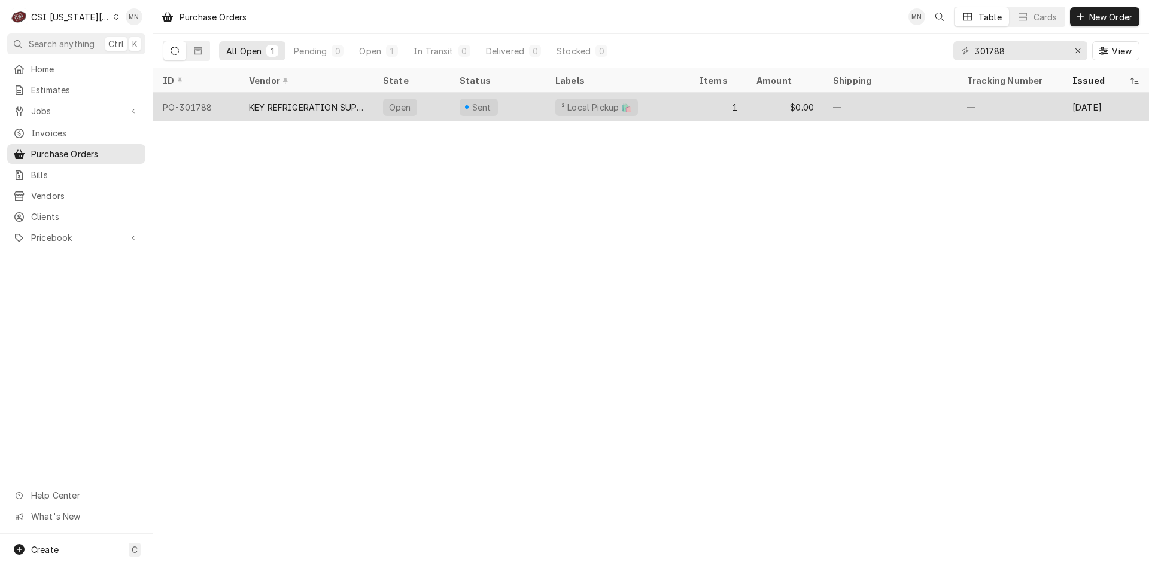
click at [299, 111] on div "KEY REFRIGERATION SUPPLY" at bounding box center [306, 107] width 115 height 13
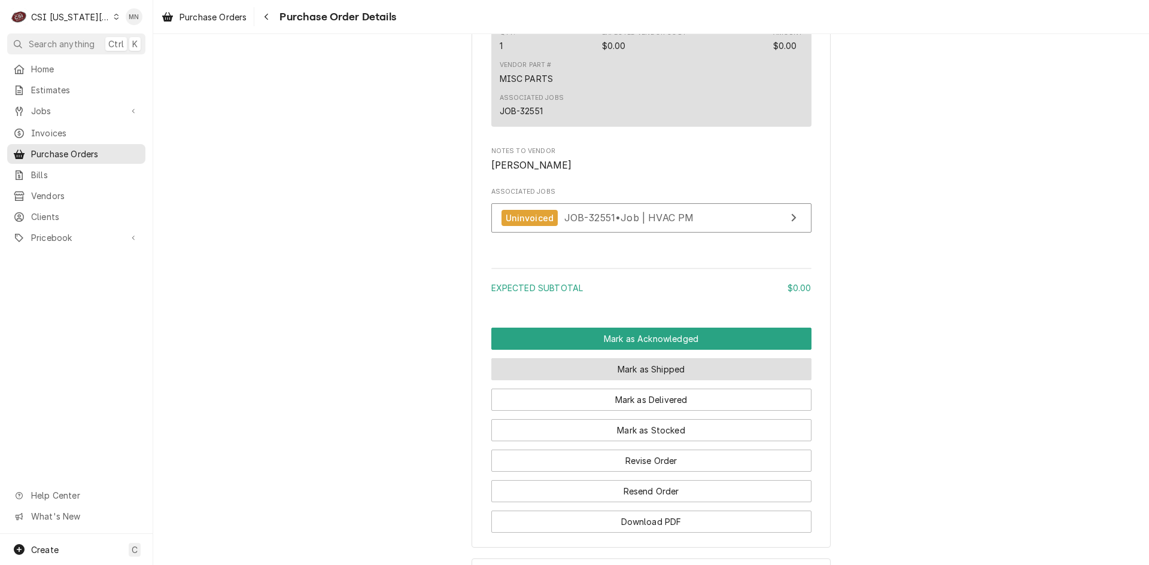
scroll to position [897, 0]
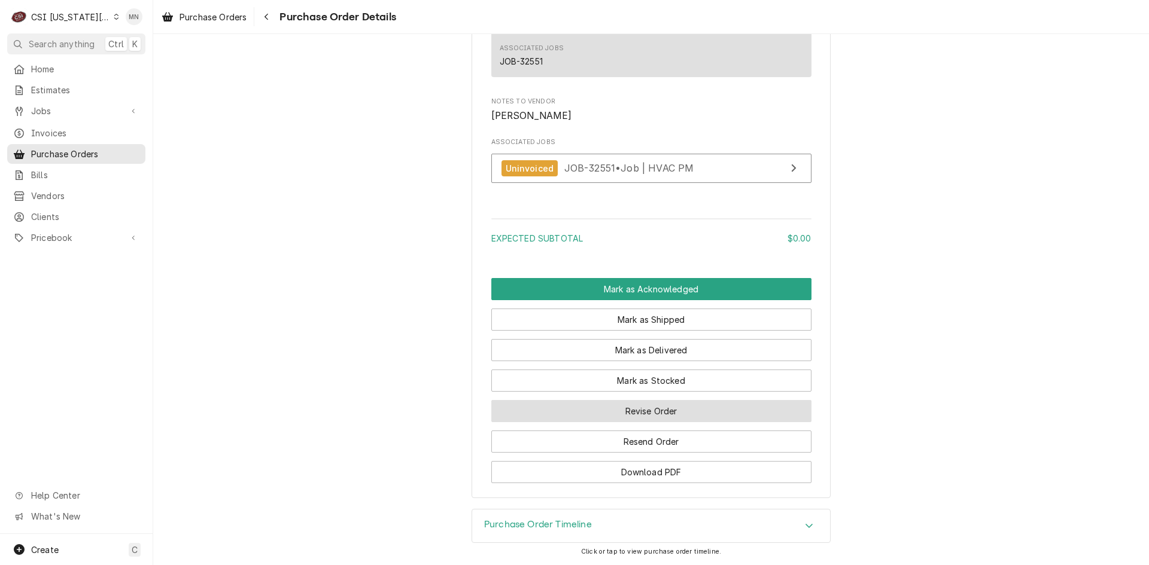
click at [650, 422] on button "Revise Order" at bounding box center [651, 411] width 320 height 22
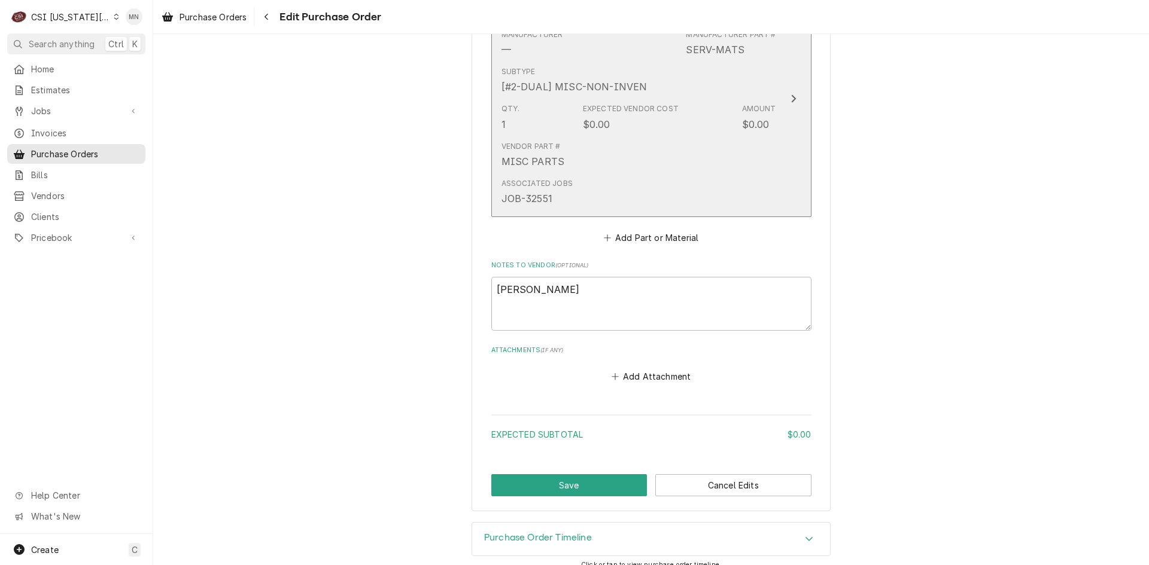
scroll to position [583, 0]
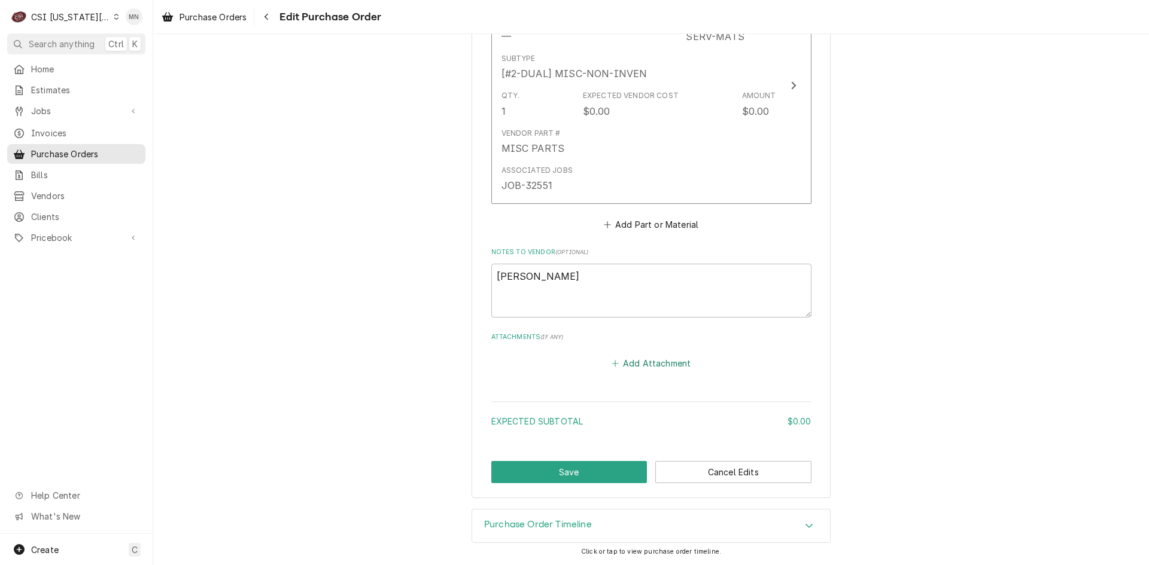
click at [657, 363] on button "Add Attachment" at bounding box center [651, 363] width 84 height 17
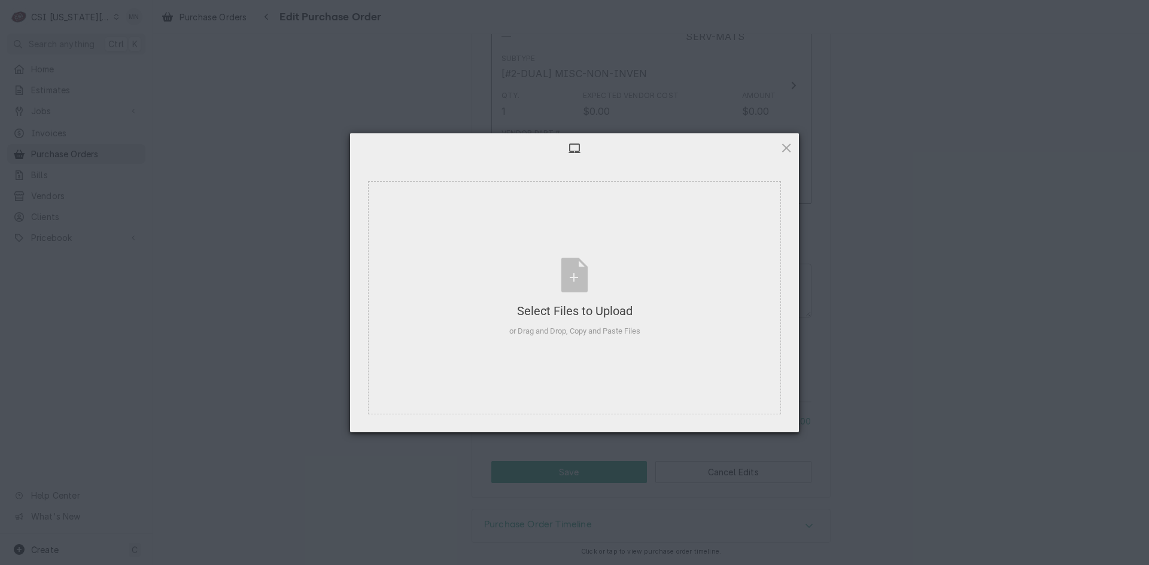
type textarea "x"
click at [601, 294] on div "Select Files to Upload or Drag and Drop, Copy and Paste Files" at bounding box center [574, 298] width 131 height 80
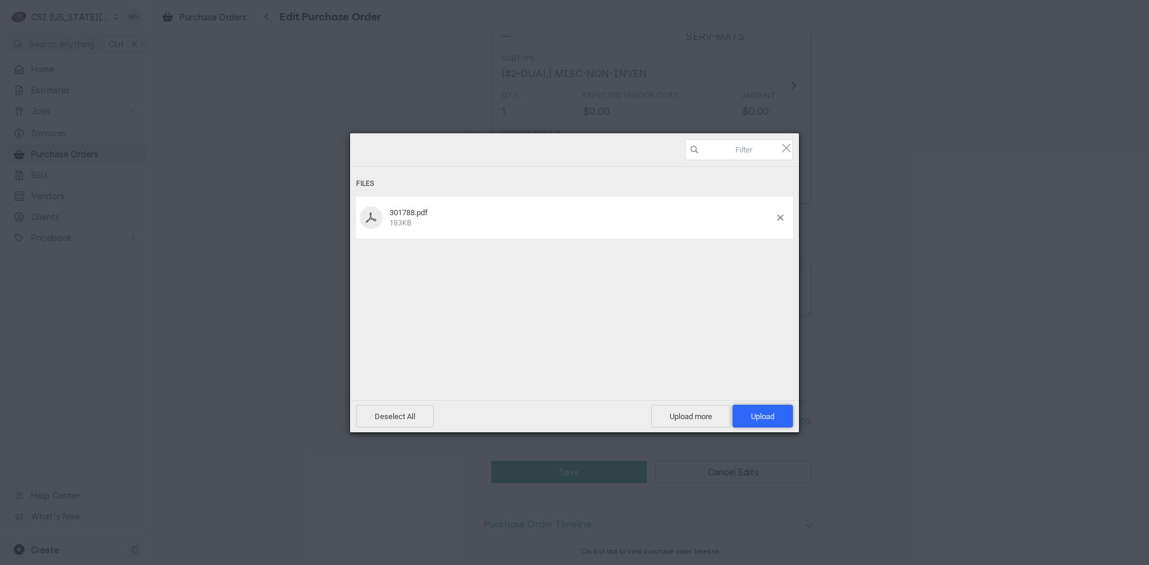
click at [763, 411] on span "Upload 1" at bounding box center [762, 416] width 60 height 23
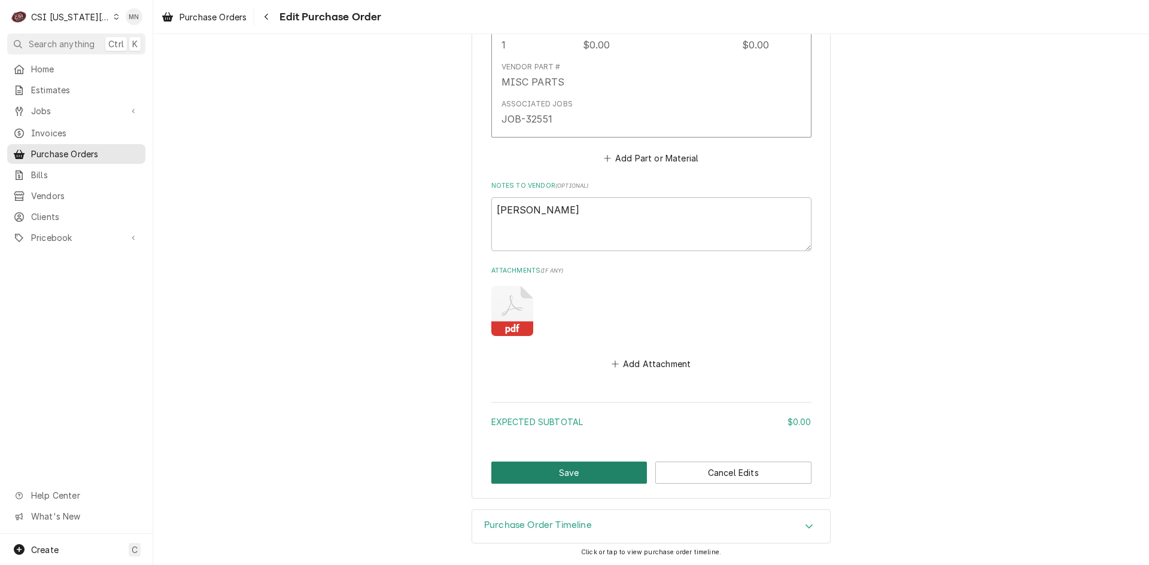
scroll to position [650, 0]
click at [565, 467] on button "Save" at bounding box center [569, 472] width 156 height 22
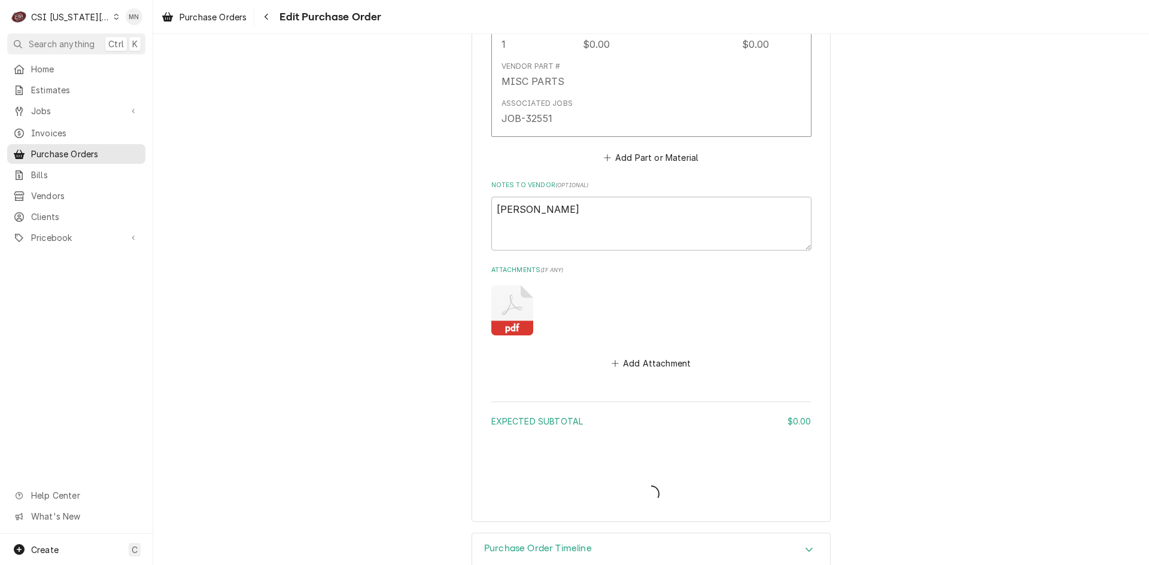
type textarea "x"
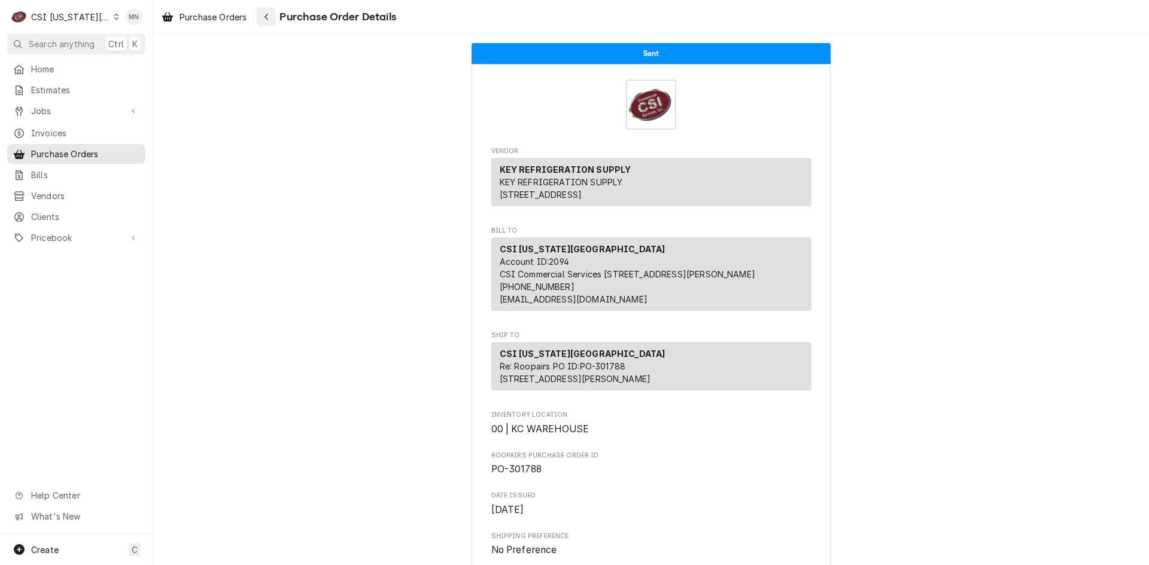
click at [271, 22] on div "Navigate back" at bounding box center [266, 17] width 12 height 12
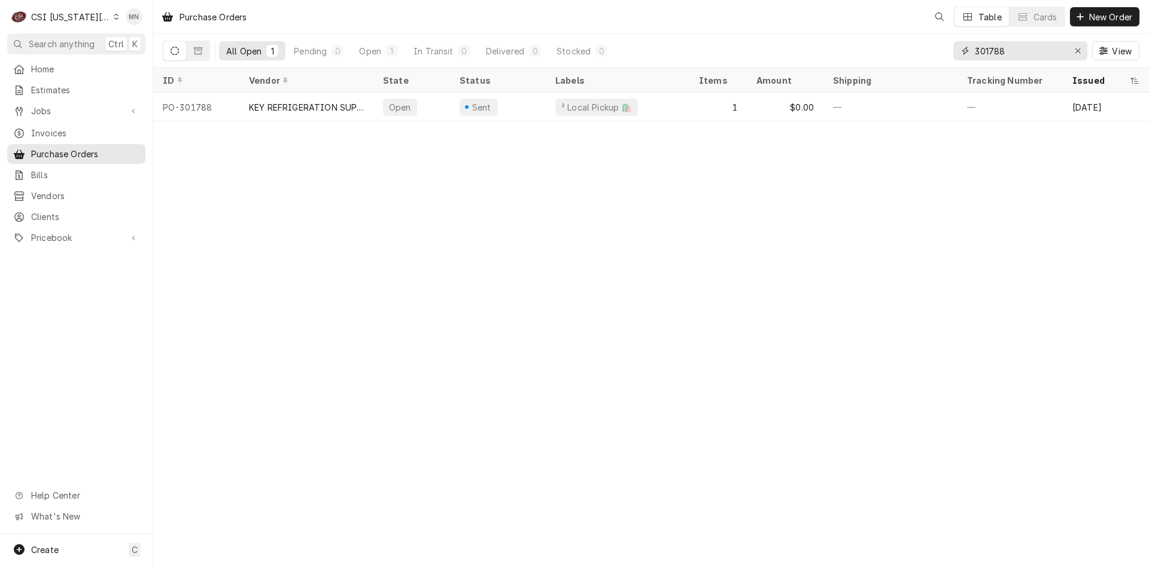
drag, startPoint x: 1015, startPoint y: 49, endPoint x: 842, endPoint y: 46, distance: 172.3
click at [843, 46] on div "All Open 1 Pending 0 Open 1 In Transit 0 Delivered 0 Stocked 0 301788 View" at bounding box center [651, 50] width 976 height 33
type input "301787"
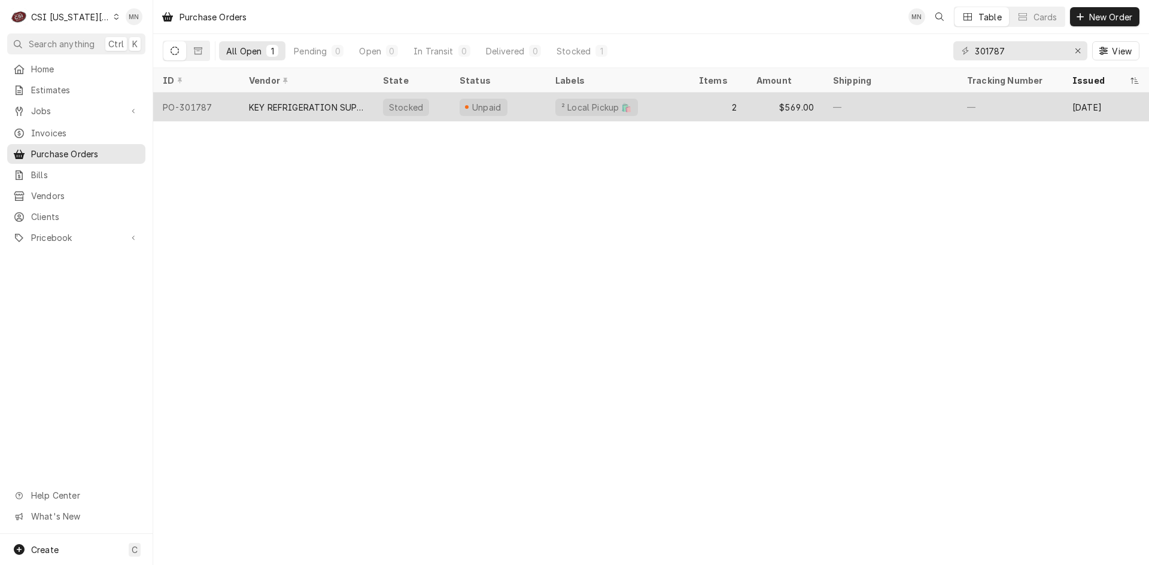
click at [310, 101] on div "KEY REFRIGERATION SUPPLY" at bounding box center [306, 107] width 115 height 13
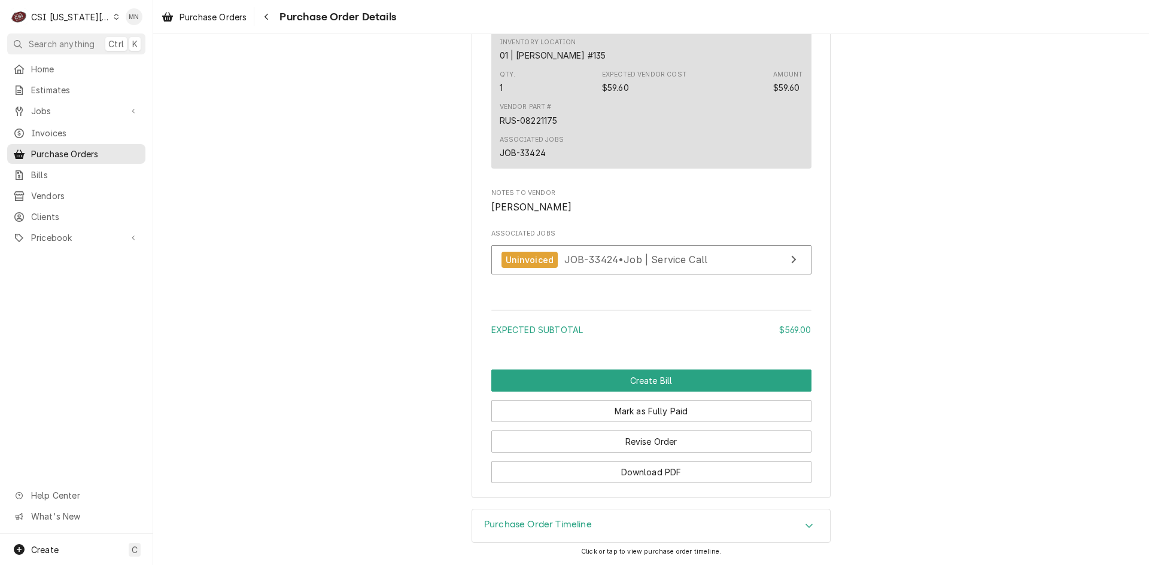
scroll to position [1251, 0]
click at [642, 447] on button "Revise Order" at bounding box center [651, 442] width 320 height 22
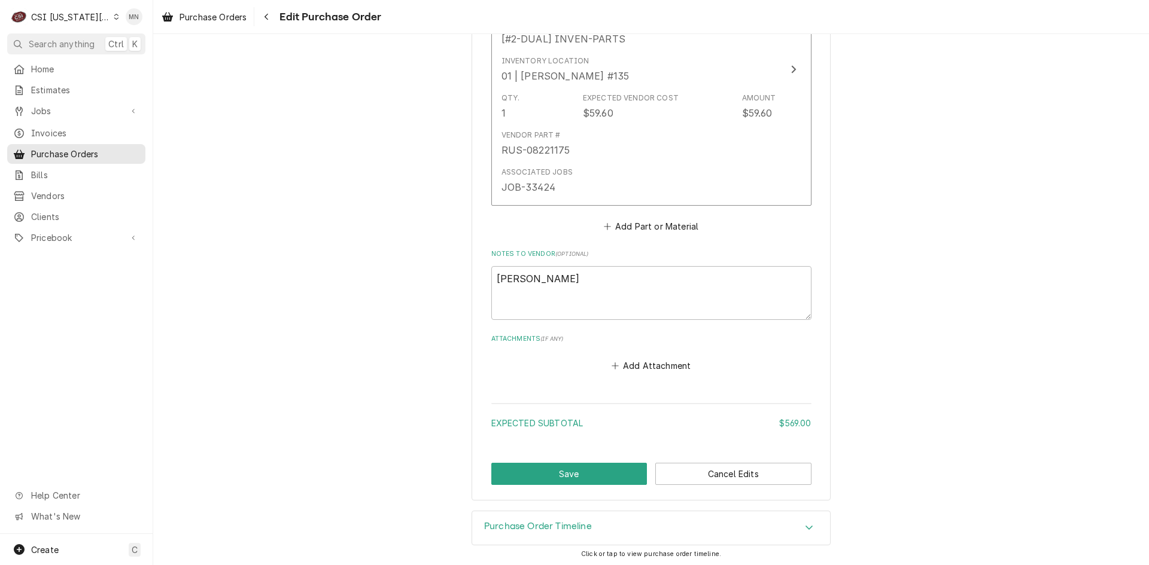
scroll to position [948, 0]
click at [646, 368] on button "Add Attachment" at bounding box center [651, 363] width 84 height 17
type textarea "x"
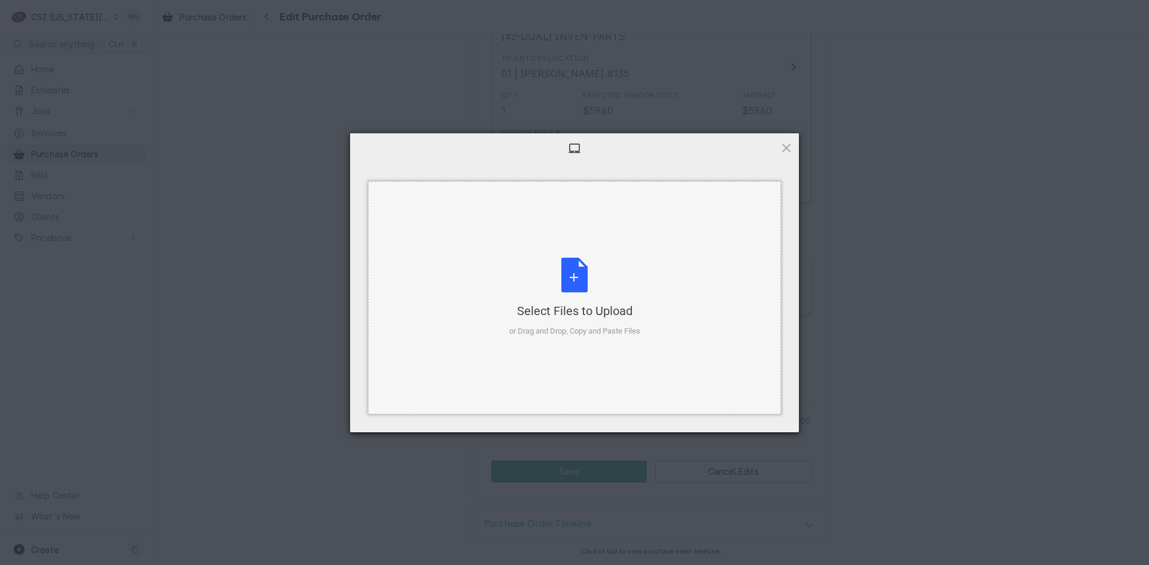
click at [587, 296] on div "Select Files to Upload or Drag and Drop, Copy and Paste Files" at bounding box center [574, 298] width 131 height 80
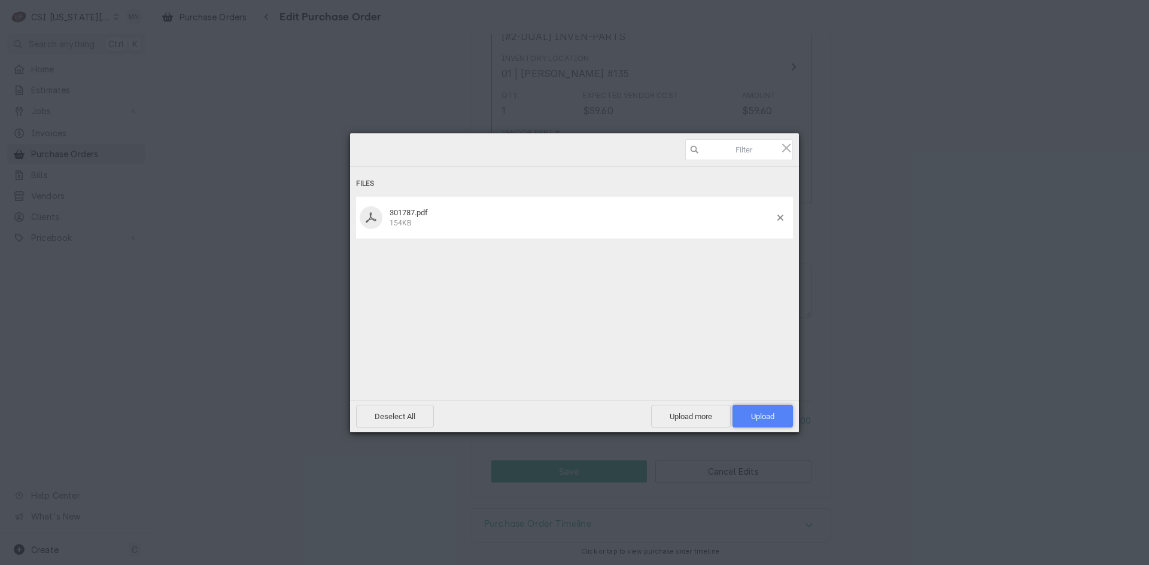
click at [771, 411] on span "Upload 1" at bounding box center [762, 416] width 60 height 23
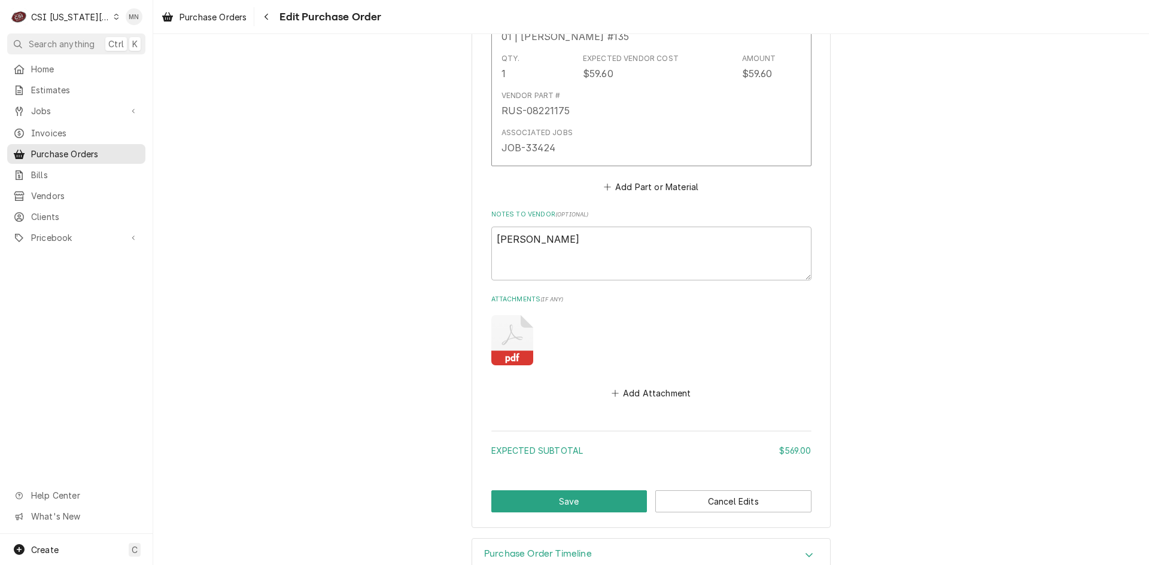
scroll to position [1015, 0]
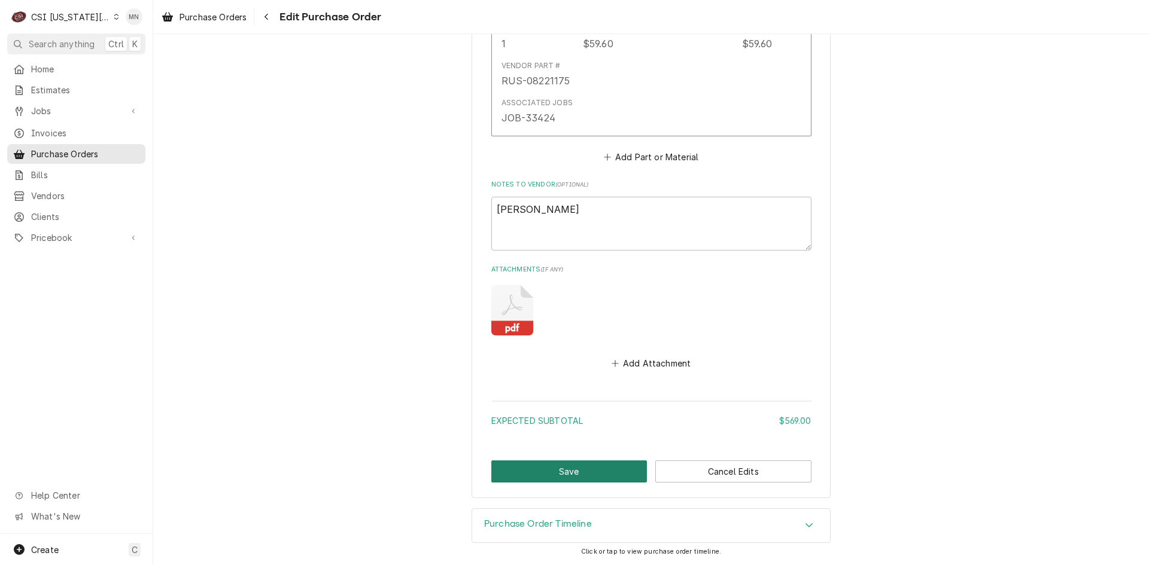
click at [560, 474] on button "Save" at bounding box center [569, 472] width 156 height 22
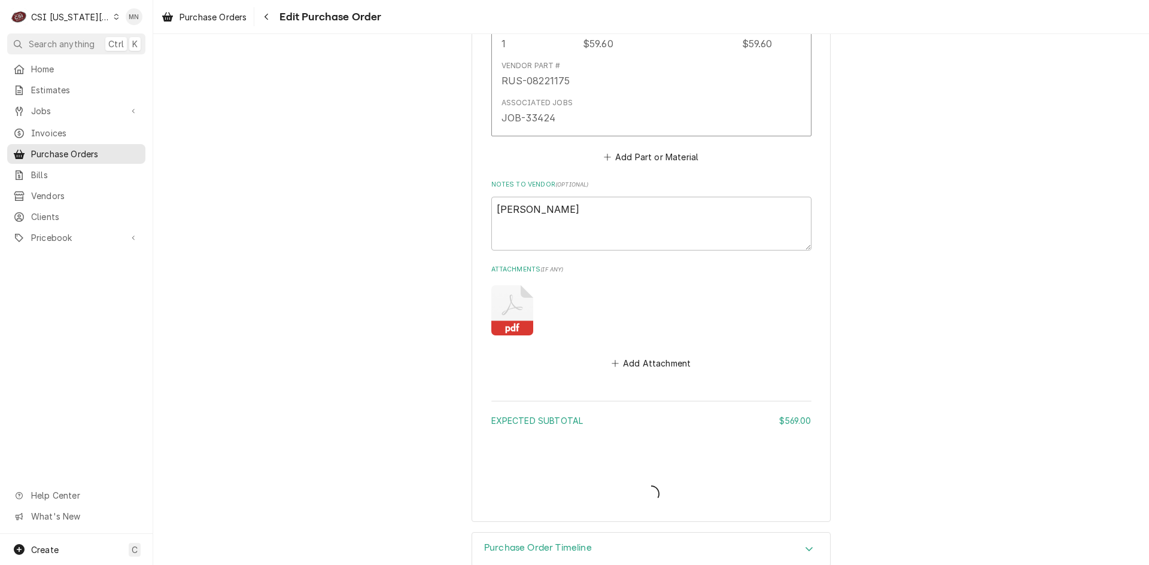
type textarea "x"
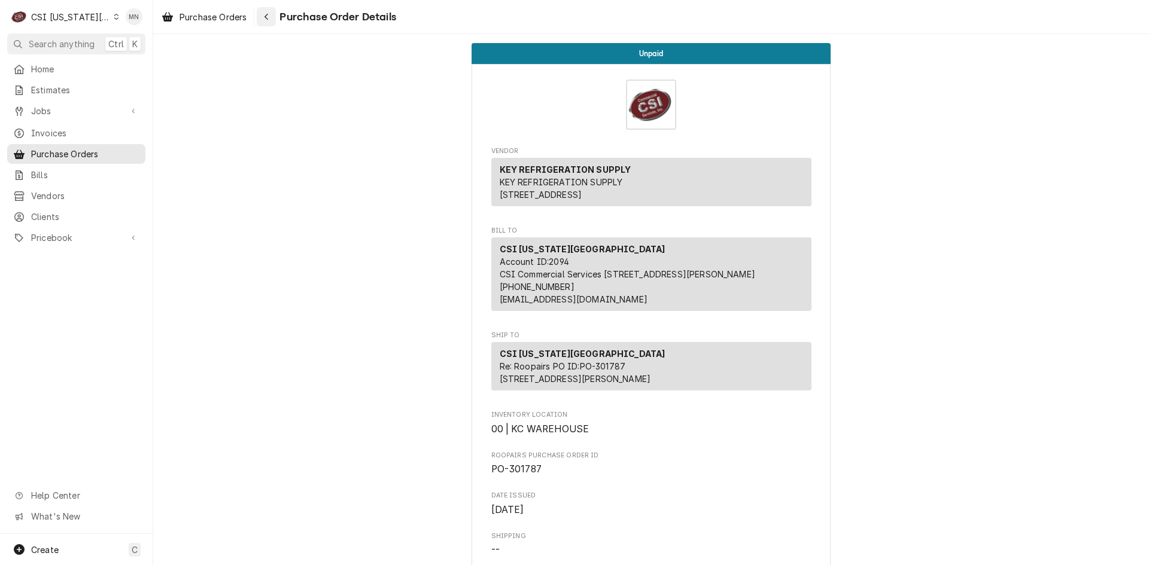
click at [272, 14] on div "Navigate back" at bounding box center [266, 17] width 12 height 12
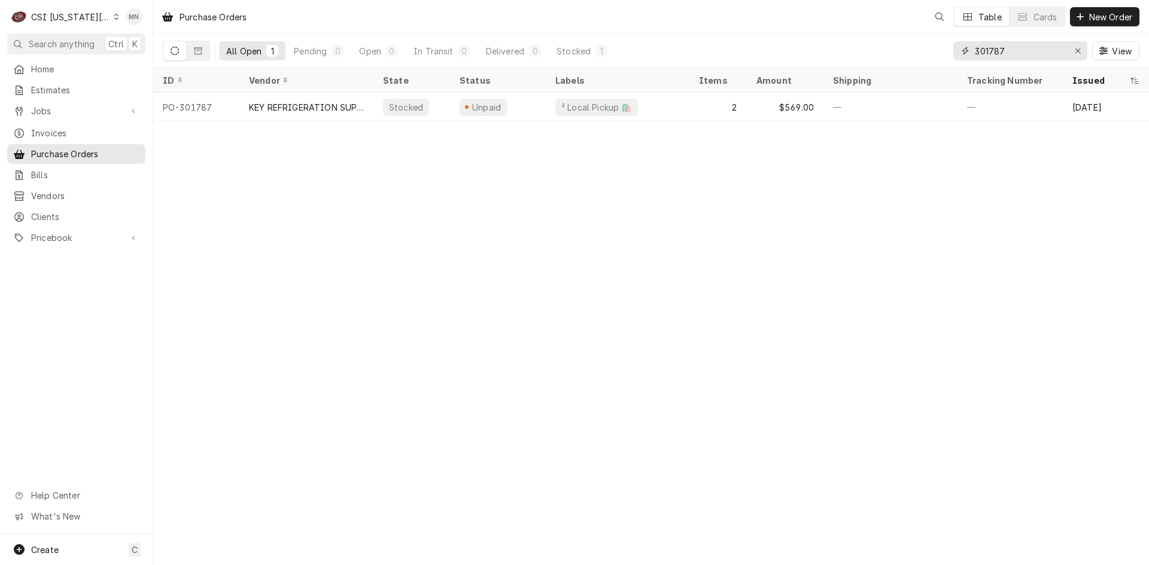
drag, startPoint x: 1034, startPoint y: 57, endPoint x: 943, endPoint y: 45, distance: 92.3
click at [943, 45] on div "All Open 1 Pending 0 Open 0 In Transit 0 Delivered 0 Stocked 1 301787 View" at bounding box center [651, 50] width 976 height 33
type input "301784"
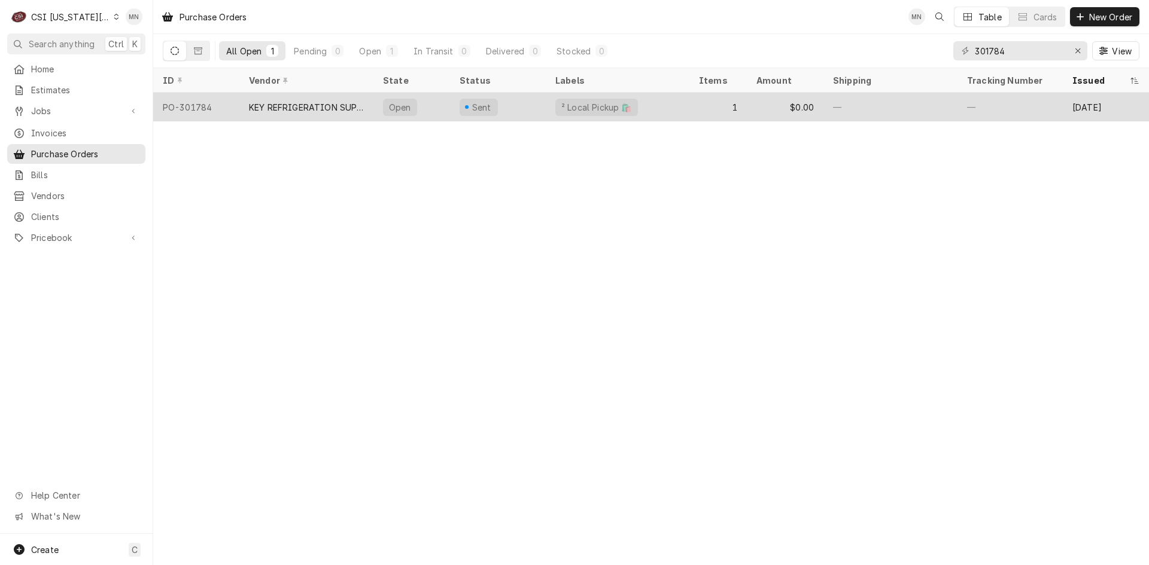
click at [257, 104] on div "KEY REFRIGERATION SUPPLY" at bounding box center [306, 107] width 115 height 13
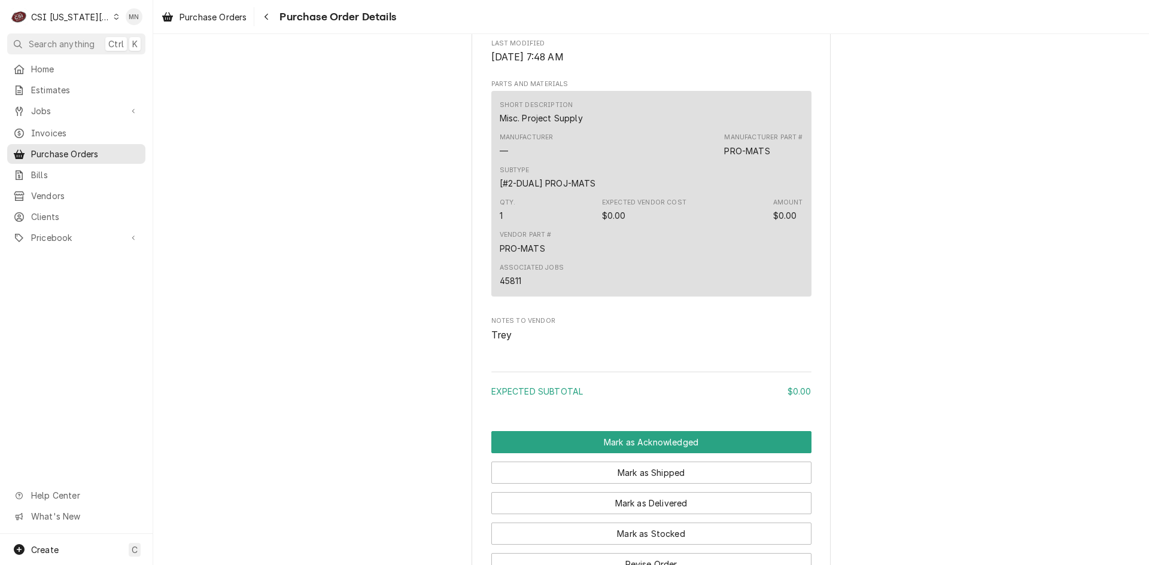
scroll to position [849, 0]
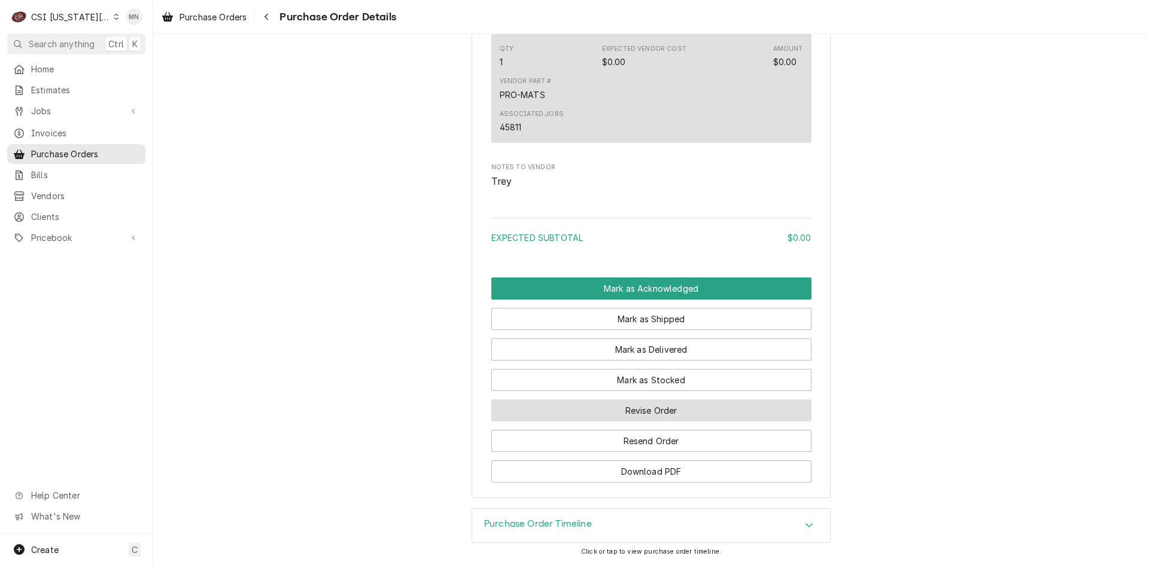
click at [657, 415] on button "Revise Order" at bounding box center [651, 411] width 320 height 22
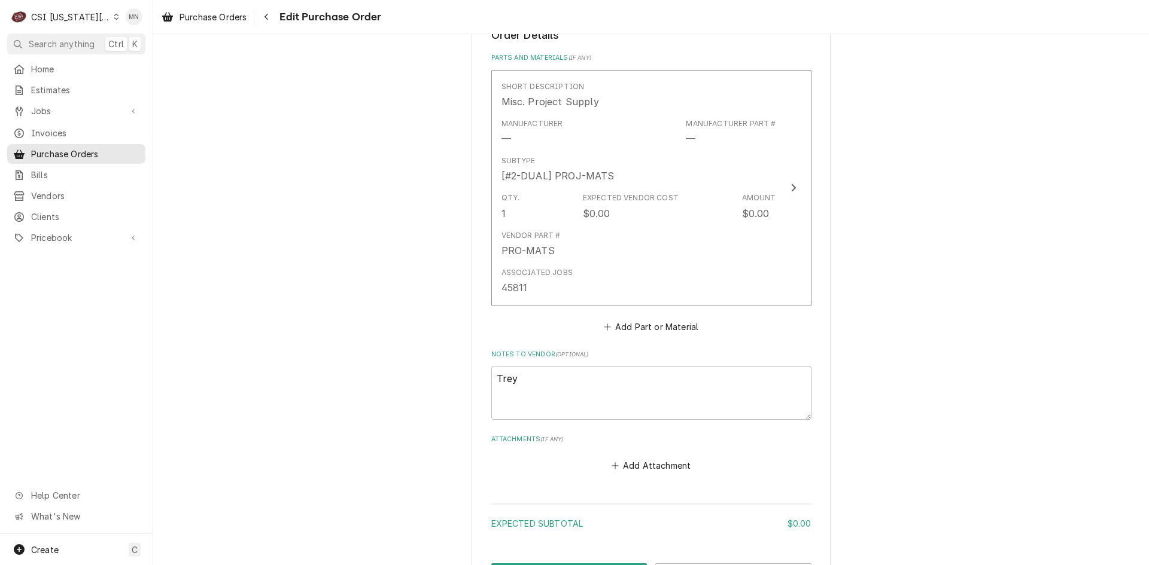
scroll to position [583, 0]
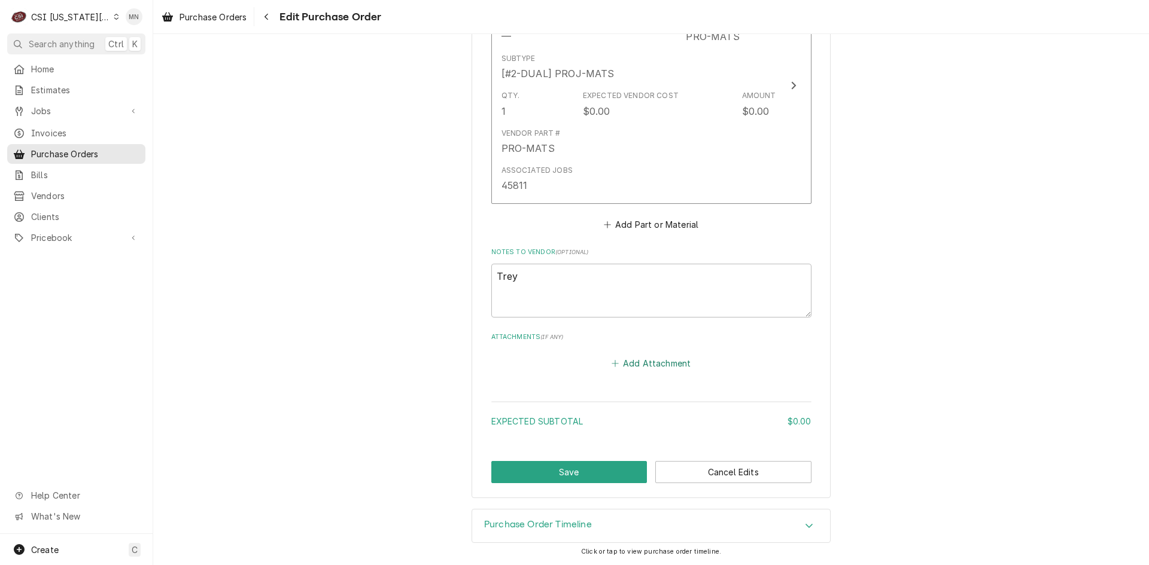
click at [628, 361] on button "Add Attachment" at bounding box center [651, 363] width 84 height 17
type textarea "x"
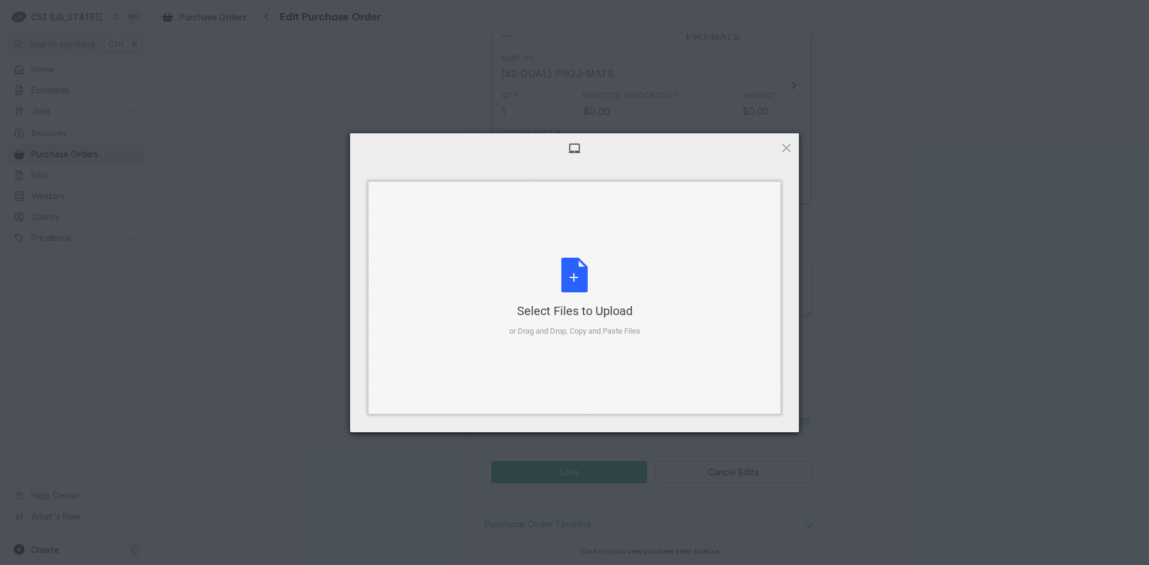
click at [584, 288] on div "Select Files to Upload or Drag and Drop, Copy and Paste Files" at bounding box center [574, 298] width 131 height 80
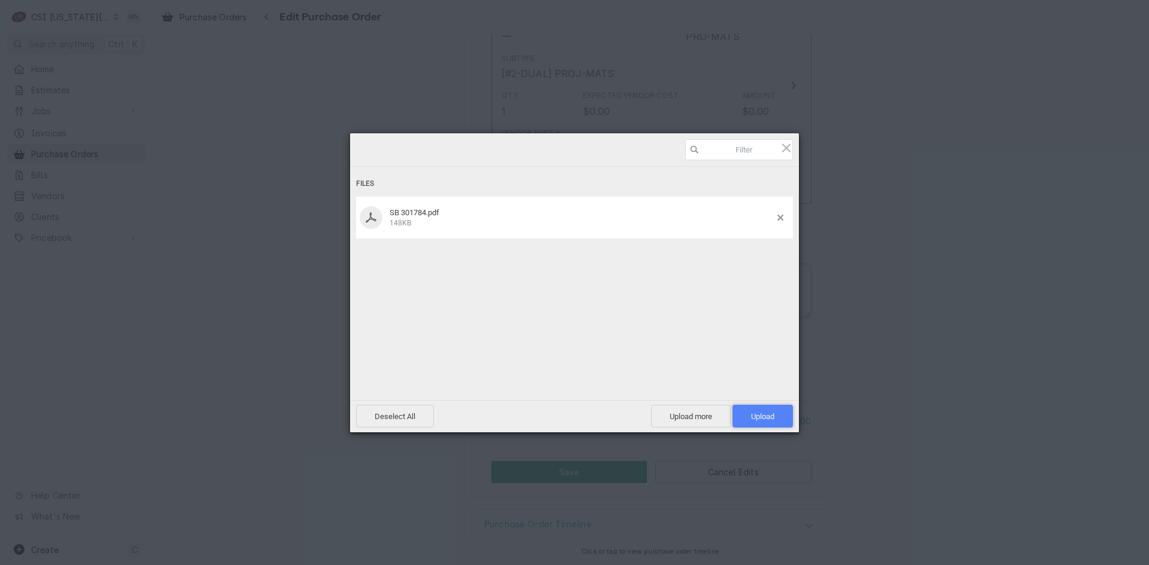
click at [772, 422] on span "Upload 1" at bounding box center [762, 416] width 60 height 23
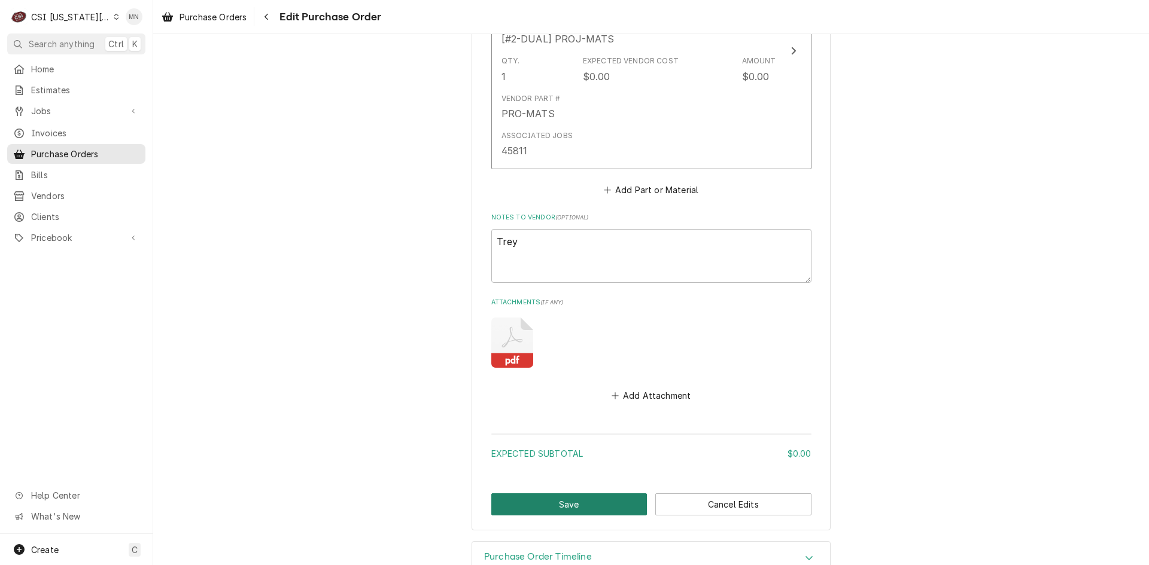
scroll to position [650, 0]
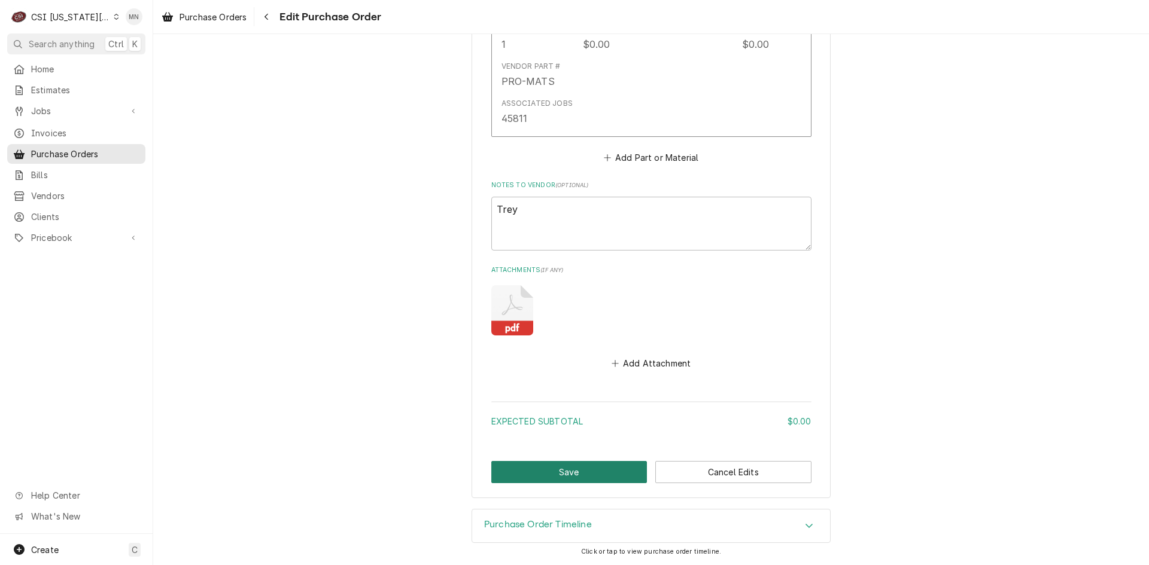
click at [593, 471] on button "Save" at bounding box center [569, 472] width 156 height 22
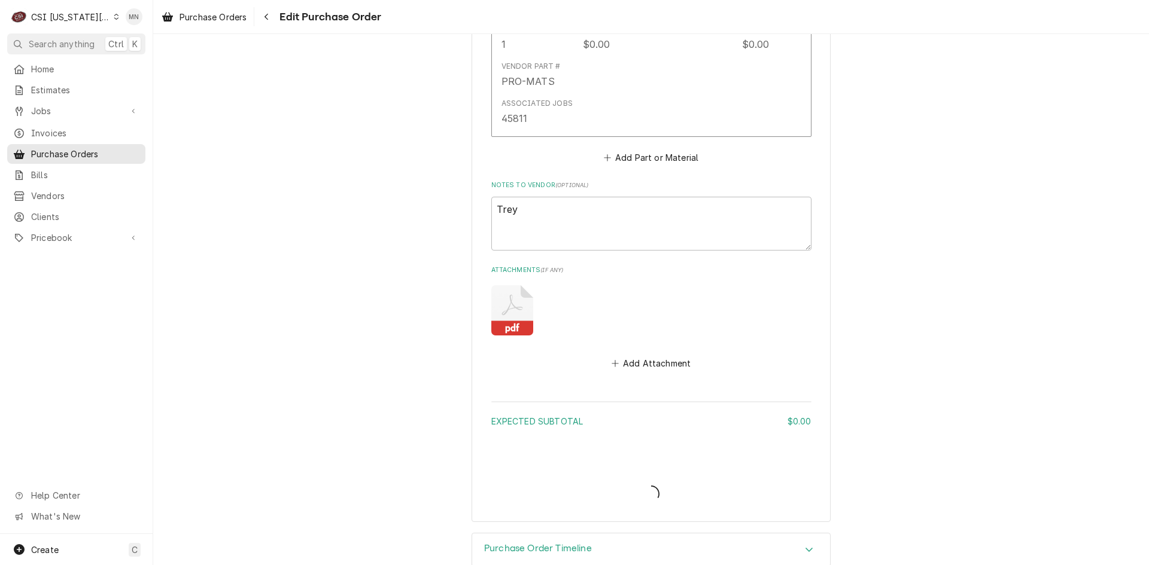
type textarea "x"
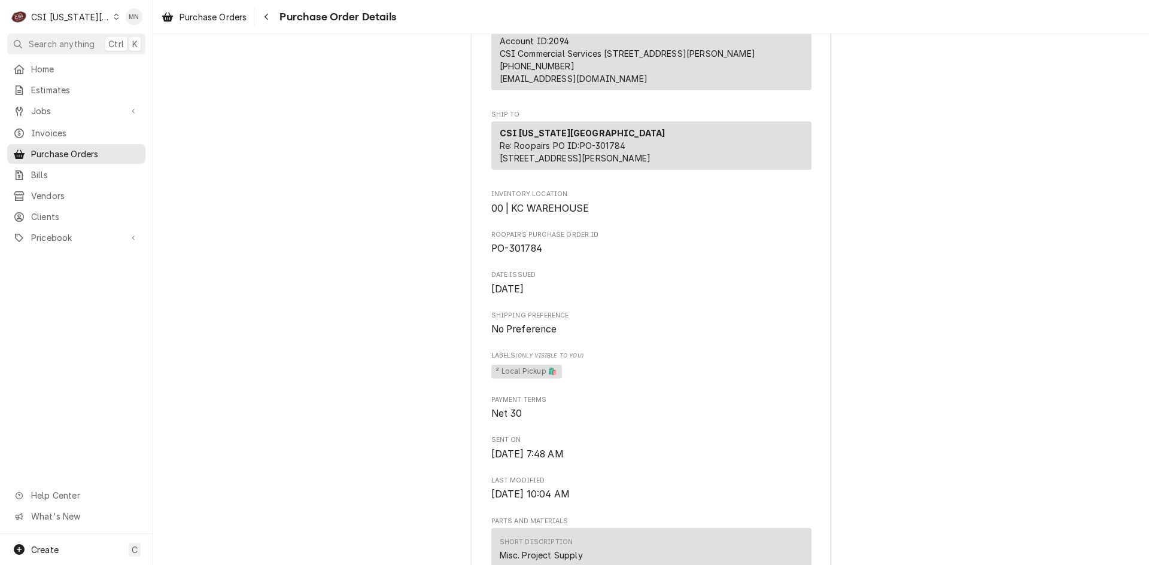
scroll to position [120, 0]
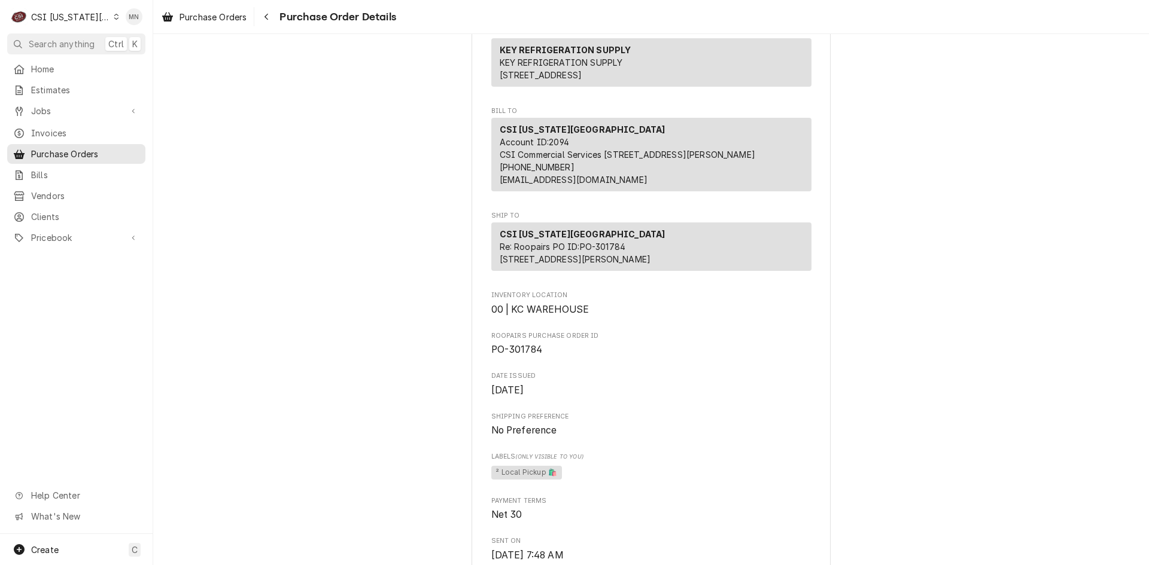
click at [69, 14] on div "CSI [US_STATE][GEOGRAPHIC_DATA]" at bounding box center [70, 17] width 79 height 13
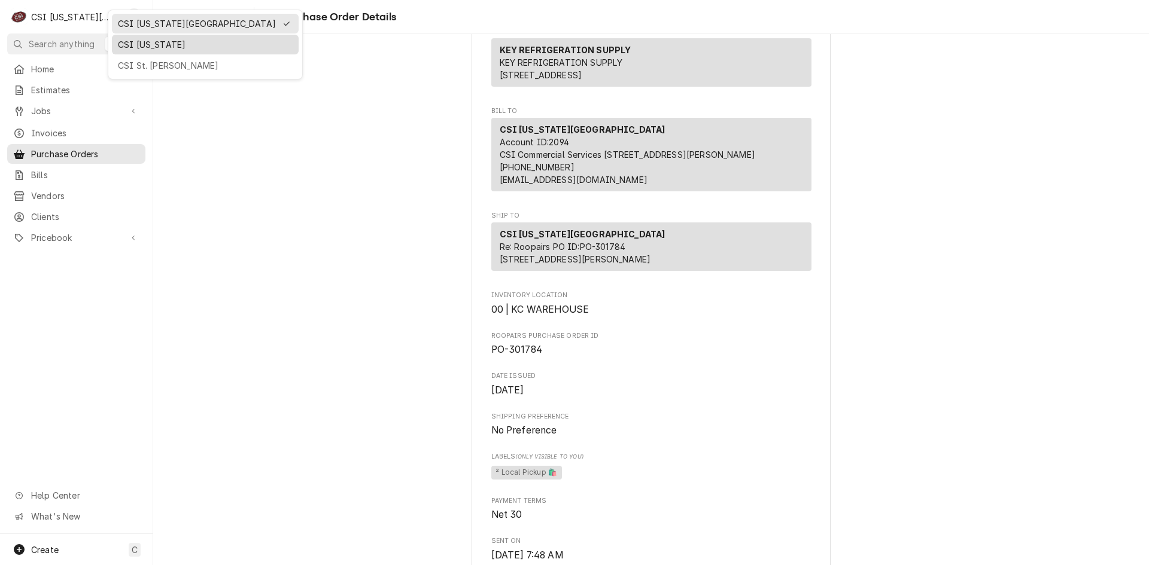
click at [122, 41] on div "CSI [US_STATE]" at bounding box center [205, 44] width 175 height 13
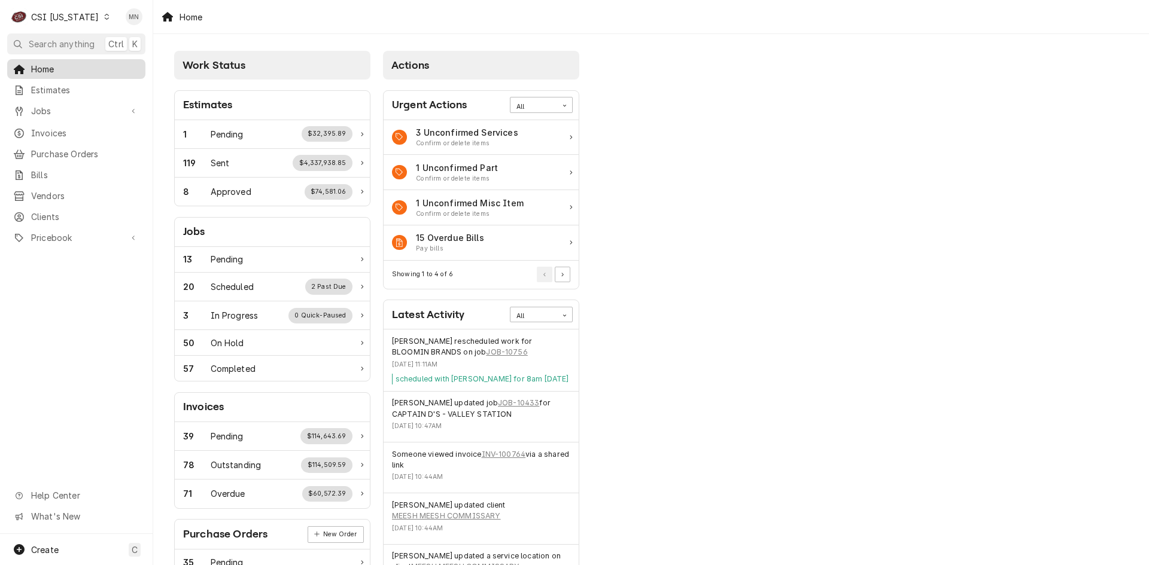
click at [47, 66] on span "Home" at bounding box center [85, 69] width 108 height 13
